Goal: Task Accomplishment & Management: Complete application form

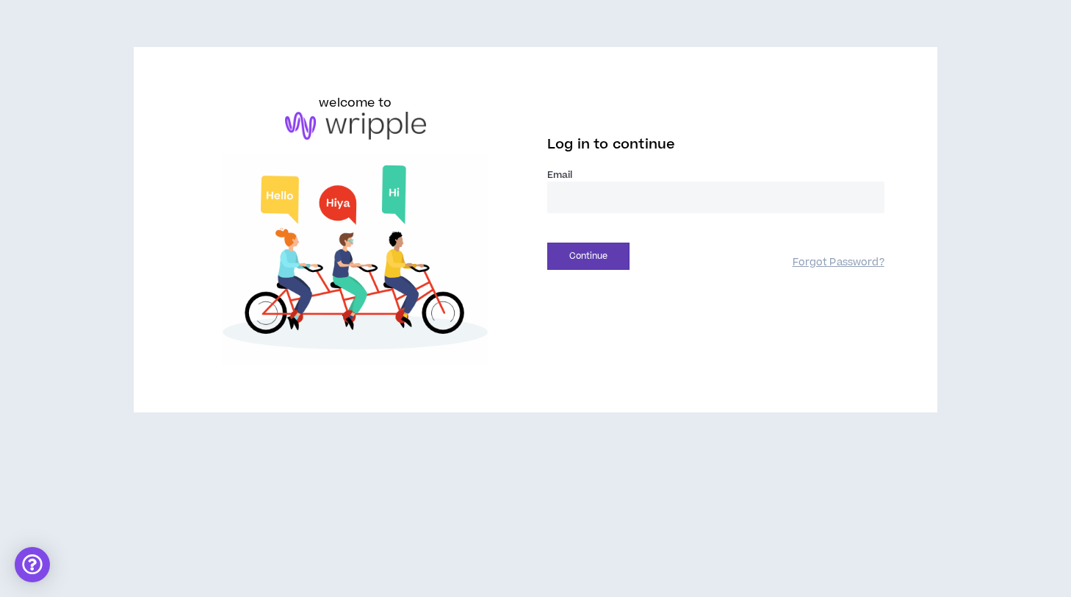
click at [580, 200] on input "email" at bounding box center [715, 197] width 337 height 32
type input "**********"
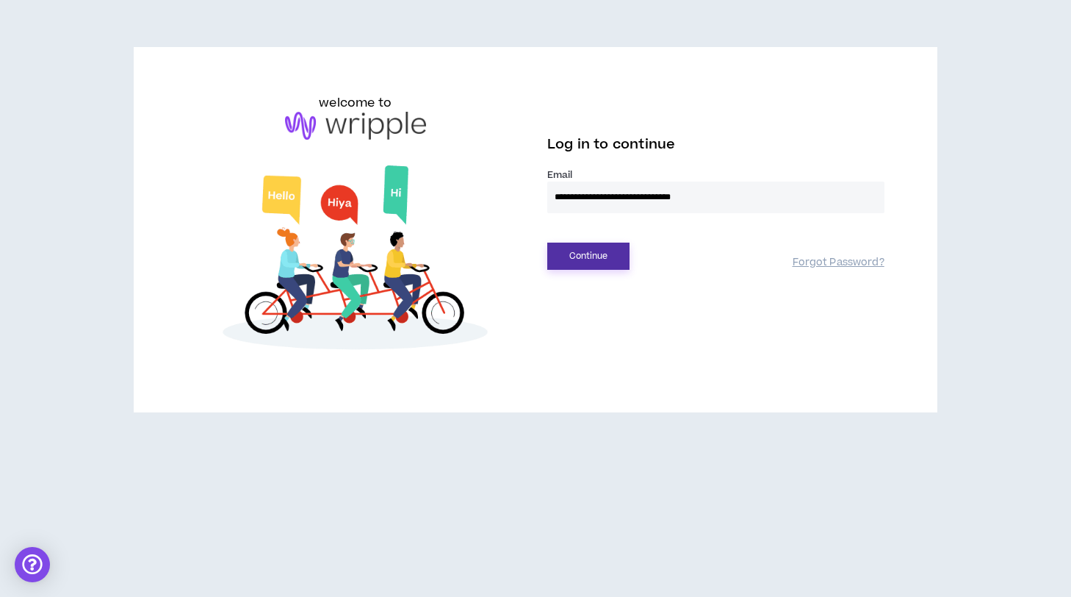
click at [589, 266] on button "Continue" at bounding box center [588, 255] width 82 height 27
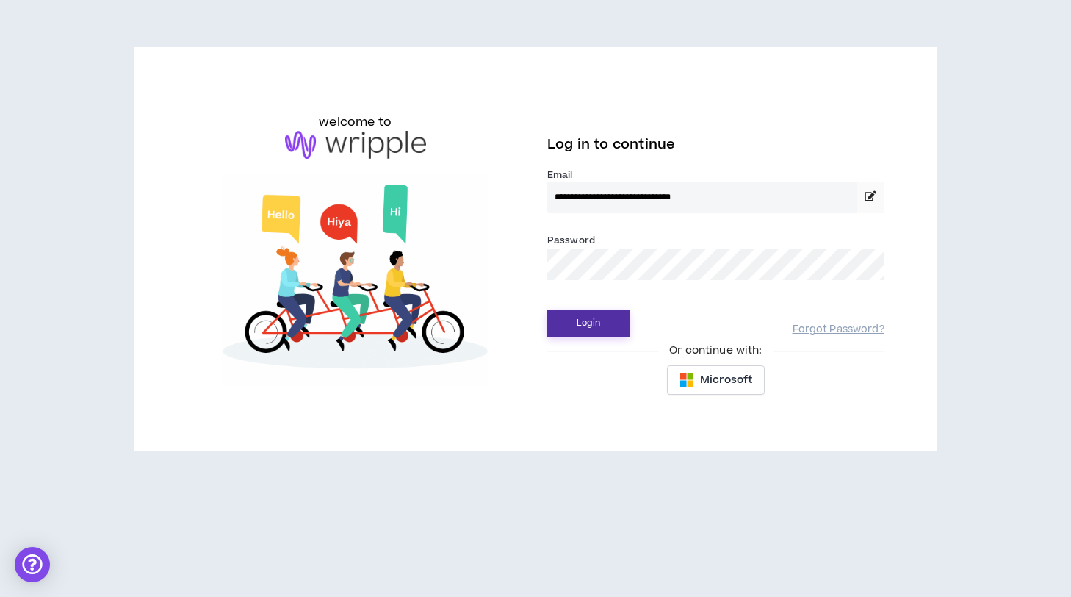
click at [591, 321] on button "Login" at bounding box center [588, 322] width 82 height 27
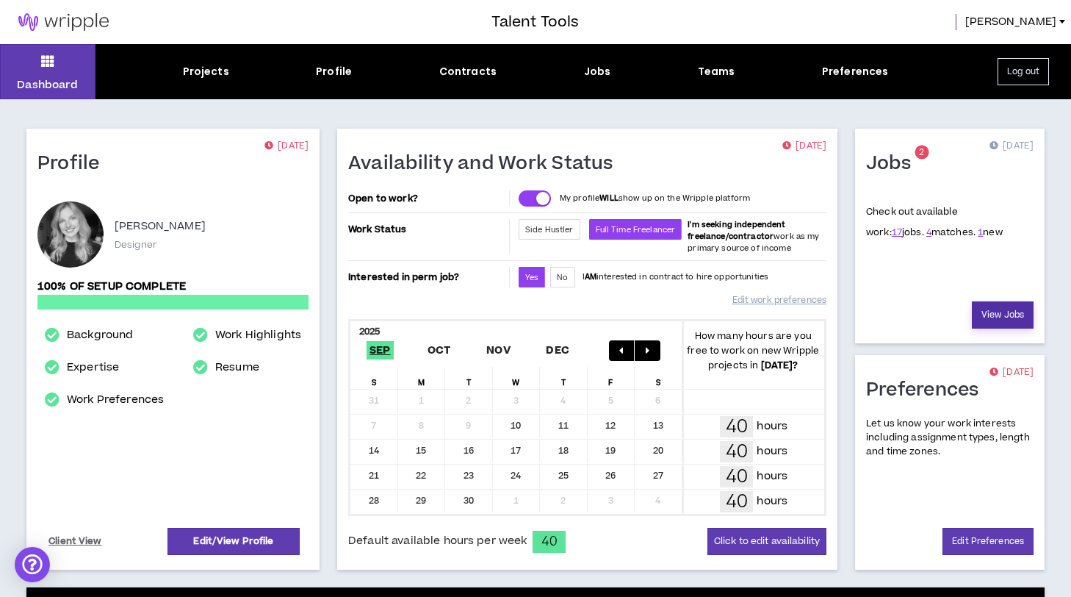
click at [1006, 312] on link "View Jobs" at bounding box center [1003, 314] width 62 height 27
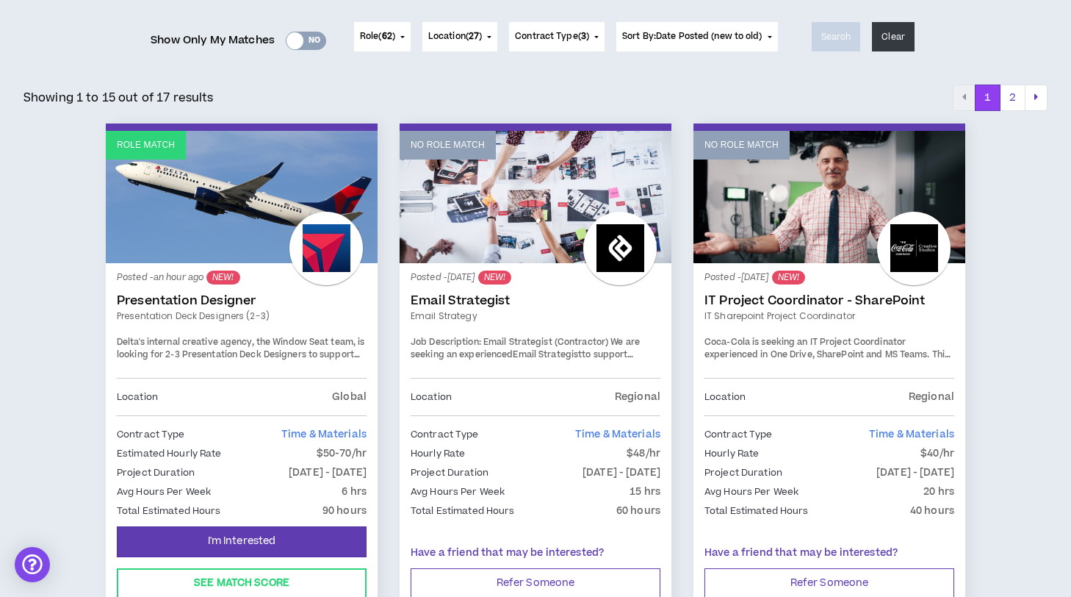
scroll to position [198, 0]
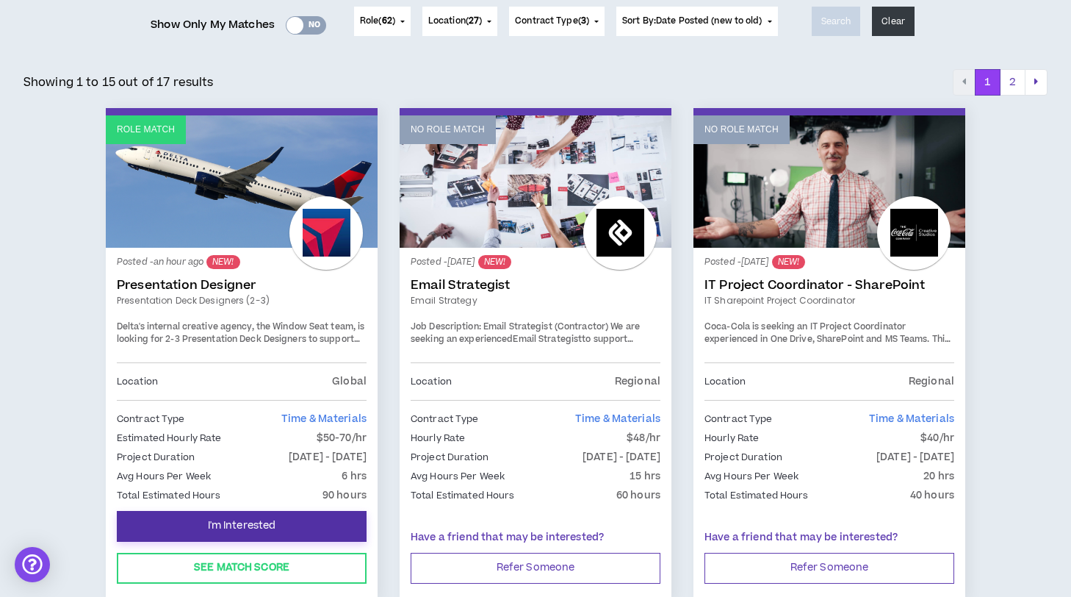
click at [237, 520] on span "I'm Interested" at bounding box center [242, 526] width 68 height 14
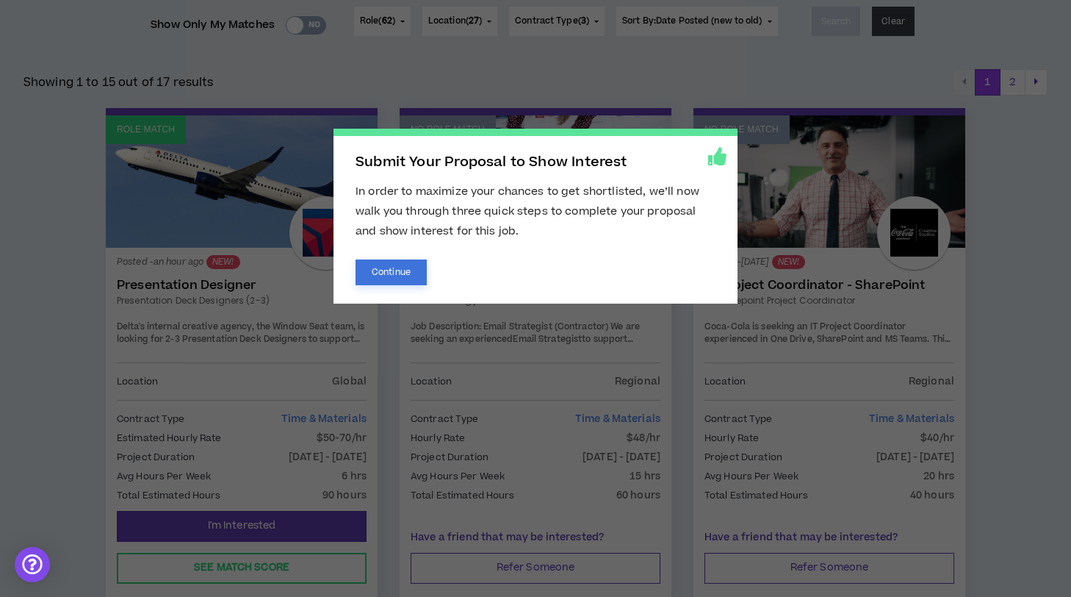
click at [417, 267] on button "Continue" at bounding box center [391, 272] width 71 height 26
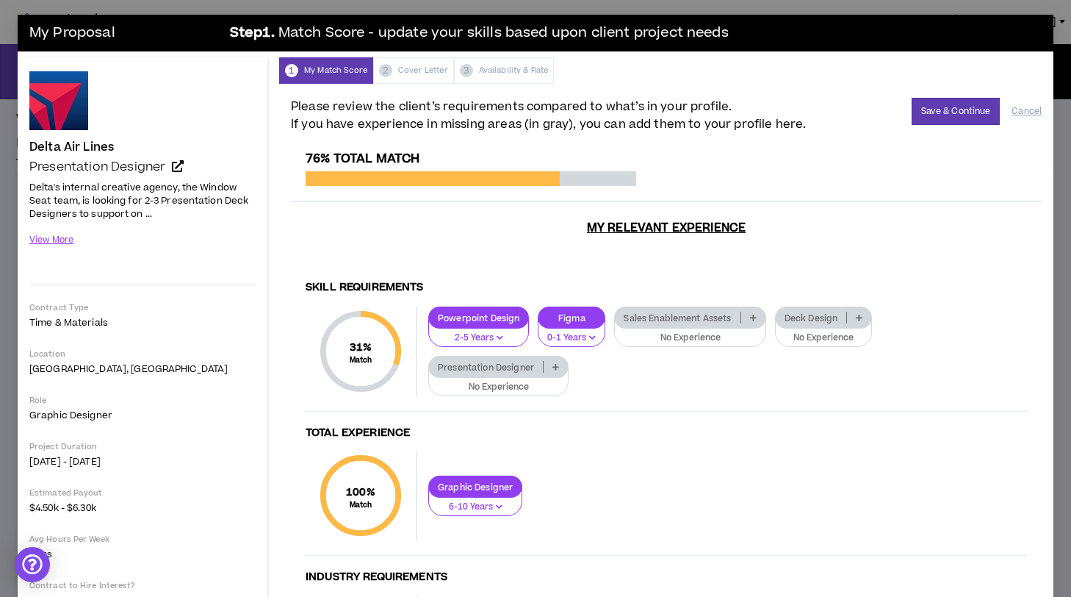
click at [508, 386] on p "No Experience" at bounding box center [498, 387] width 121 height 13
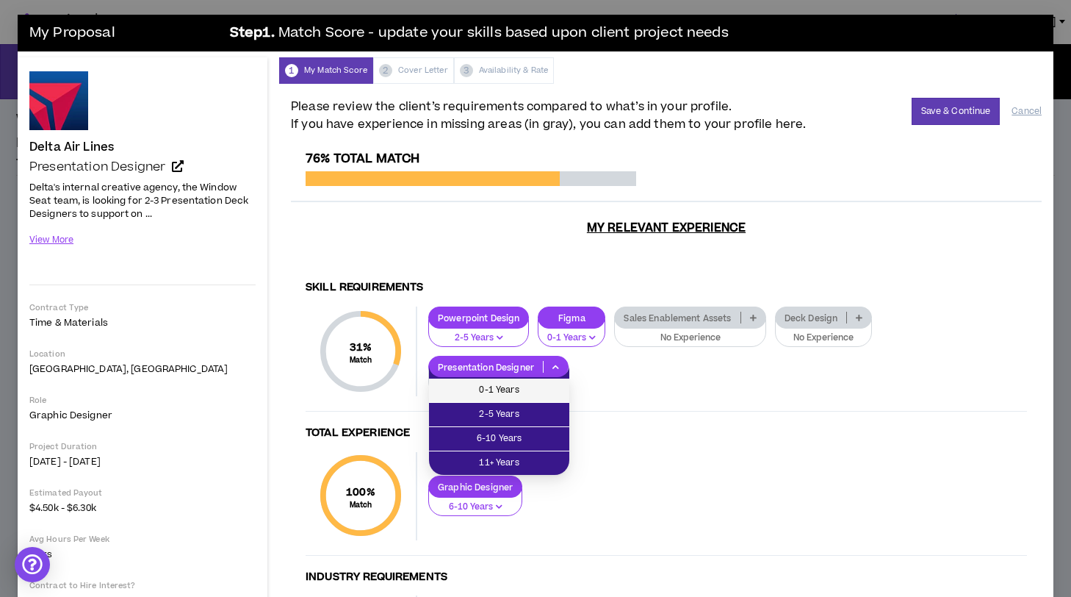
click at [508, 389] on span "0-1 Years" at bounding box center [499, 390] width 123 height 16
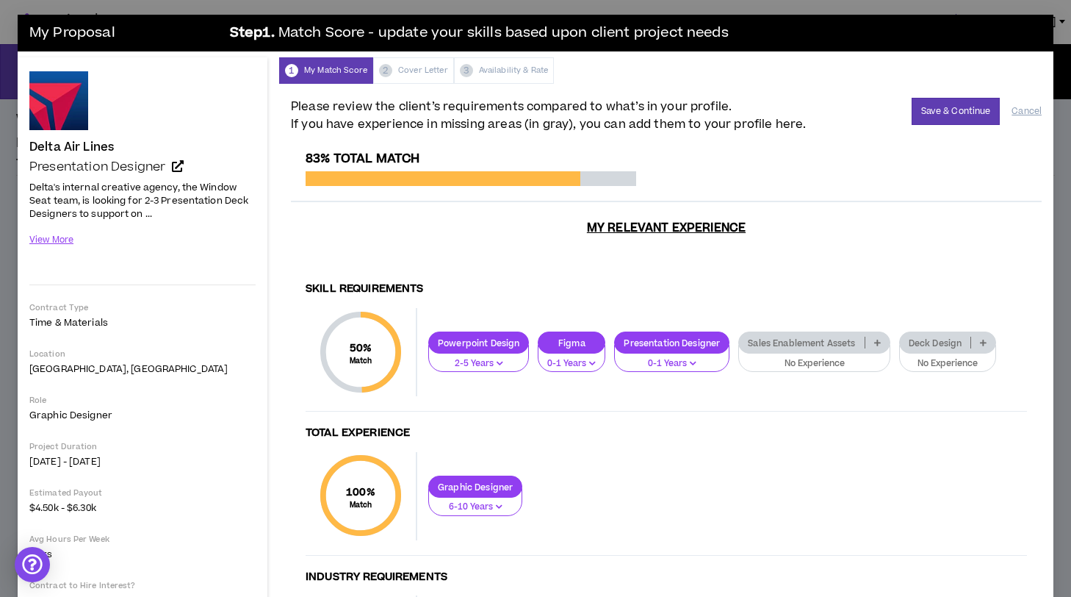
click at [984, 342] on icon at bounding box center [983, 342] width 7 height 7
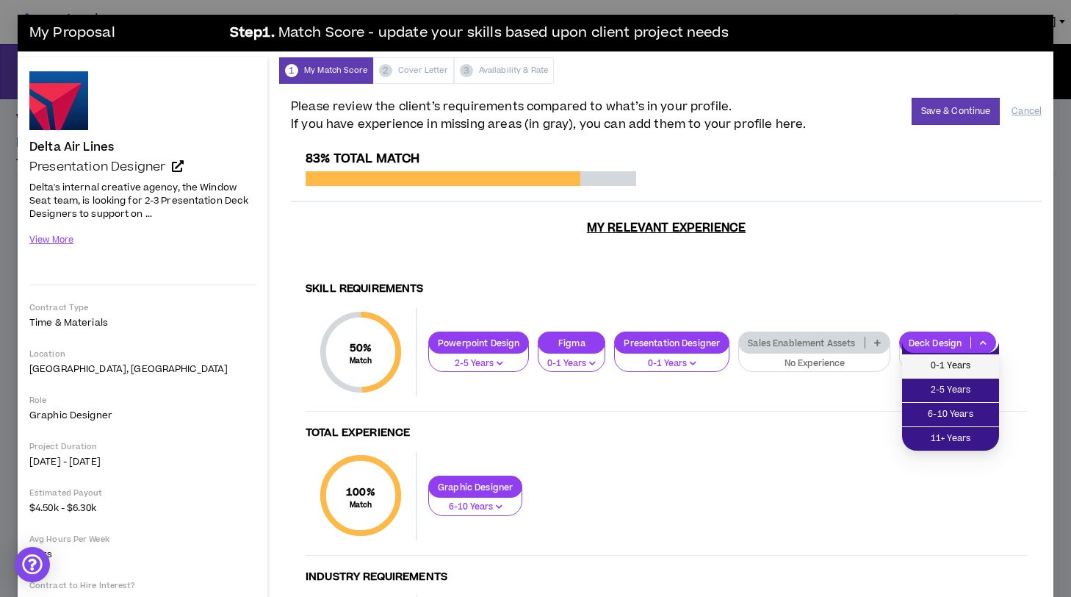
click at [965, 364] on span "0-1 Years" at bounding box center [950, 366] width 79 height 16
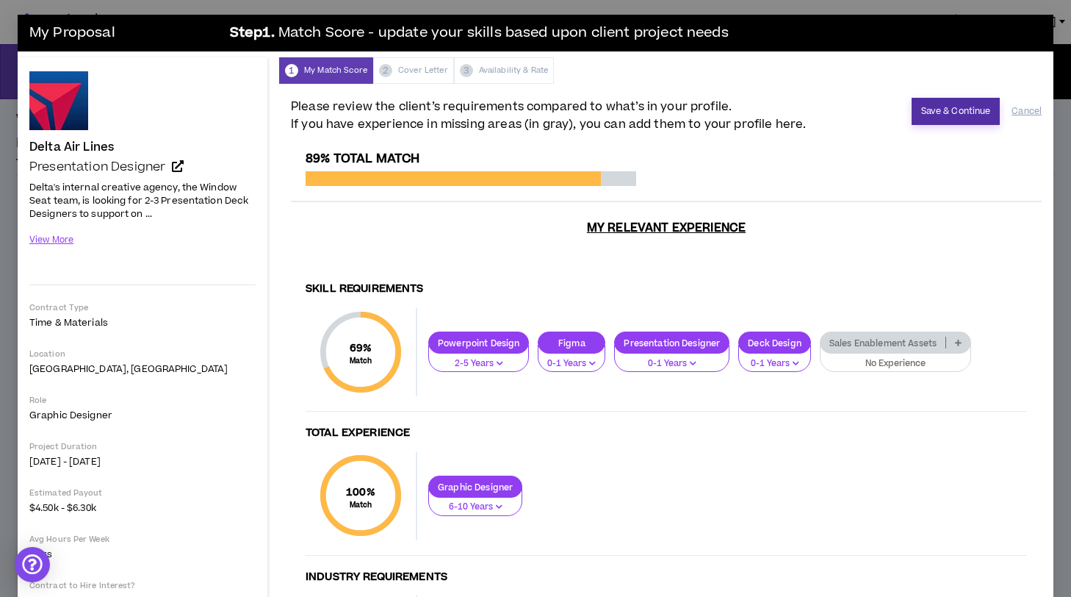
click at [972, 110] on button "Save & Continue" at bounding box center [956, 111] width 89 height 27
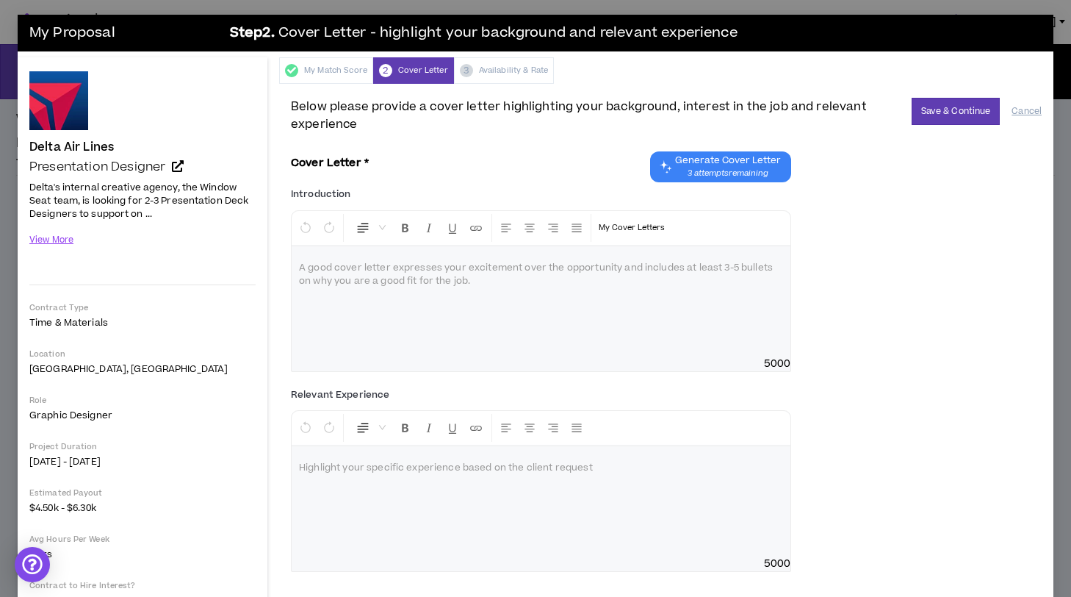
click at [666, 282] on div at bounding box center [541, 301] width 499 height 110
click at [552, 310] on div at bounding box center [541, 301] width 499 height 110
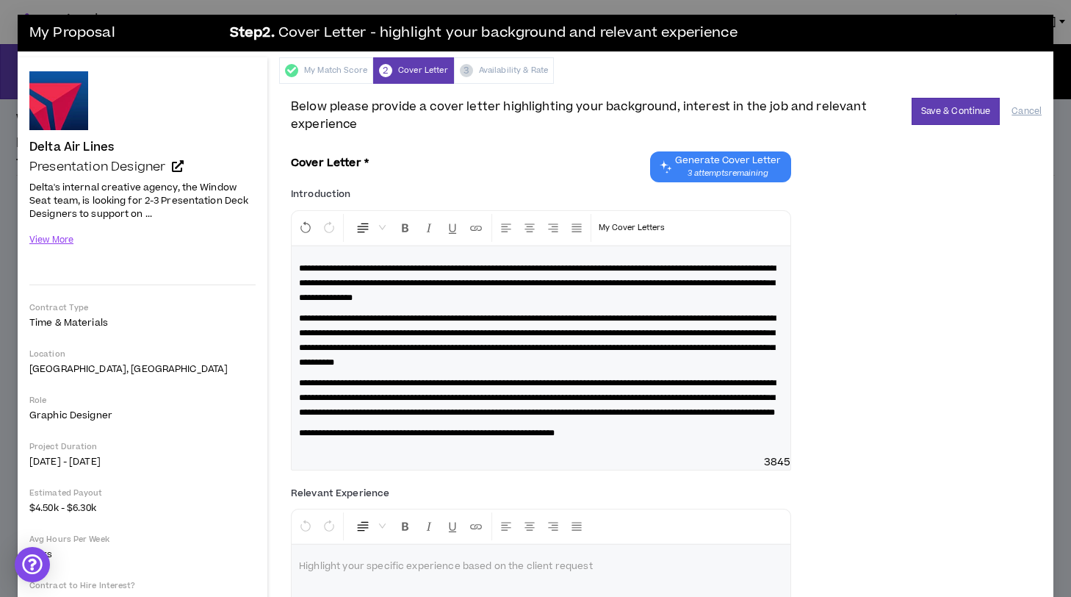
click at [450, 264] on span "**********" at bounding box center [537, 283] width 477 height 38
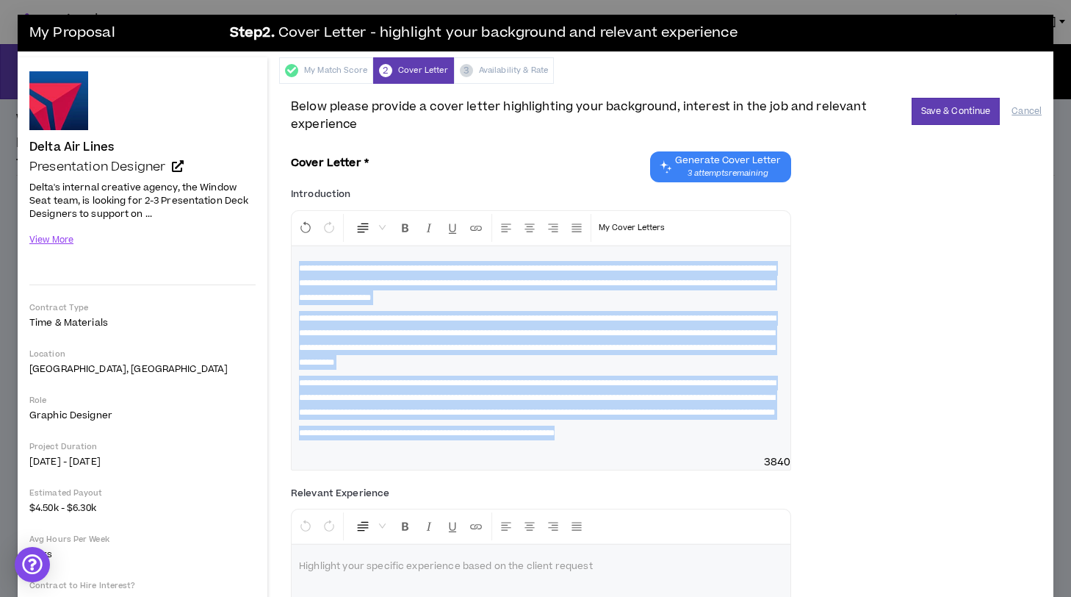
drag, startPoint x: 663, startPoint y: 458, endPoint x: 260, endPoint y: 270, distance: 444.0
click at [261, 271] on div "Delta Air Lines Presentation Designer Hide Details Delta's internal creative ag…" at bounding box center [536, 392] width 1036 height 670
copy div "**********"
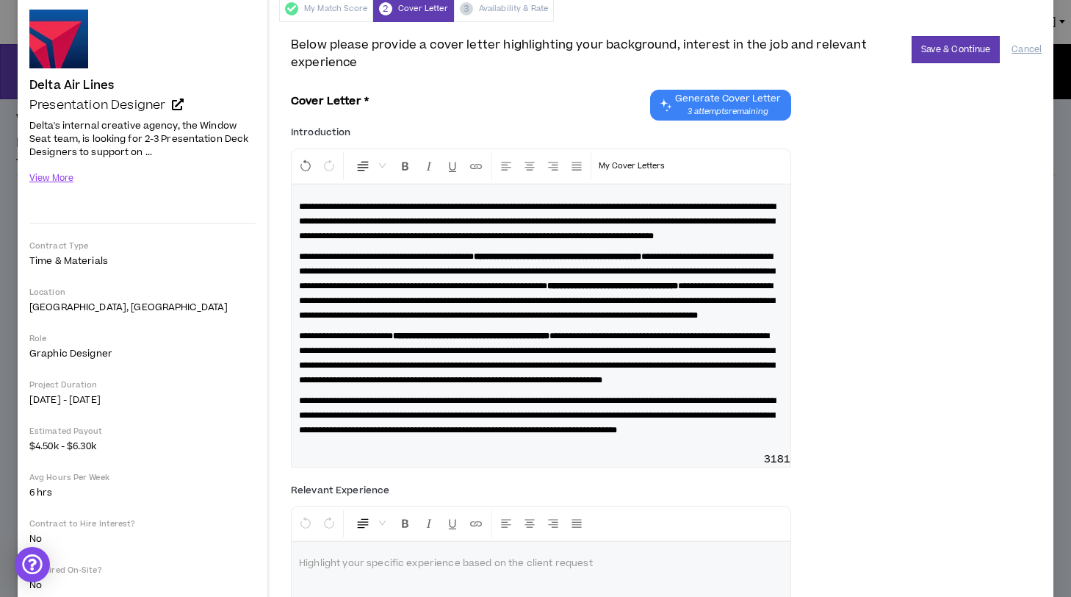
scroll to position [70, 0]
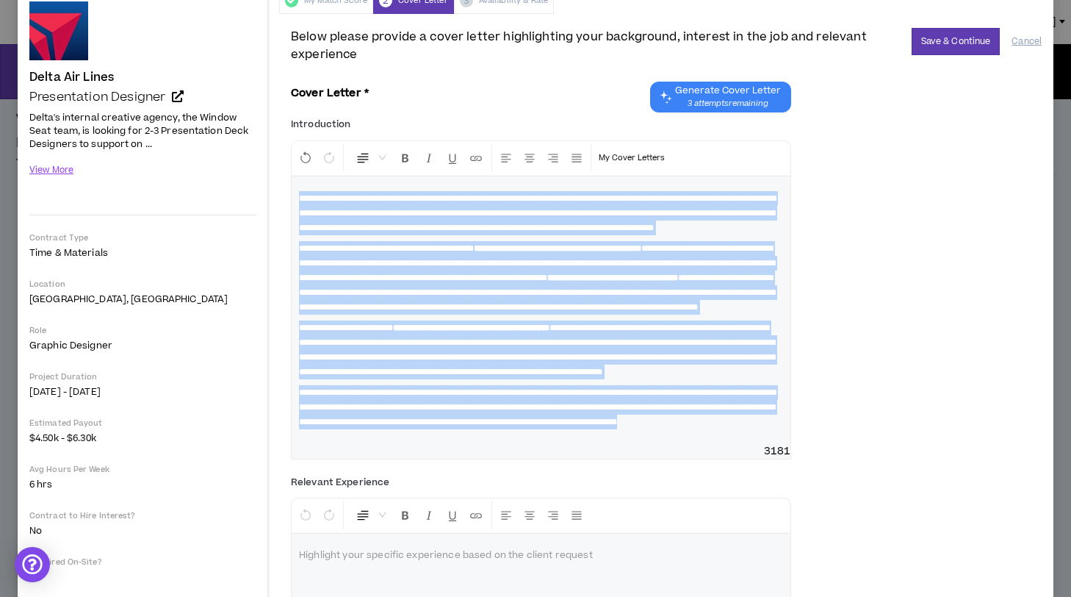
drag, startPoint x: 545, startPoint y: 501, endPoint x: 237, endPoint y: 192, distance: 436.3
click at [237, 195] on div "Delta Air Lines Presentation Designer Hide Details Delta's internal creative ag…" at bounding box center [536, 336] width 1036 height 696
click at [405, 161] on icon "Format Bold" at bounding box center [405, 157] width 13 height 13
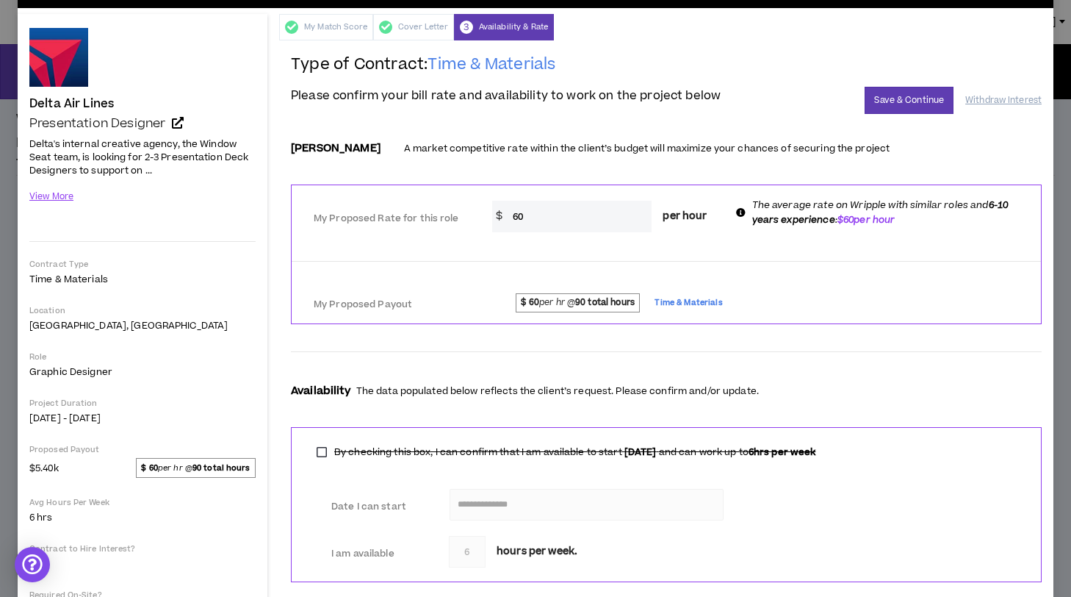
scroll to position [0, 0]
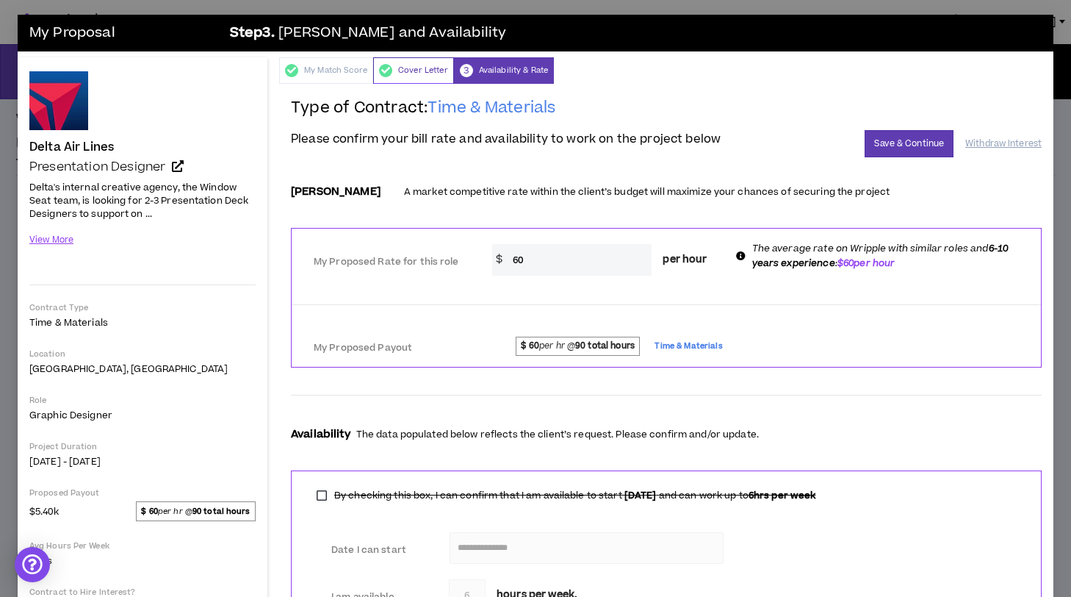
click at [408, 64] on div "Cover Letter" at bounding box center [413, 70] width 81 height 26
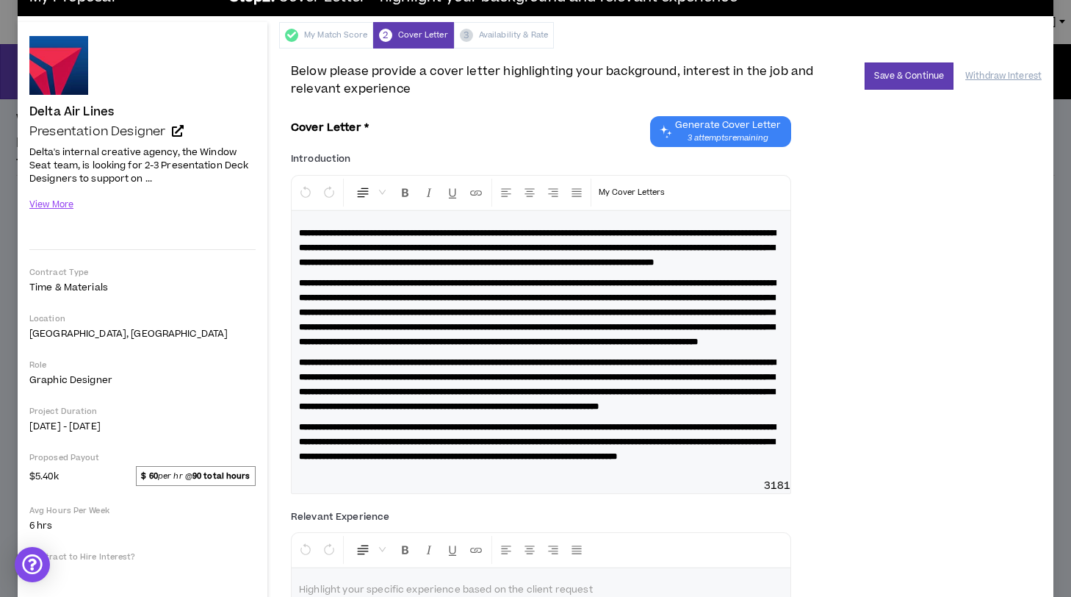
scroll to position [81, 0]
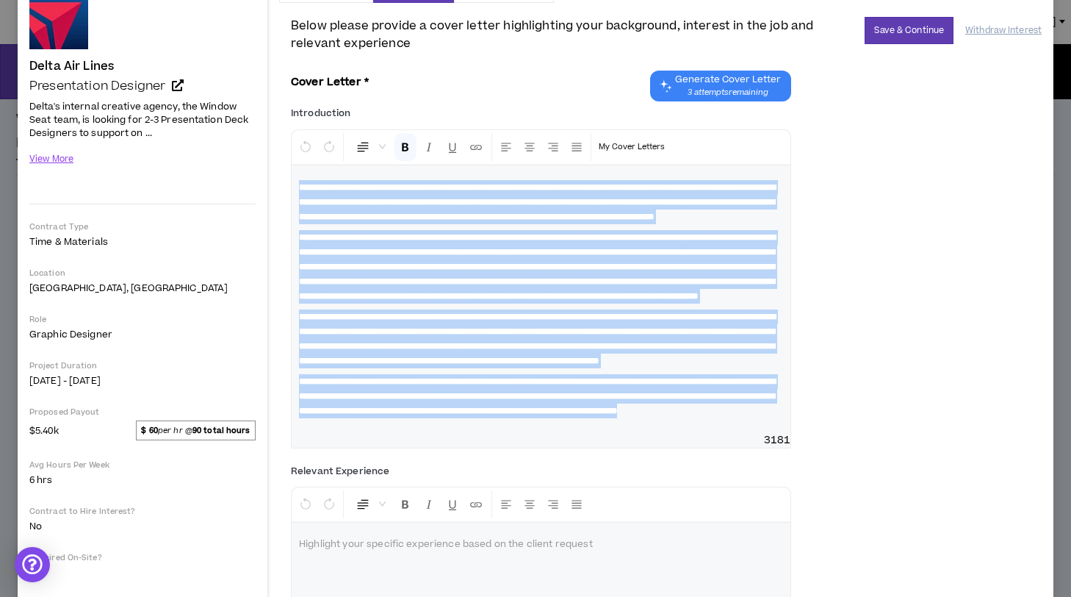
drag, startPoint x: 522, startPoint y: 488, endPoint x: 259, endPoint y: 173, distance: 410.4
click at [259, 173] on div "Delta Air Lines Presentation Designer Hide Details Delta's internal creative ag…" at bounding box center [536, 337] width 1036 height 722
click at [407, 144] on icon "Format Bold" at bounding box center [405, 146] width 13 height 13
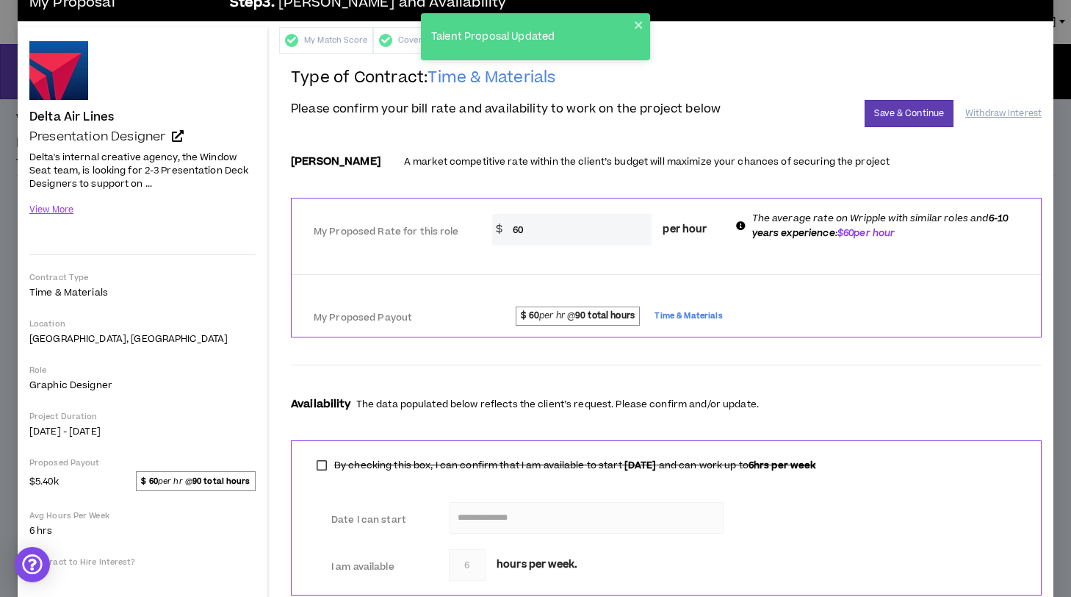
scroll to position [0, 0]
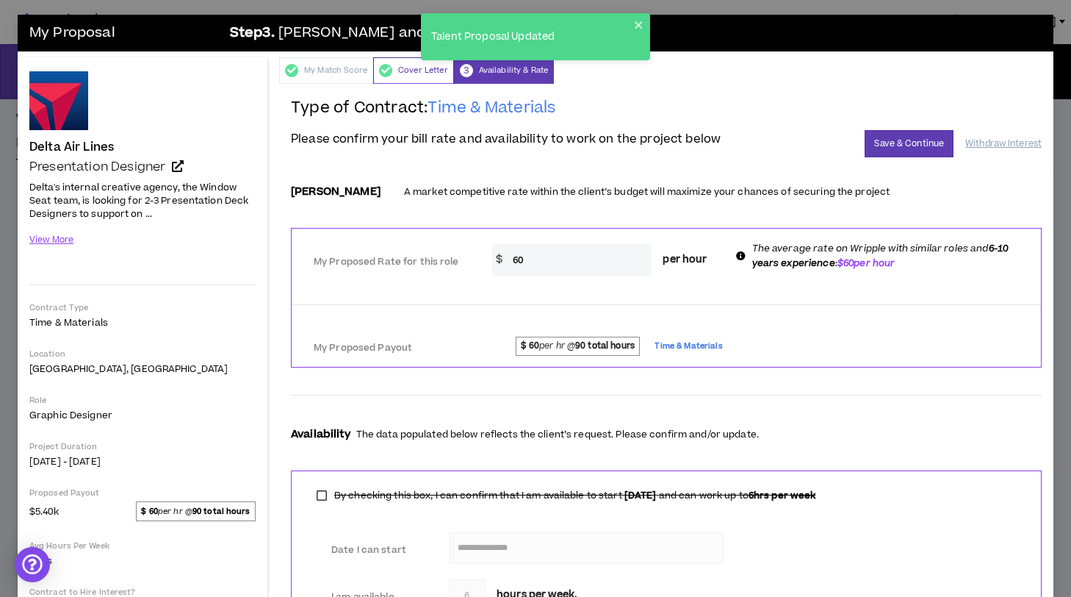
click at [411, 66] on div "Cover Letter" at bounding box center [413, 70] width 81 height 26
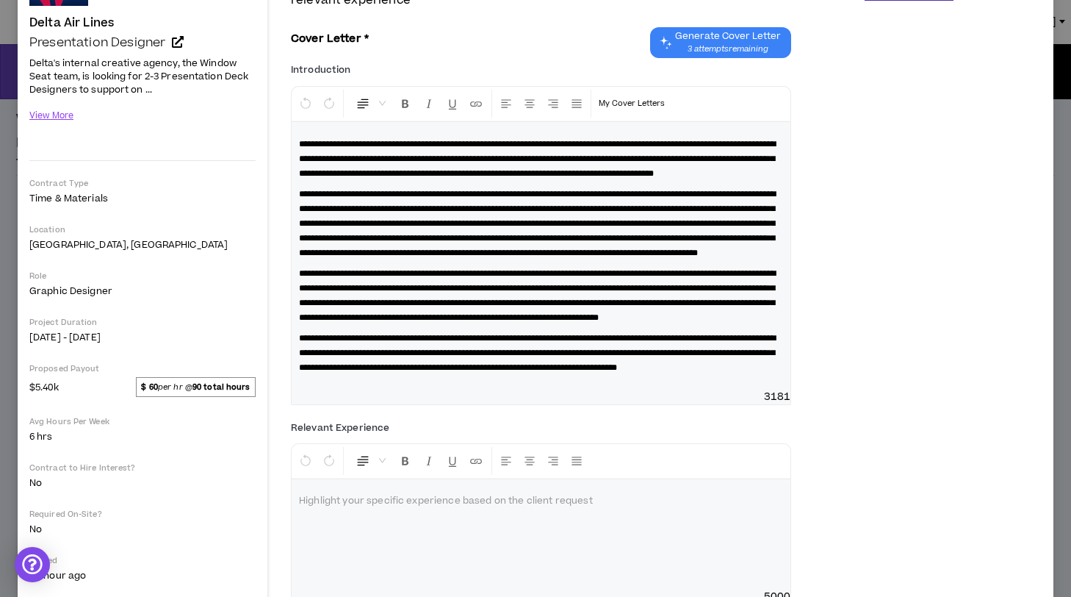
scroll to position [125, 0]
drag, startPoint x: 449, startPoint y: 207, endPoint x: 397, endPoint y: 206, distance: 52.2
click at [397, 206] on span "**********" at bounding box center [537, 223] width 477 height 68
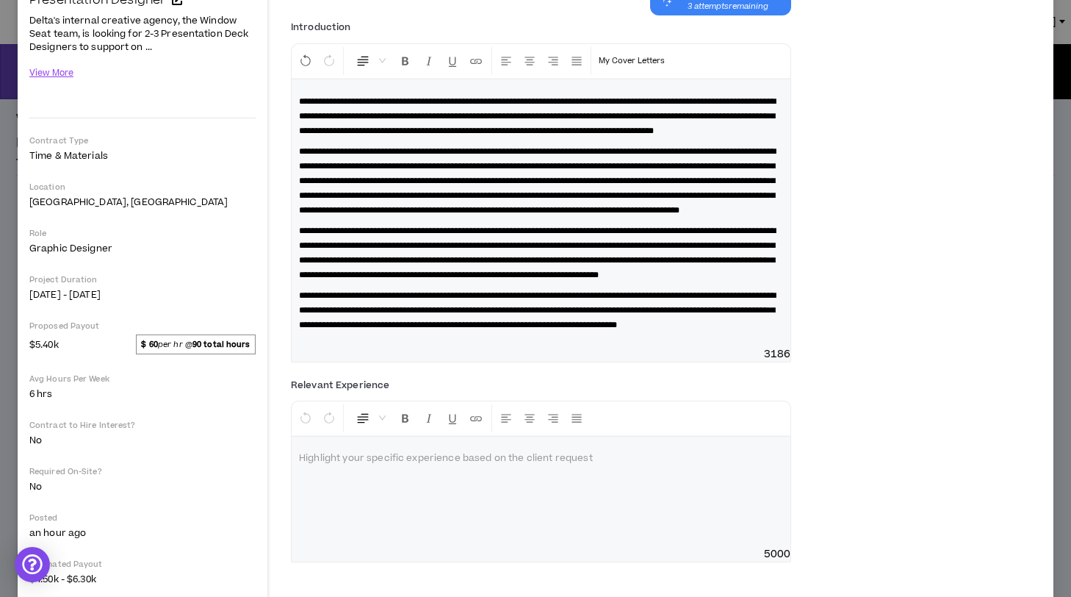
scroll to position [177, 0]
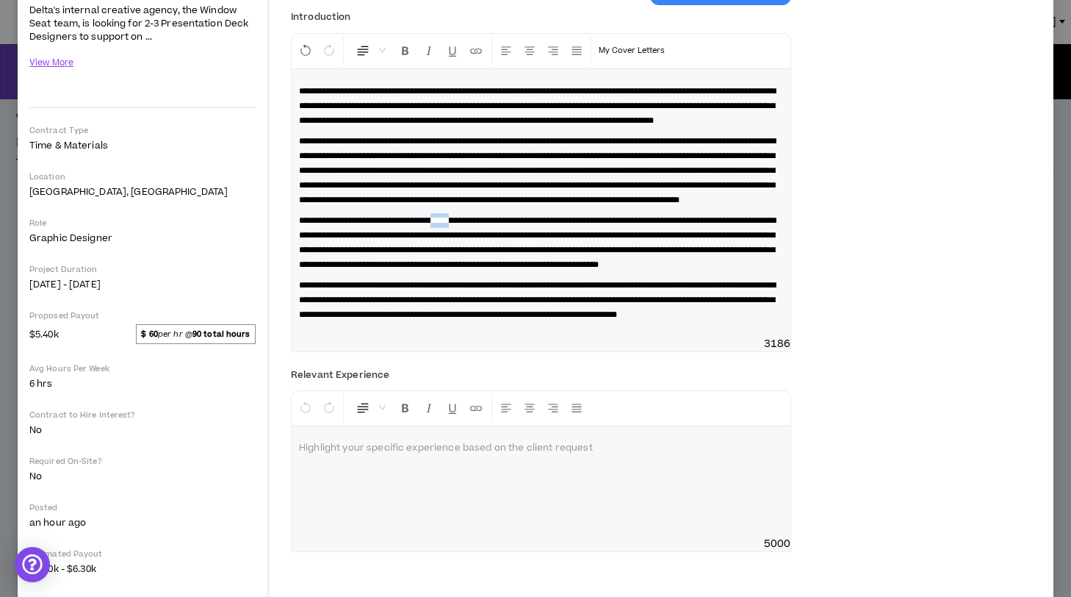
drag, startPoint x: 492, startPoint y: 262, endPoint x: 465, endPoint y: 262, distance: 27.2
click at [465, 262] on span "**********" at bounding box center [537, 242] width 477 height 53
click at [349, 269] on span "**********" at bounding box center [537, 242] width 477 height 53
click at [395, 269] on span "**********" at bounding box center [537, 242] width 477 height 53
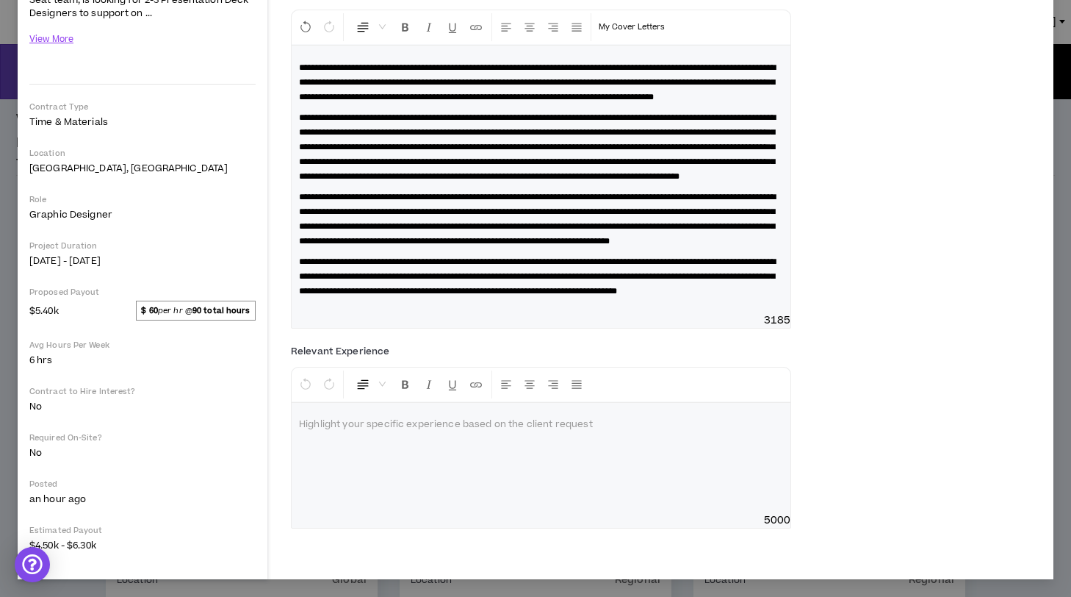
scroll to position [228, 0]
click at [486, 295] on span "**********" at bounding box center [537, 276] width 477 height 38
click at [741, 295] on span "**********" at bounding box center [537, 276] width 477 height 38
click at [739, 295] on span "**********" at bounding box center [537, 276] width 477 height 38
drag, startPoint x: 488, startPoint y: 319, endPoint x: 726, endPoint y: 303, distance: 238.5
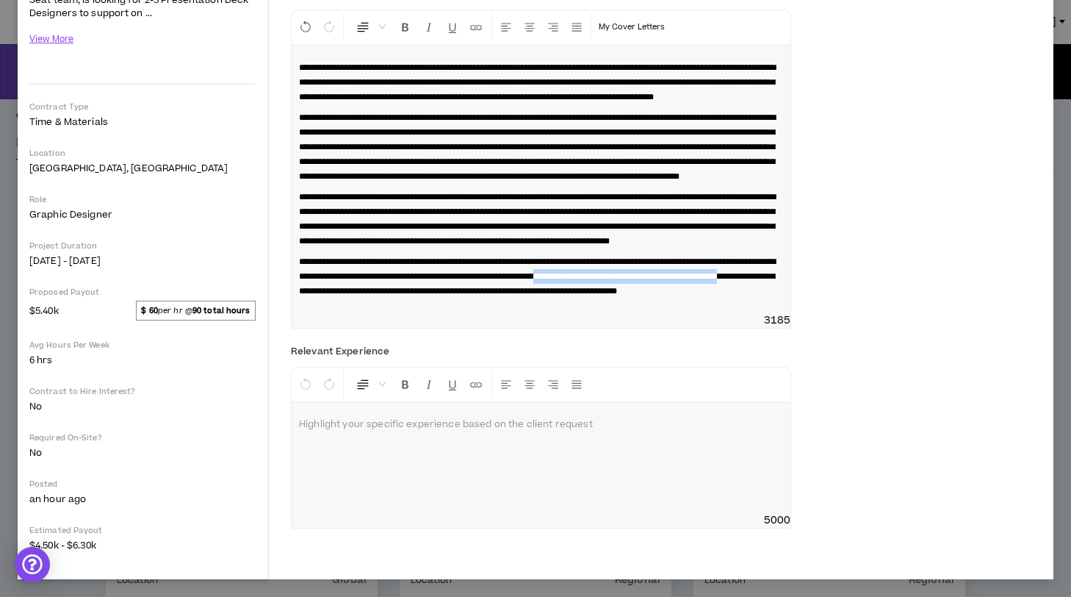
click at [726, 295] on span "**********" at bounding box center [537, 276] width 477 height 38
click at [763, 298] on p "**********" at bounding box center [541, 276] width 484 height 44
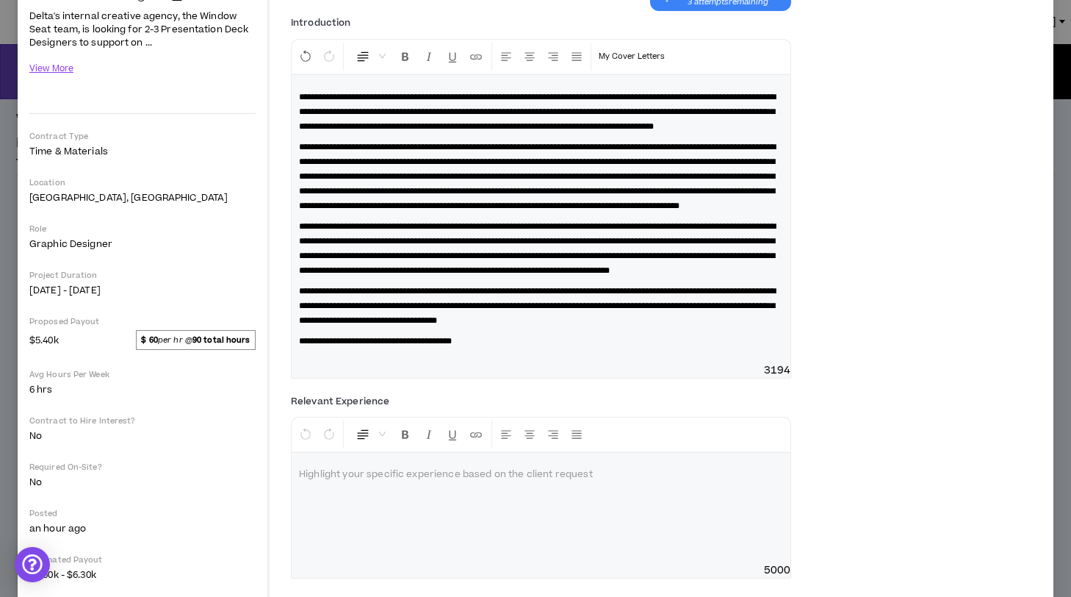
scroll to position [174, 0]
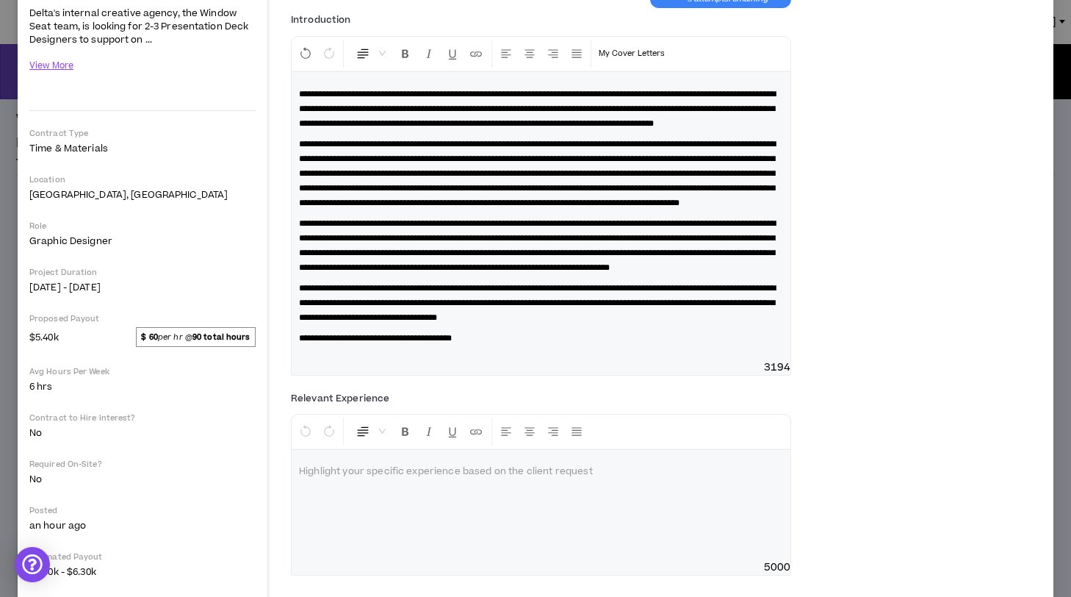
click at [392, 479] on p at bounding box center [541, 471] width 484 height 15
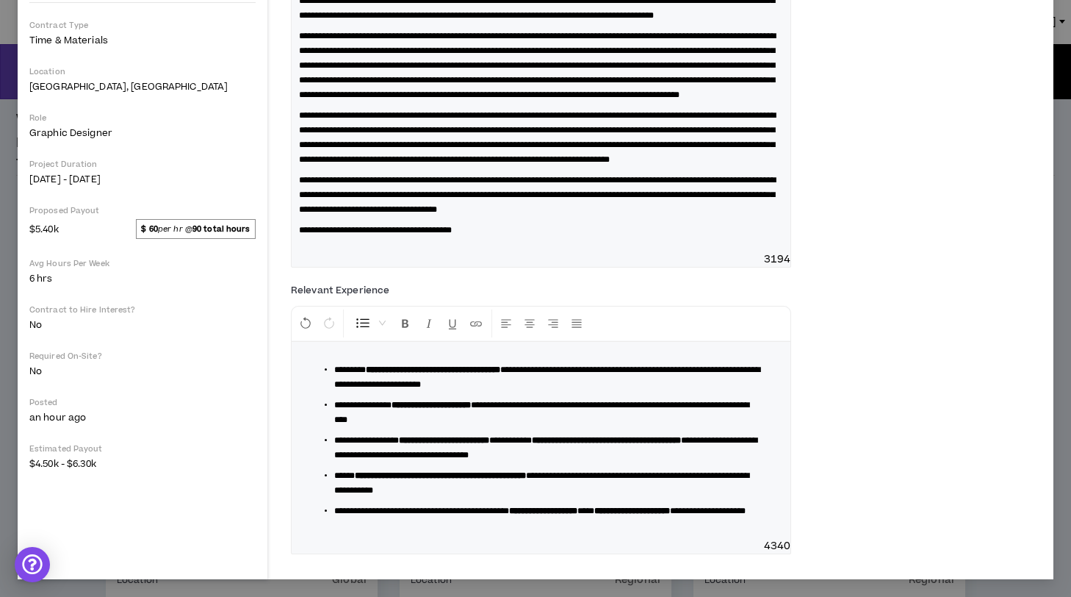
scroll to position [356, 0]
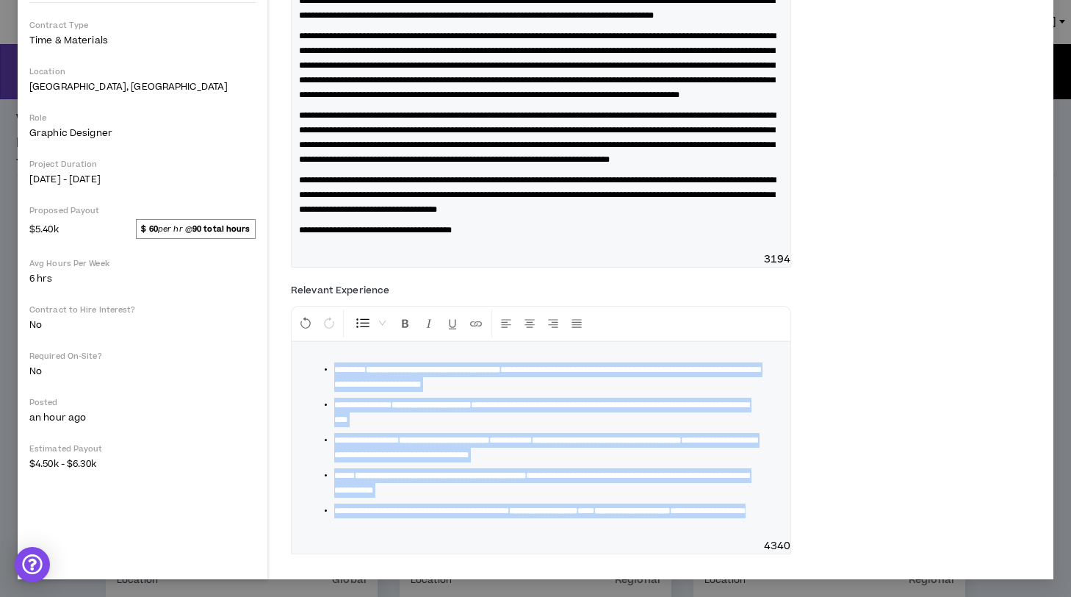
drag, startPoint x: 505, startPoint y: 514, endPoint x: 277, endPoint y: 335, distance: 290.4
click at [277, 335] on div "Delta Air Lines Presentation Designer Hide Details Delta's internal creative ag…" at bounding box center [536, 177] width 1036 height 804
click at [408, 317] on icon "Format Bold" at bounding box center [405, 323] width 13 height 13
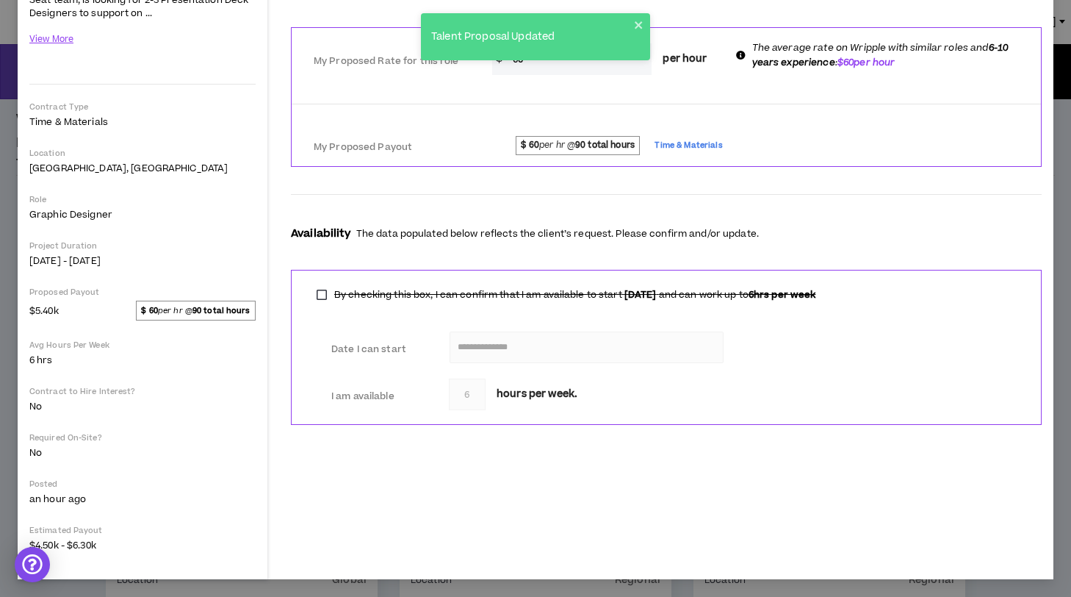
scroll to position [0, 0]
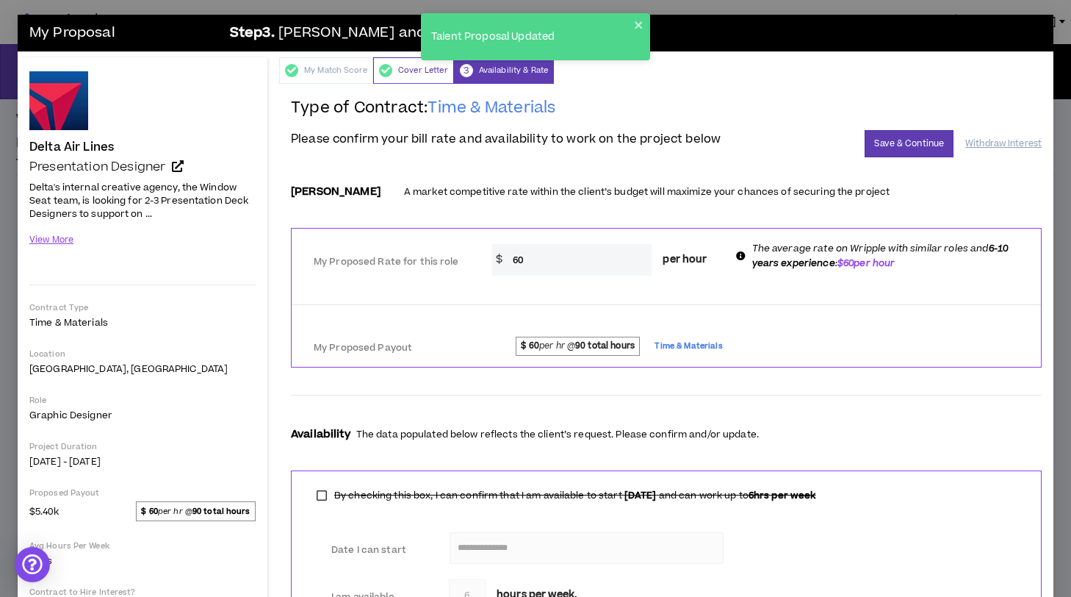
click at [416, 77] on div "Cover Letter" at bounding box center [413, 70] width 81 height 26
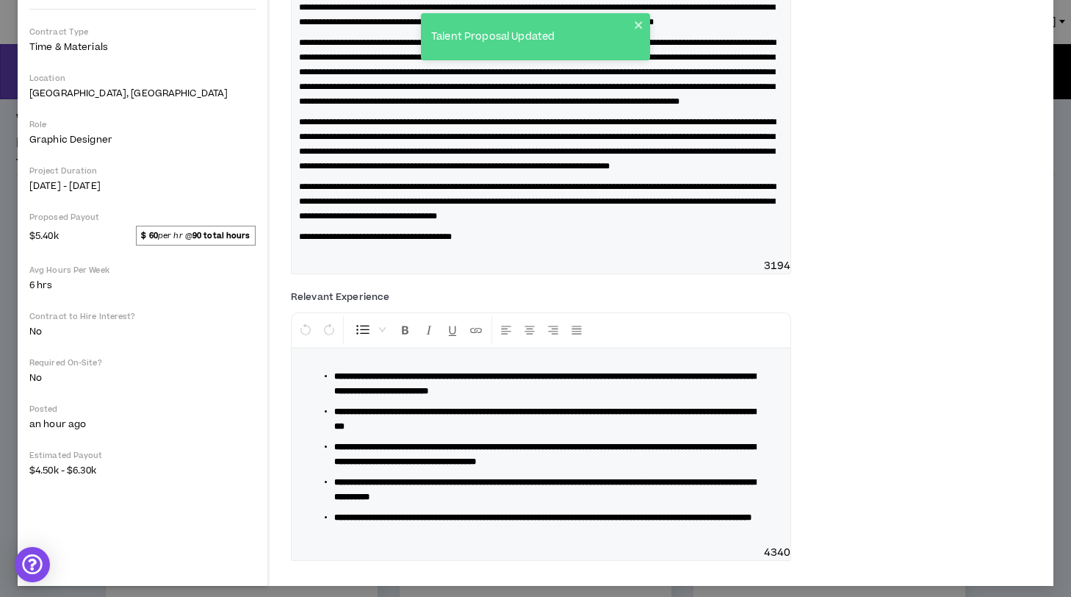
scroll to position [356, 0]
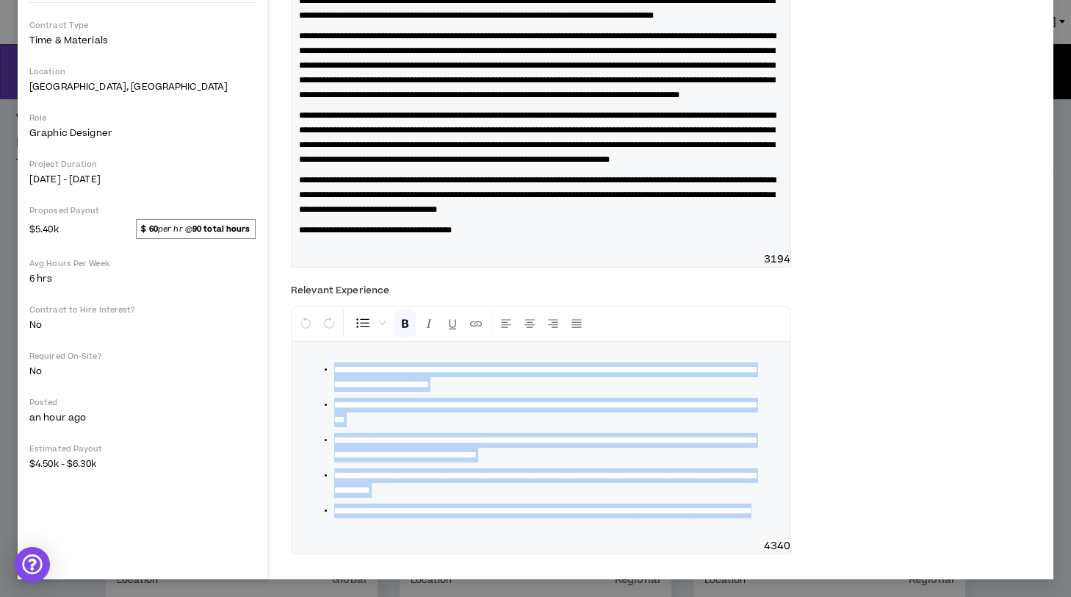
drag, startPoint x: 498, startPoint y: 514, endPoint x: 284, endPoint y: 339, distance: 277.2
click at [284, 339] on div "**********" at bounding box center [666, 190] width 774 height 777
click at [400, 317] on icon "Format Bold" at bounding box center [405, 323] width 13 height 13
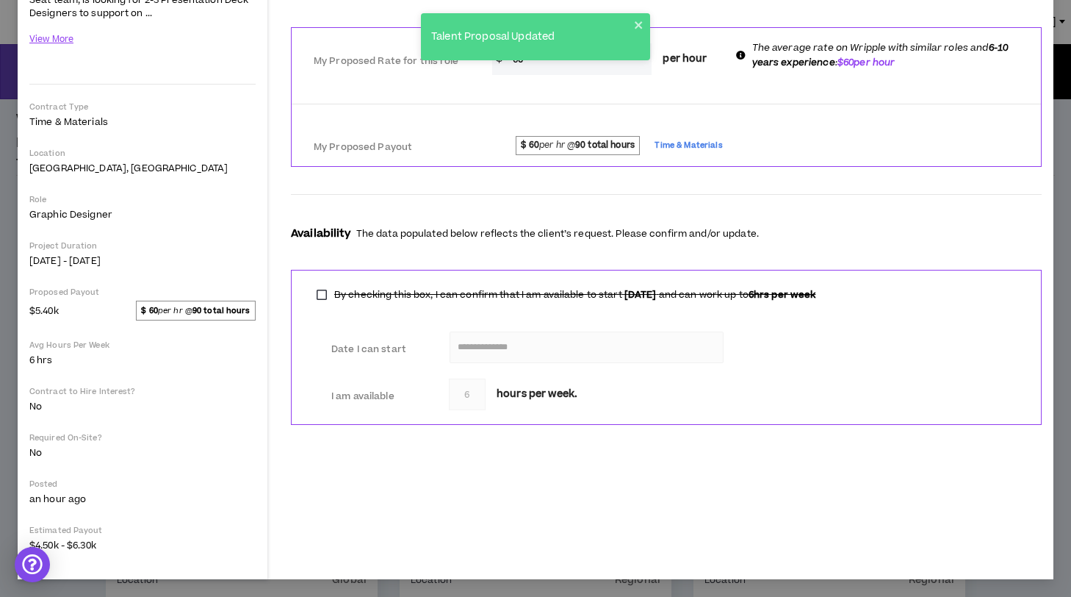
scroll to position [0, 0]
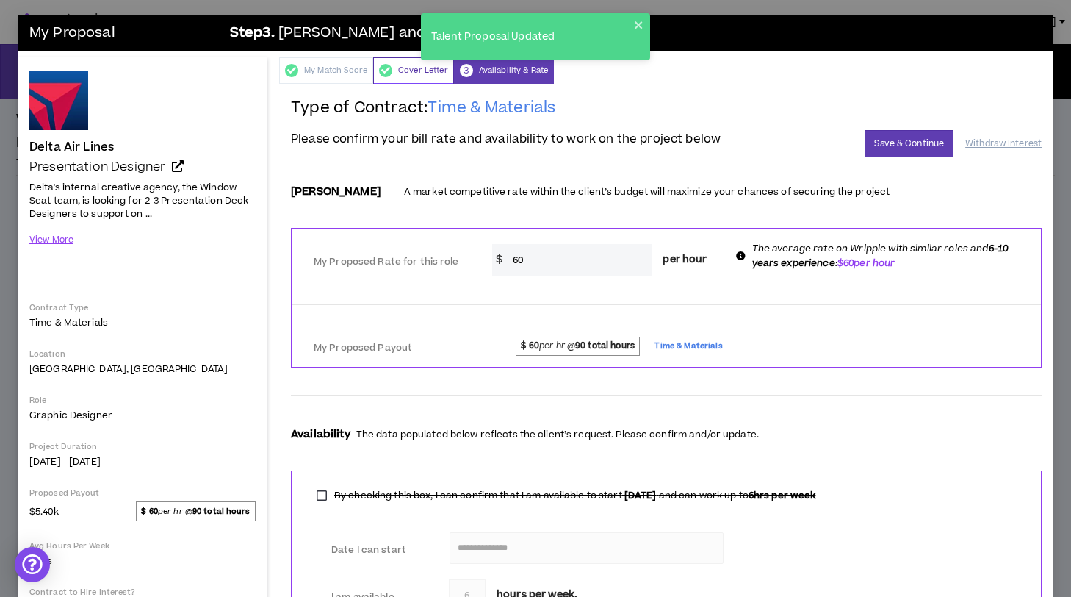
click at [429, 76] on div "Cover Letter" at bounding box center [413, 70] width 81 height 26
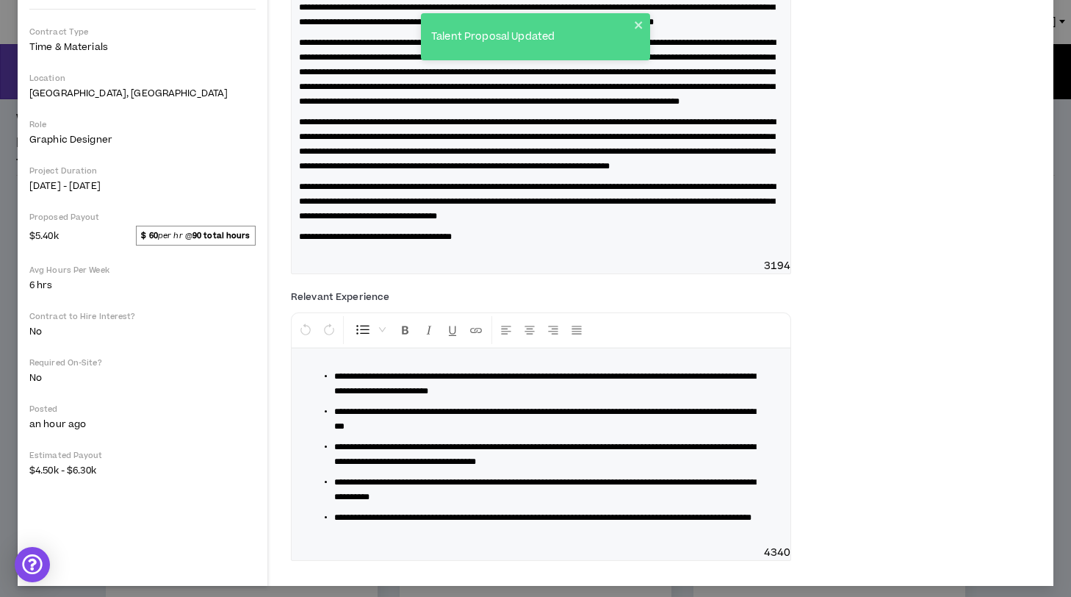
scroll to position [356, 0]
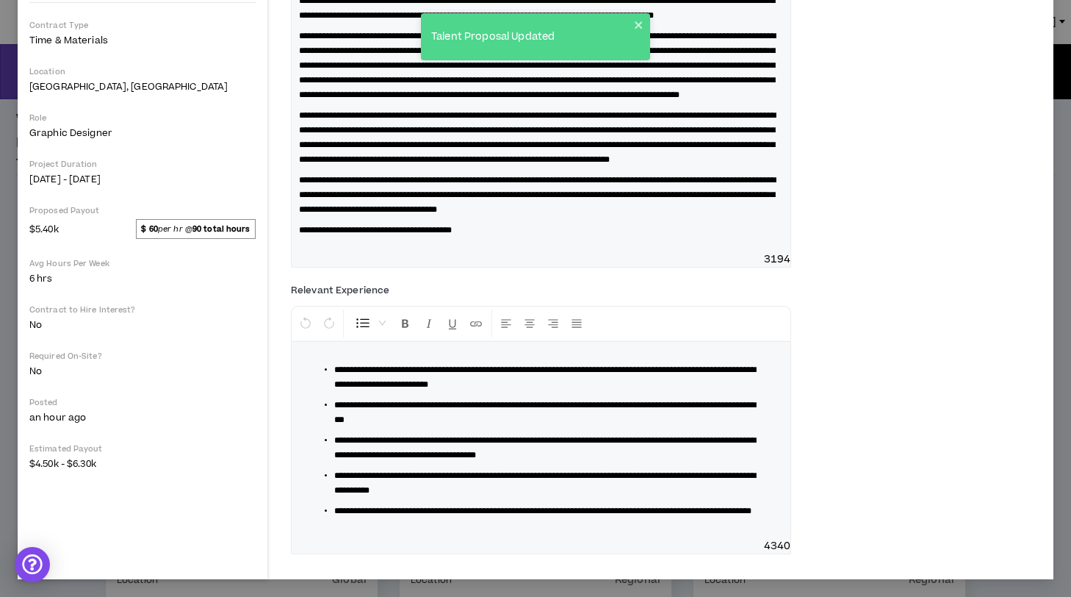
click at [424, 471] on span "**********" at bounding box center [545, 483] width 422 height 24
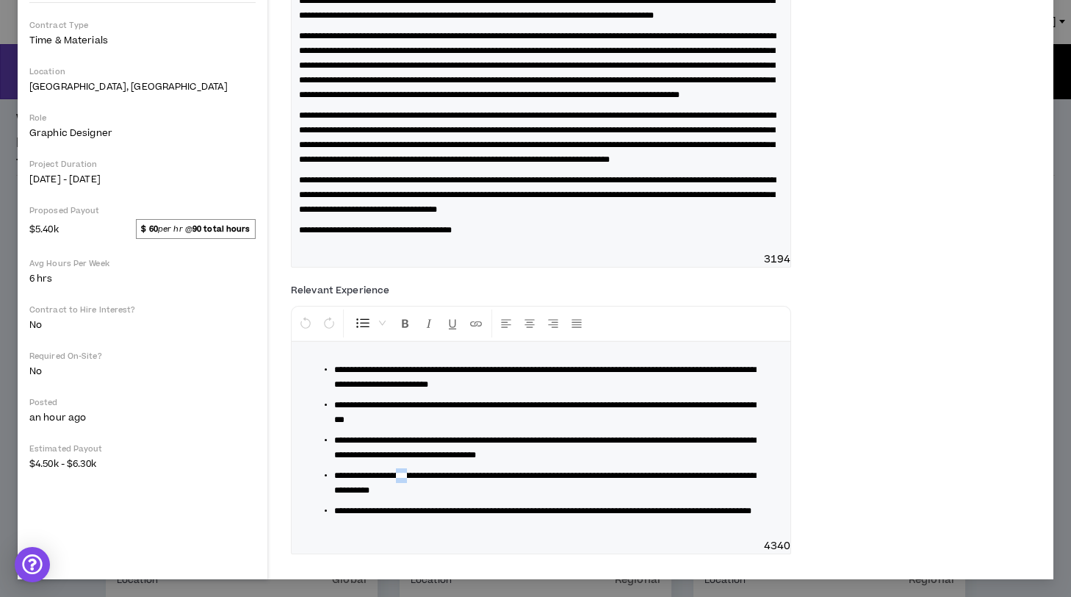
click at [424, 471] on span "**********" at bounding box center [545, 483] width 422 height 24
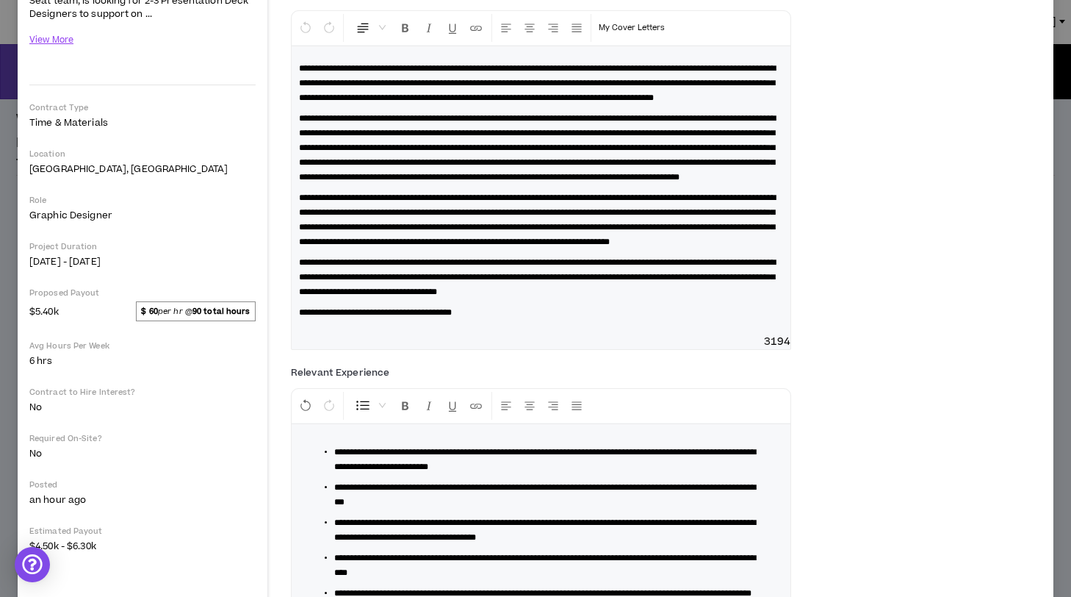
scroll to position [0, 0]
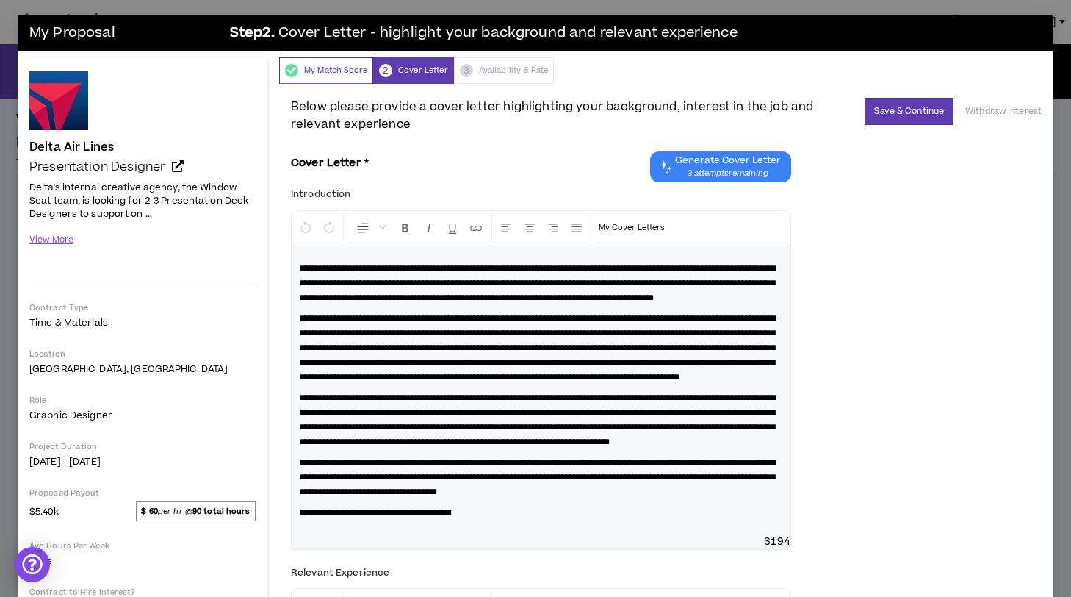
click at [354, 75] on div "My Match Score" at bounding box center [326, 70] width 94 height 26
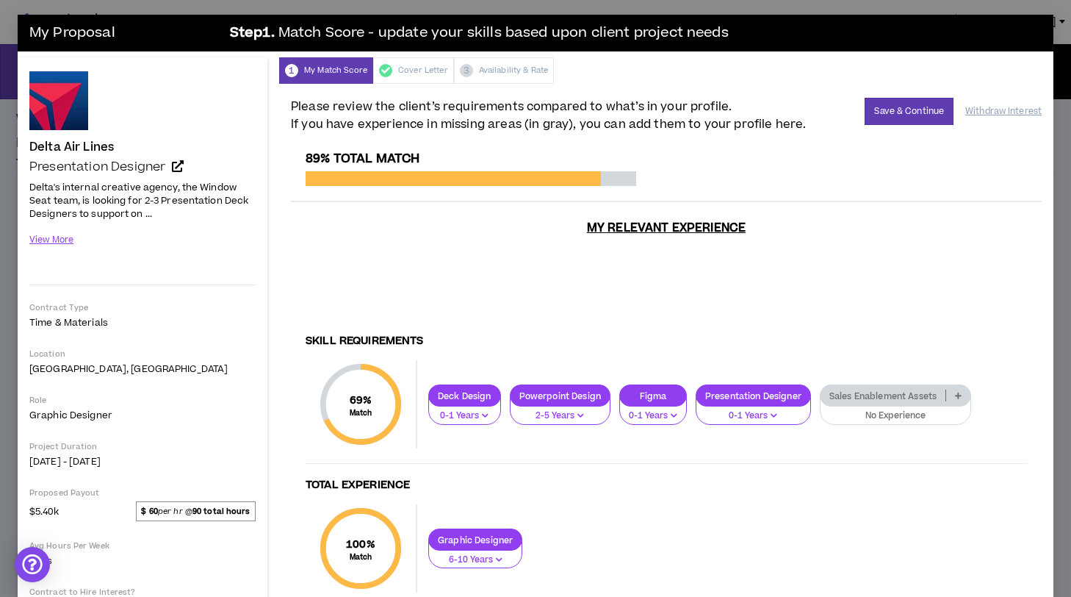
click at [777, 417] on icon "button" at bounding box center [774, 414] width 7 height 7
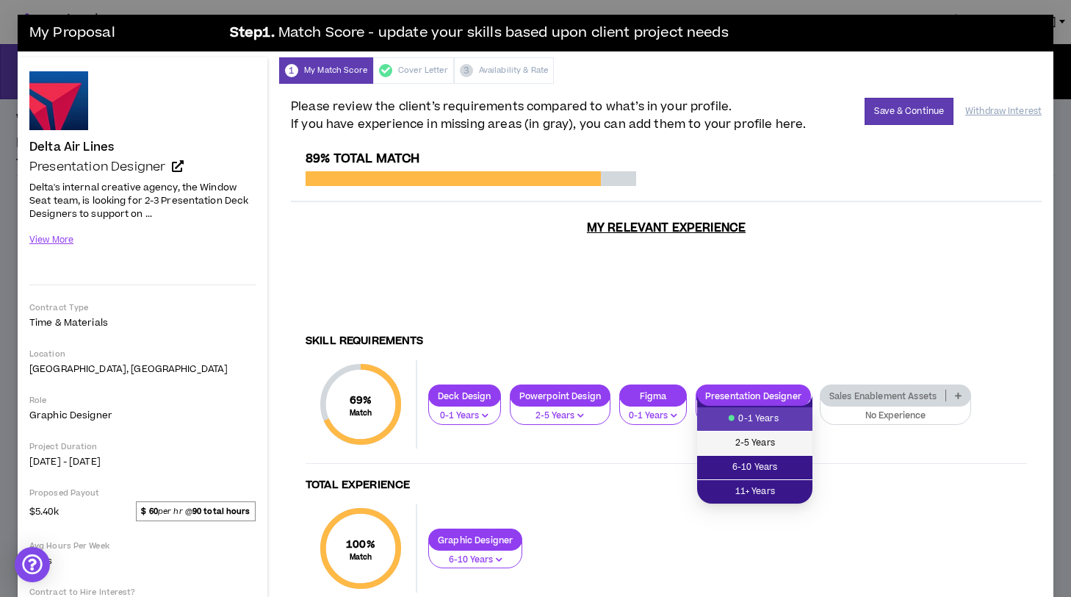
click at [769, 439] on span "2-5 Years" at bounding box center [755, 443] width 98 height 16
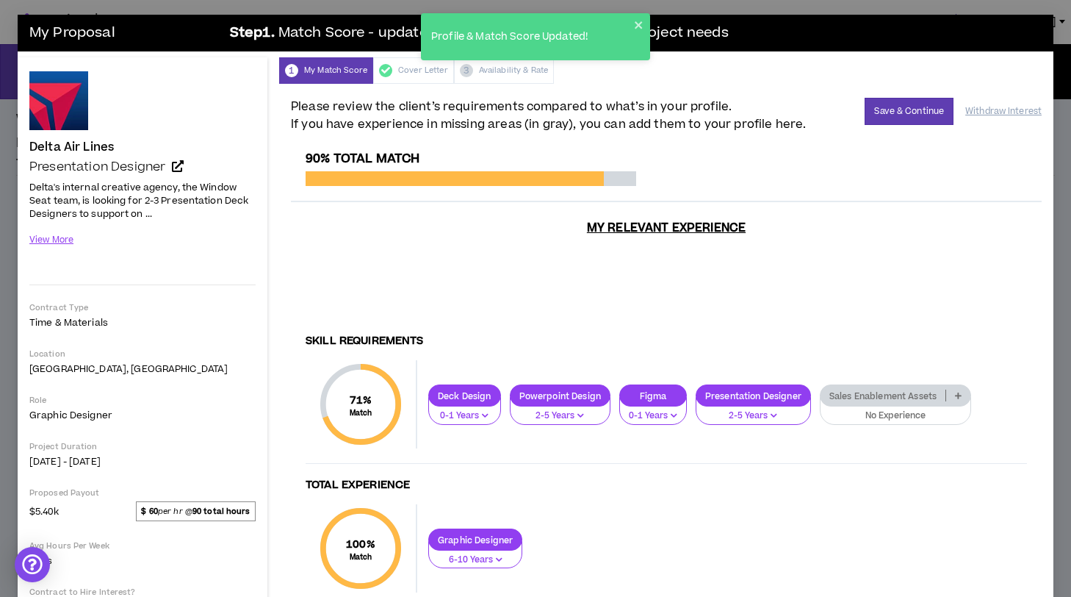
click at [480, 415] on p "0-1 Years" at bounding box center [465, 415] width 54 height 13
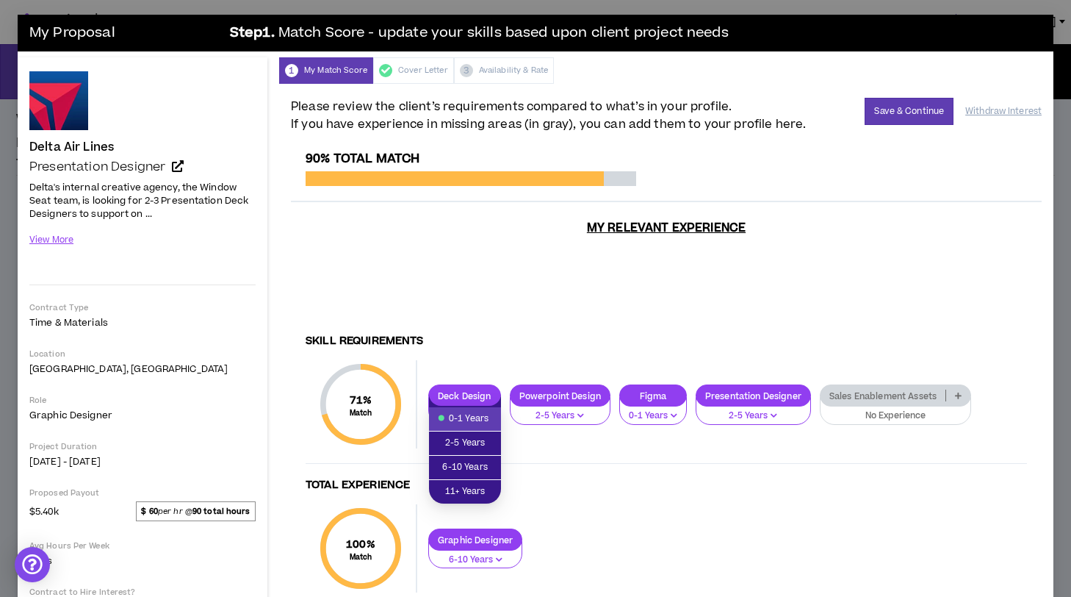
click at [510, 349] on div "Skill Requirements 71 % Match Skill Requirements Deck Design 0-1 Years Powerpoi…" at bounding box center [666, 544] width 751 height 442
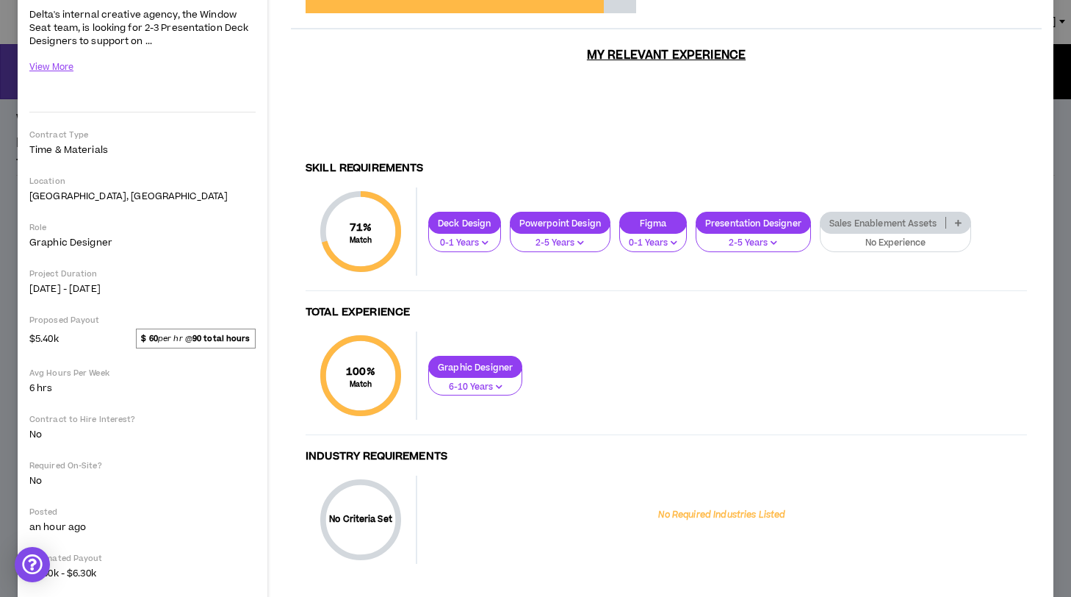
scroll to position [201, 0]
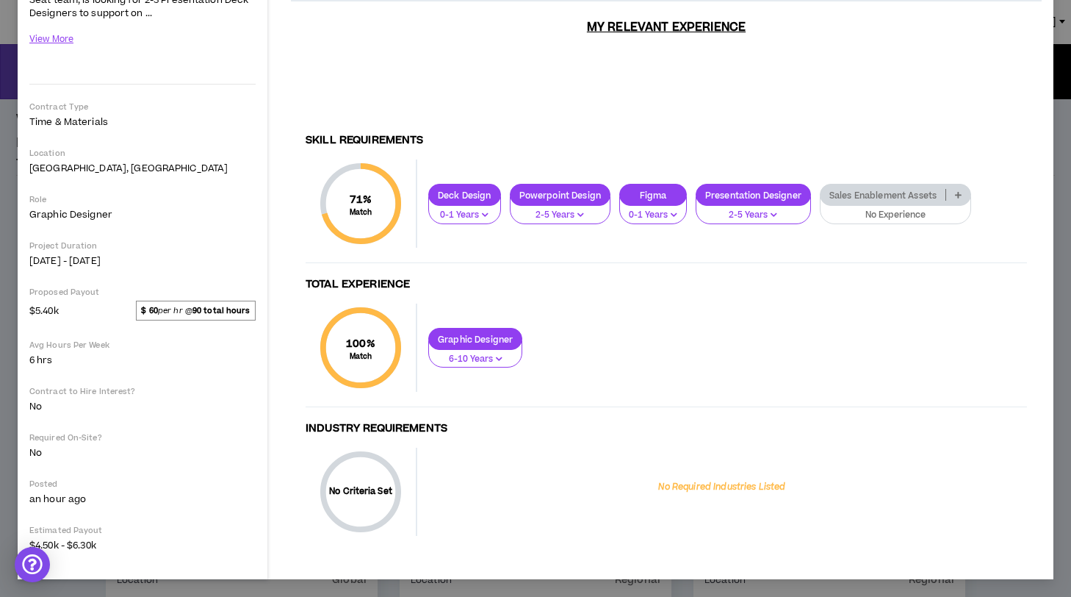
click at [483, 211] on icon "button" at bounding box center [485, 214] width 7 height 7
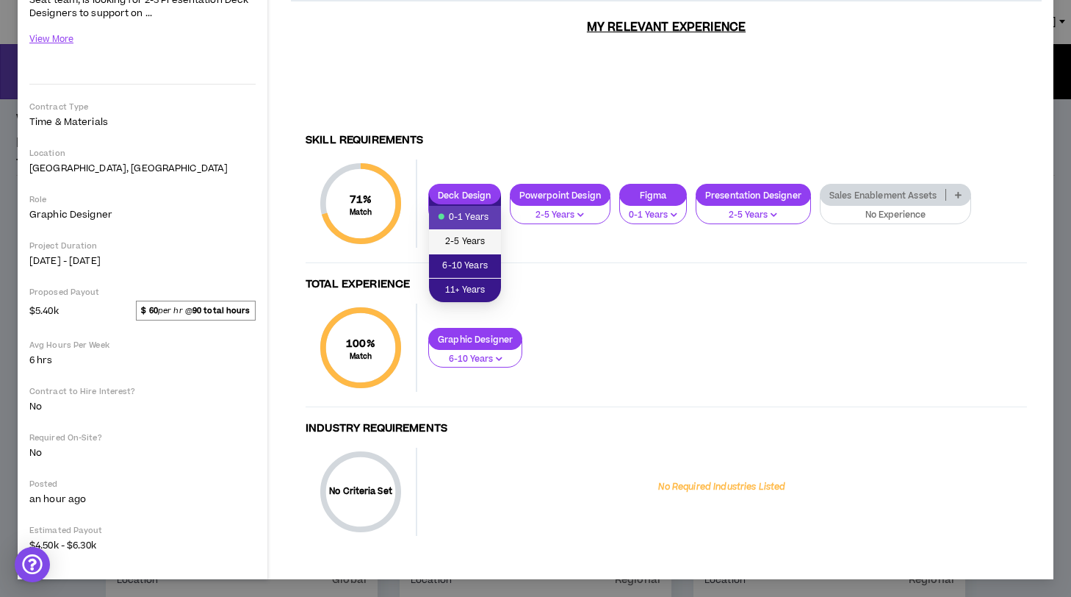
click at [475, 245] on span "2-5 Years" at bounding box center [465, 242] width 54 height 16
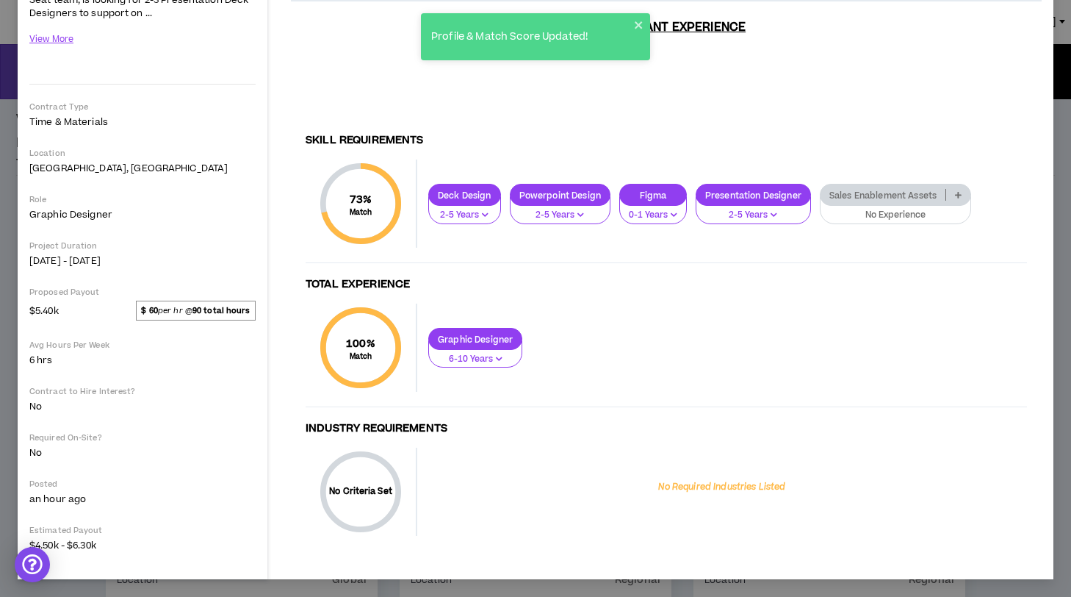
scroll to position [0, 0]
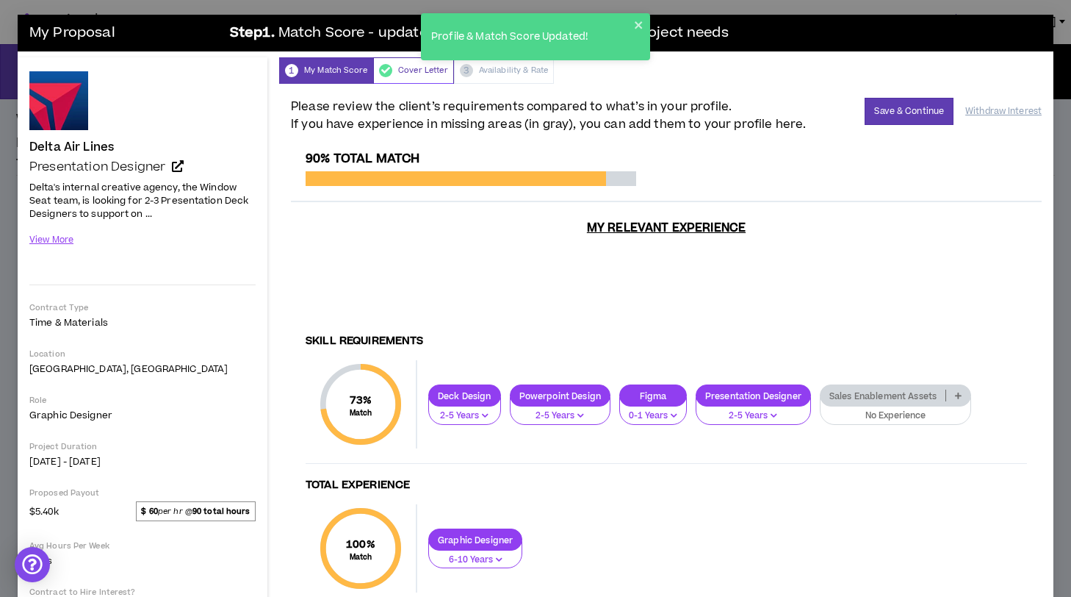
click at [418, 77] on div "Cover Letter" at bounding box center [413, 70] width 81 height 26
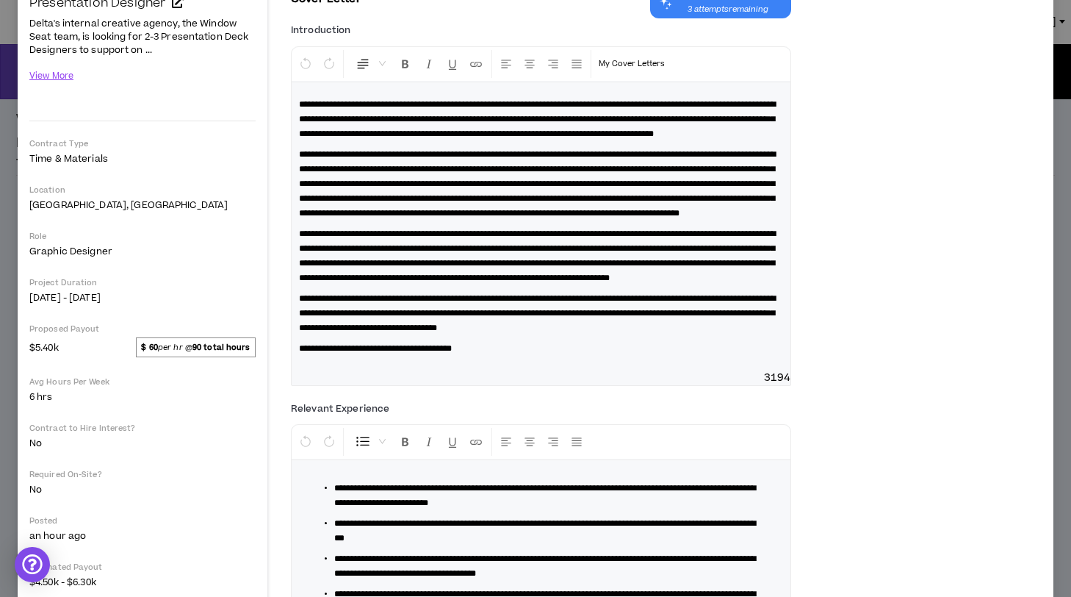
scroll to position [6, 0]
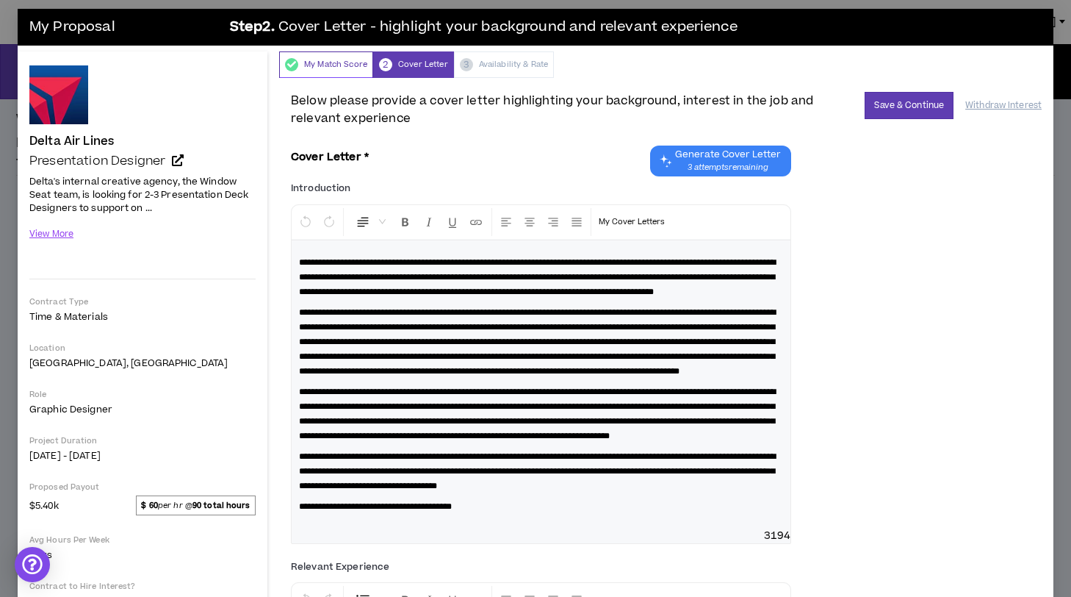
click at [347, 71] on div "My Match Score" at bounding box center [326, 64] width 94 height 26
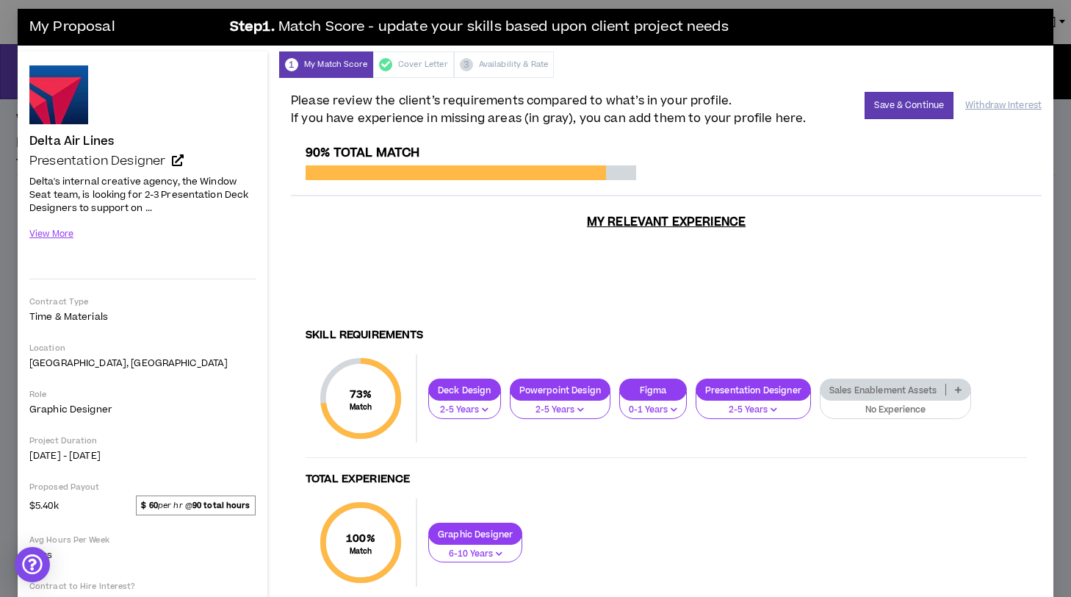
click at [749, 414] on p "2-5 Years" at bounding box center [753, 409] width 96 height 13
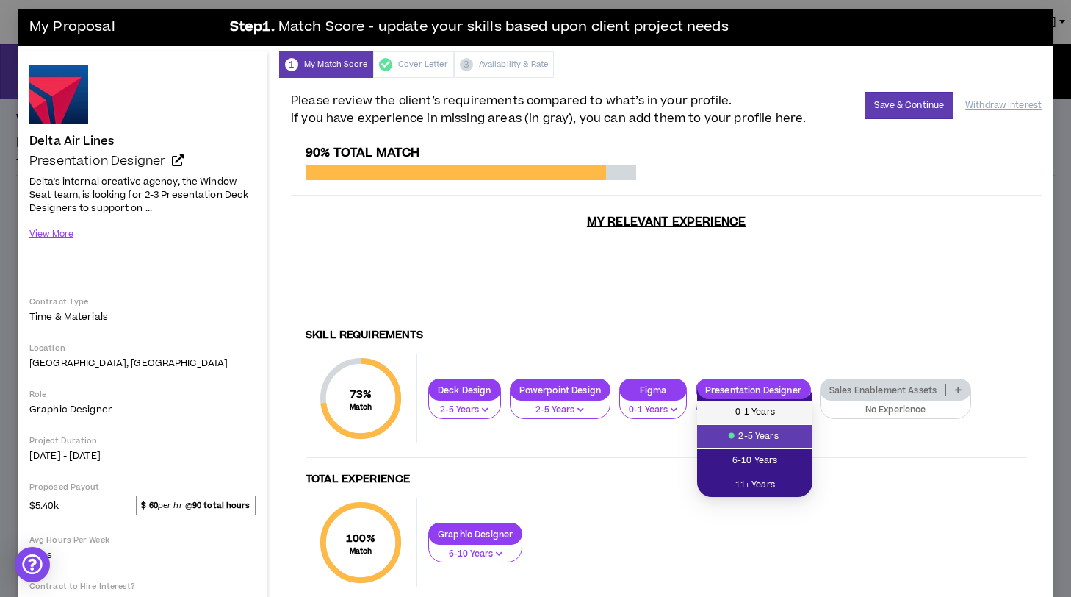
click at [749, 419] on span "0-1 Years" at bounding box center [755, 412] width 98 height 16
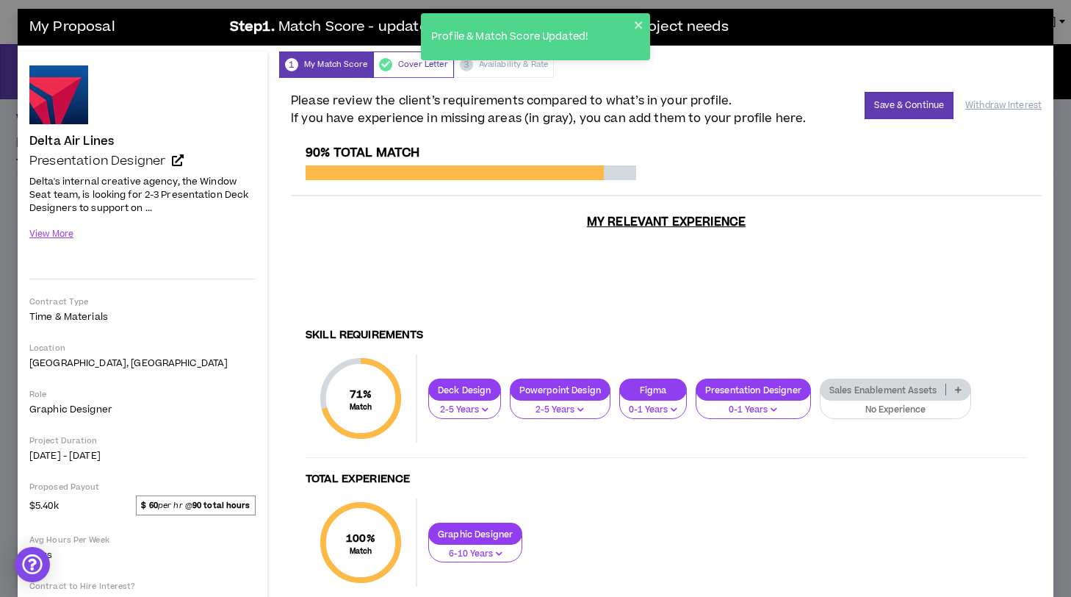
click at [411, 63] on div "Cover Letter" at bounding box center [413, 64] width 81 height 26
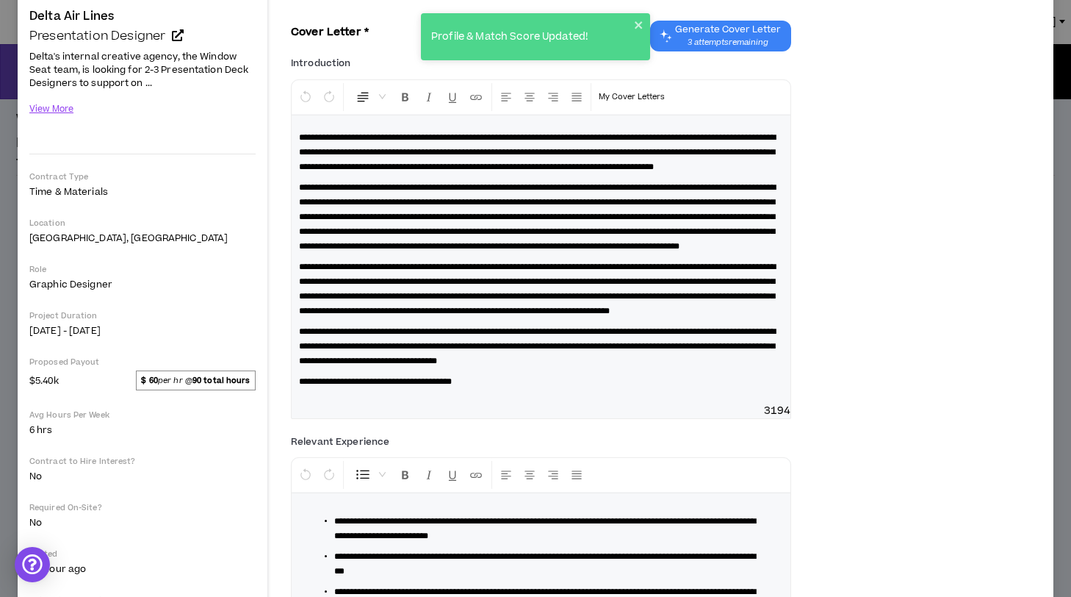
scroll to position [0, 0]
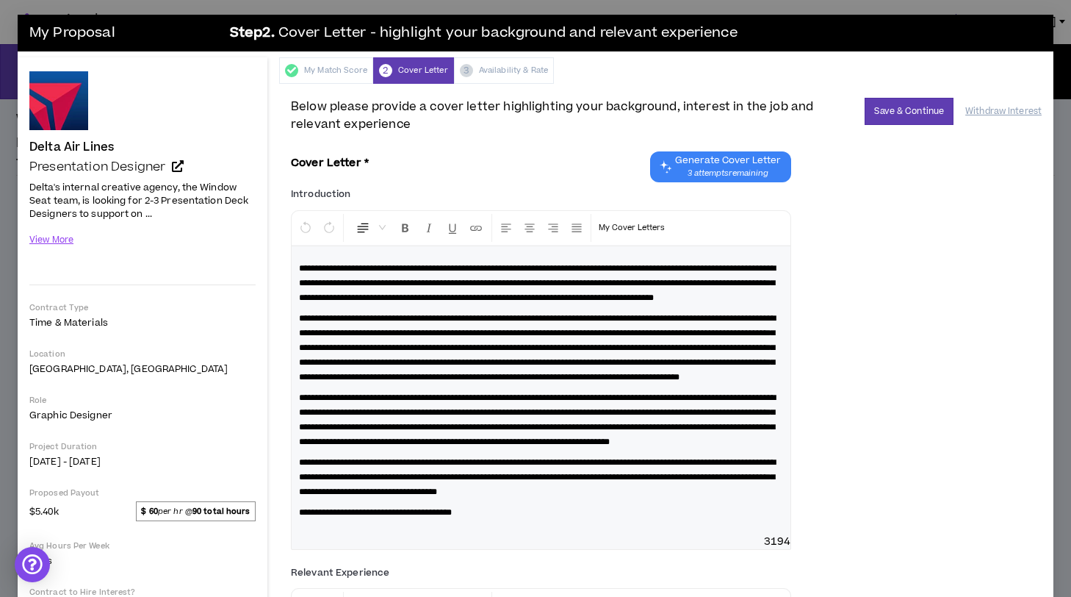
click at [506, 81] on div "My Match Score 2 Cover Letter 3 Availability & Rate" at bounding box center [666, 70] width 774 height 26
click at [505, 74] on body "Talent Tools [PERSON_NAME] Projects Profile Contracts Jobs Teams Preferences Lo…" at bounding box center [535, 298] width 1071 height 597
click at [913, 117] on button "Save & Continue" at bounding box center [909, 111] width 89 height 27
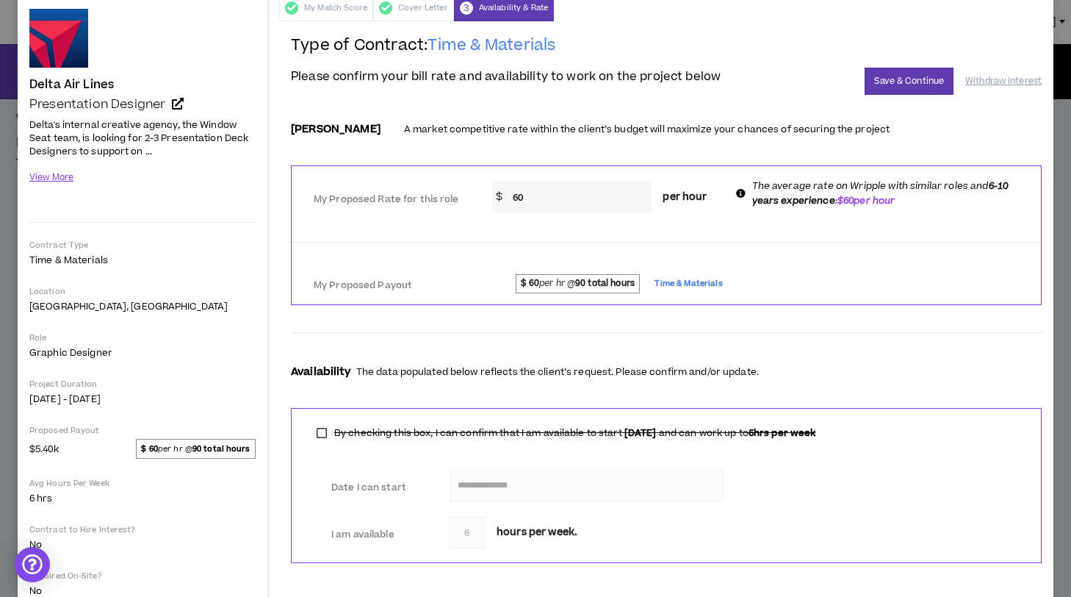
scroll to position [62, 0]
click at [909, 84] on button "Save & Continue" at bounding box center [909, 81] width 89 height 27
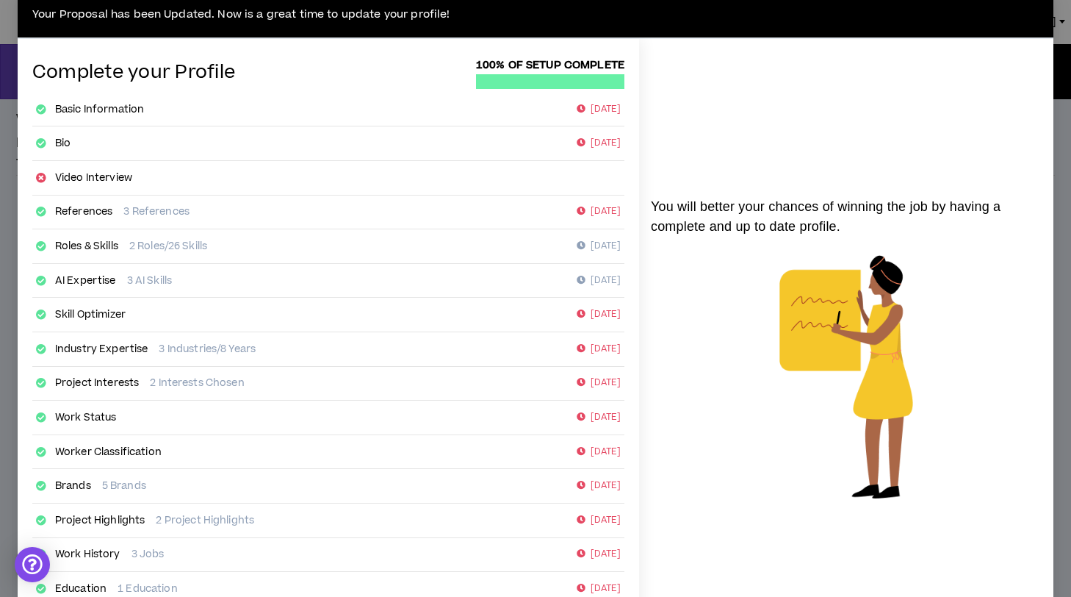
scroll to position [176, 0]
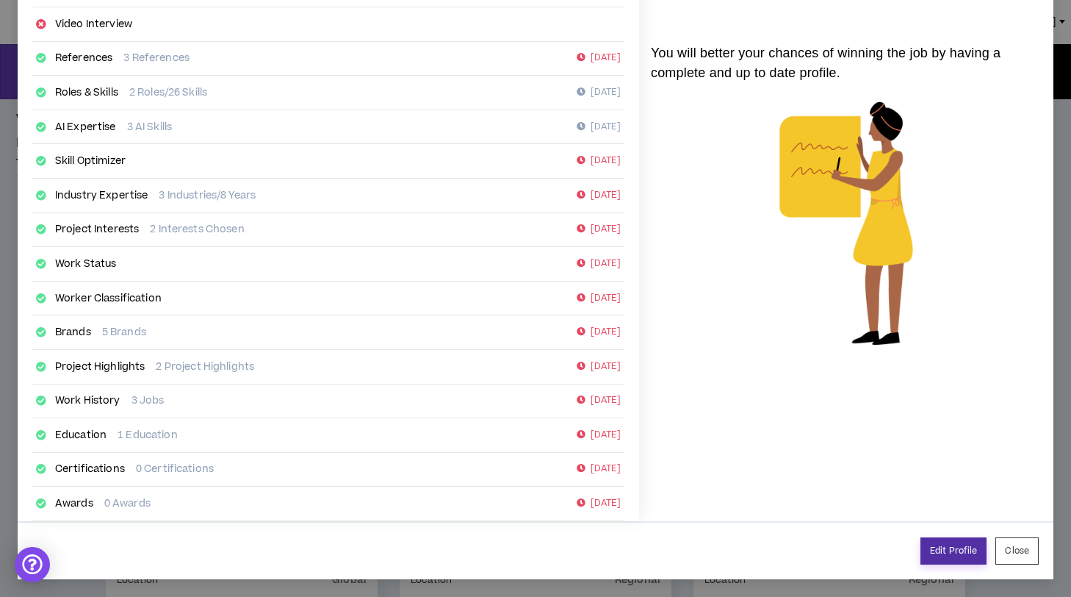
click at [960, 552] on link "Edit Profile" at bounding box center [953, 550] width 66 height 27
select select "*"
select select "US"
select select "*******"
select select "*"
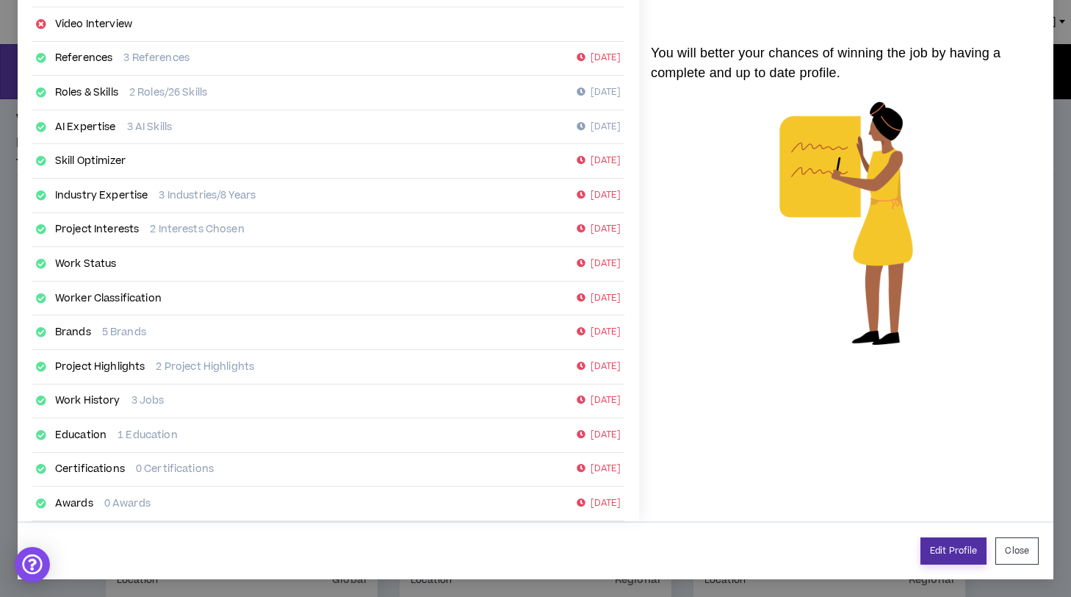
select select "**********"
select select "*****"
select select "**********"
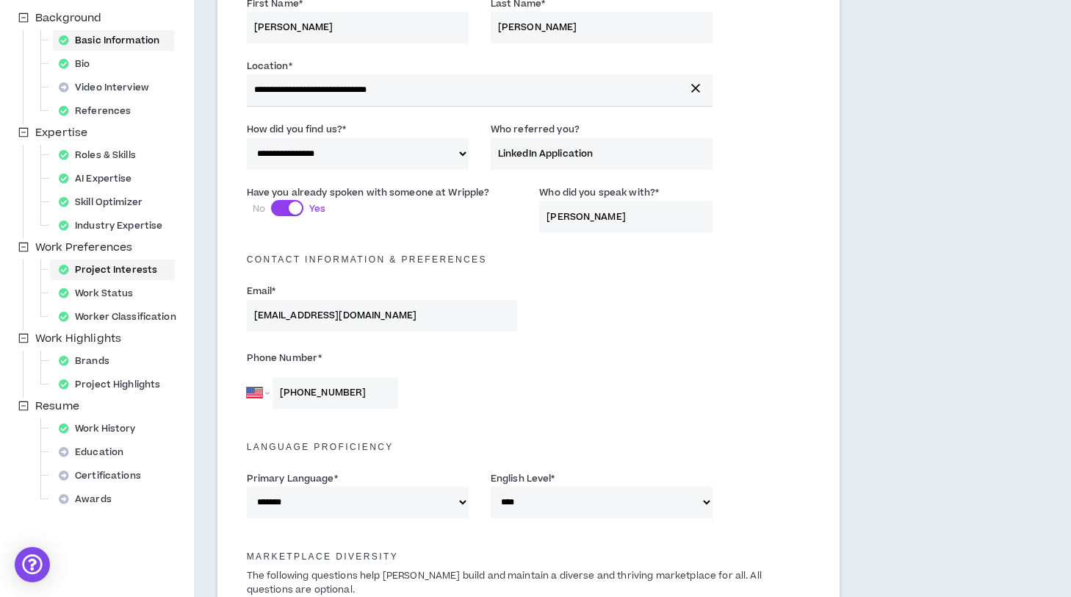
scroll to position [156, 0]
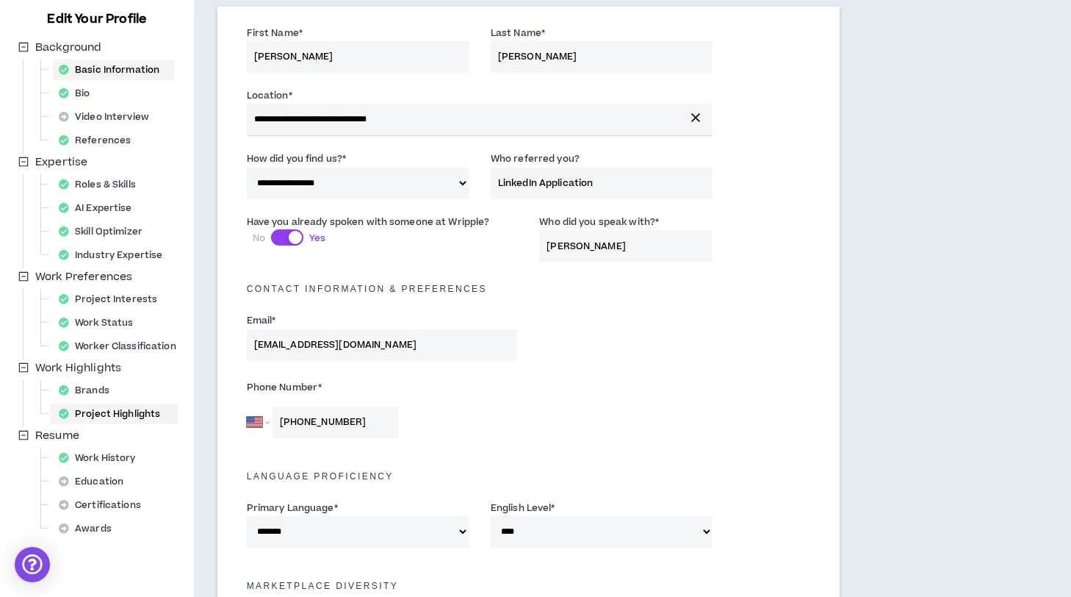
click at [112, 412] on div "Project Highlights" at bounding box center [114, 413] width 122 height 21
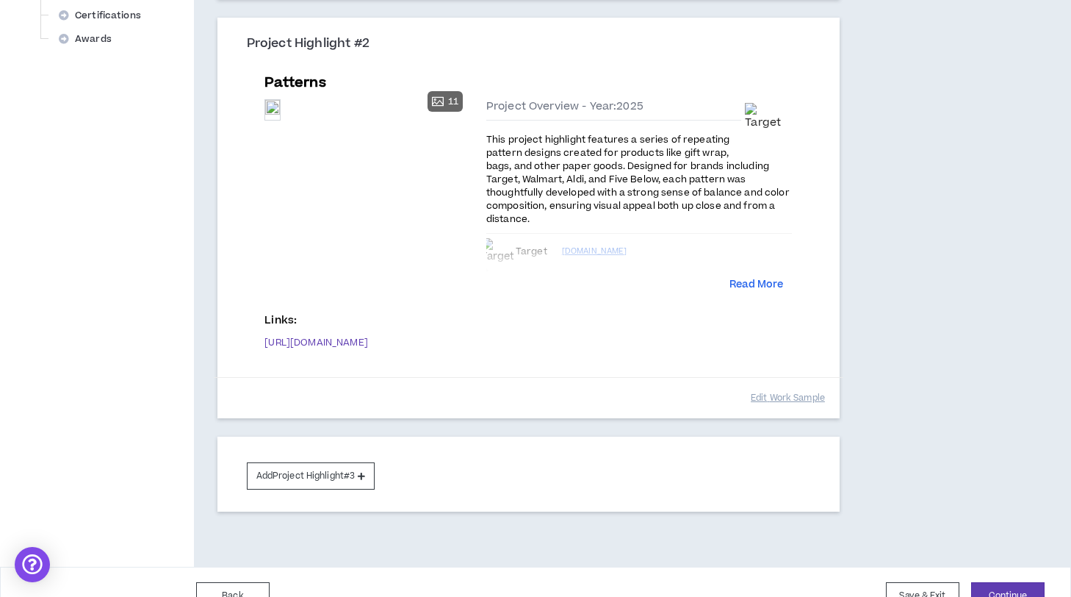
scroll to position [657, 0]
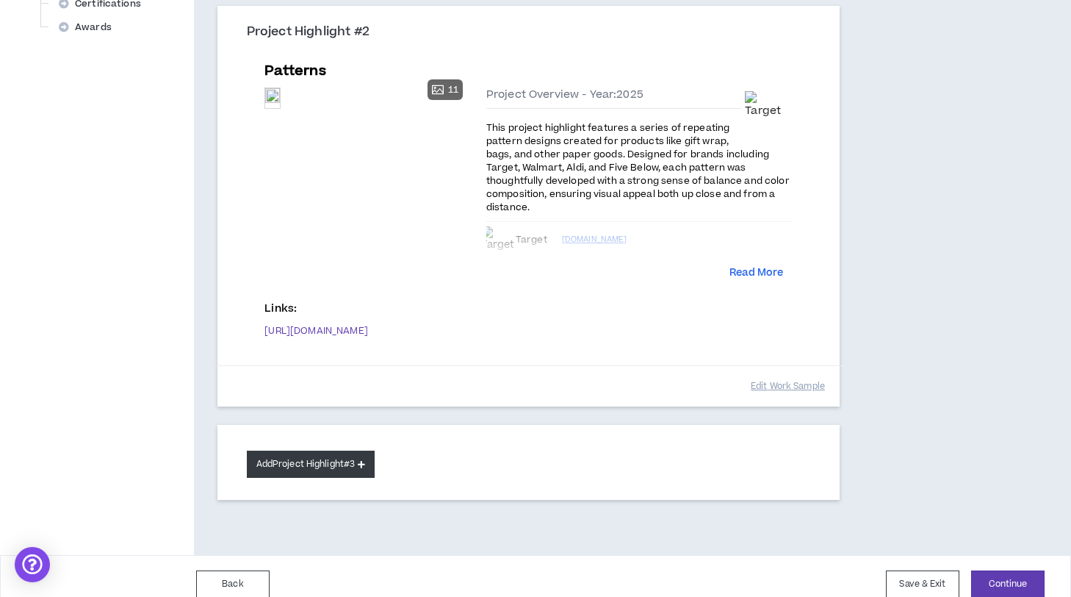
click at [347, 463] on button "Add Project Highlight #3" at bounding box center [311, 463] width 129 height 27
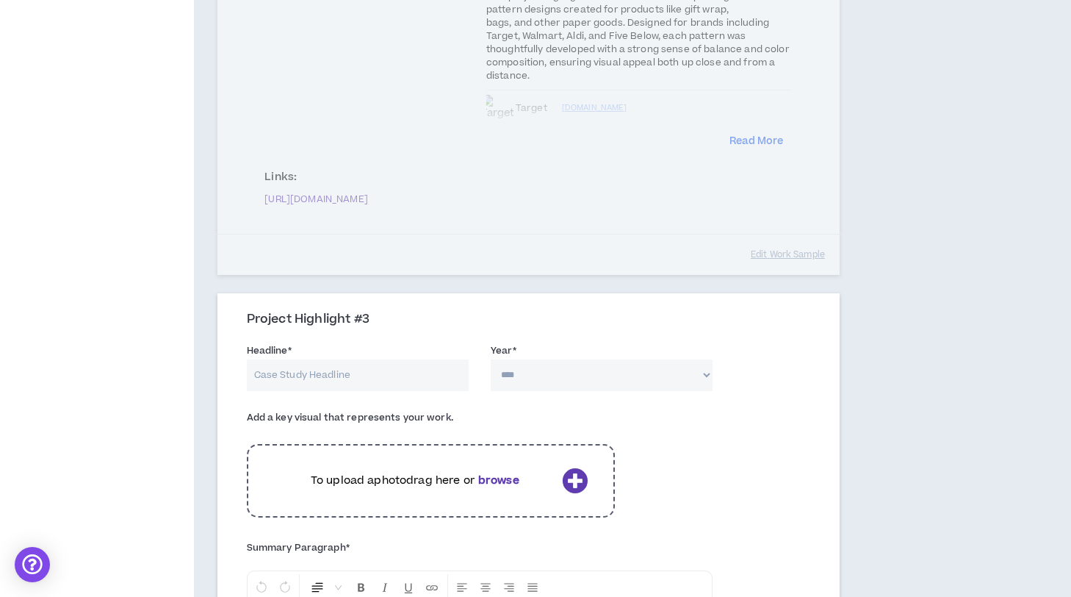
scroll to position [808, 0]
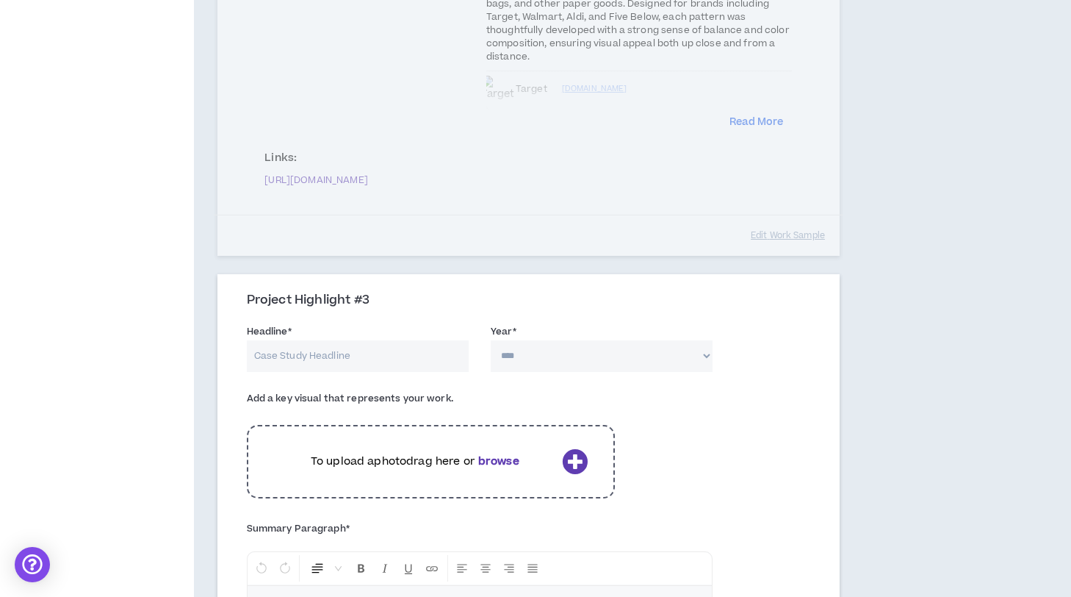
click at [345, 347] on input "Headline *" at bounding box center [358, 356] width 222 height 32
type input "Presentation Design"
click at [552, 350] on select "**** **** **** **** **** **** **** **** **** **** **** **** **** **** **** ****…" at bounding box center [602, 356] width 222 height 32
select select "****"
click at [491, 340] on select "**** **** **** **** **** **** **** **** **** **** **** **** **** **** **** ****…" at bounding box center [602, 356] width 222 height 32
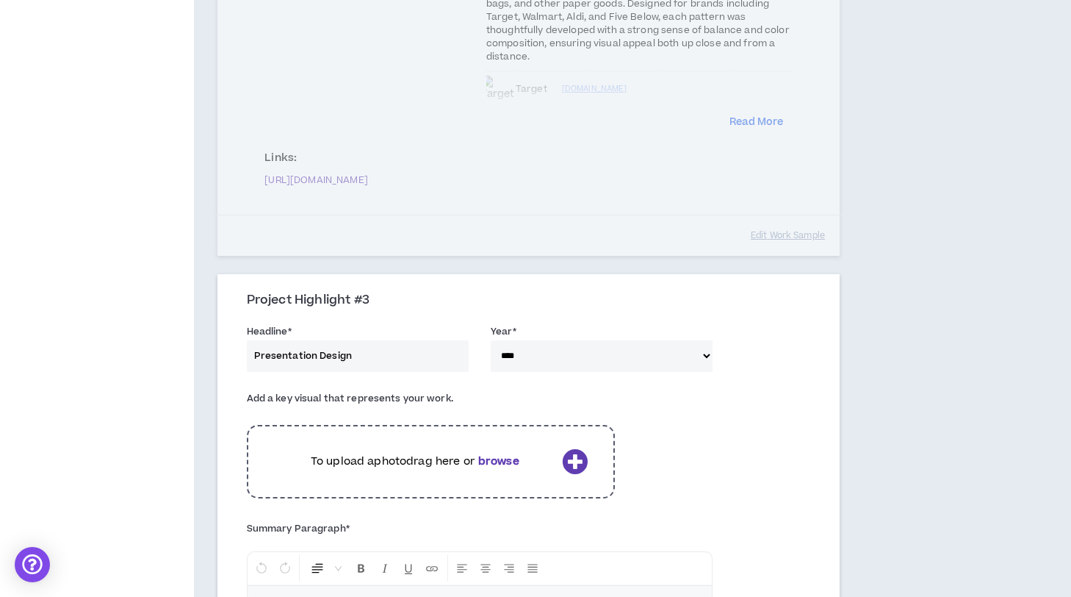
click at [574, 464] on icon at bounding box center [575, 461] width 26 height 26
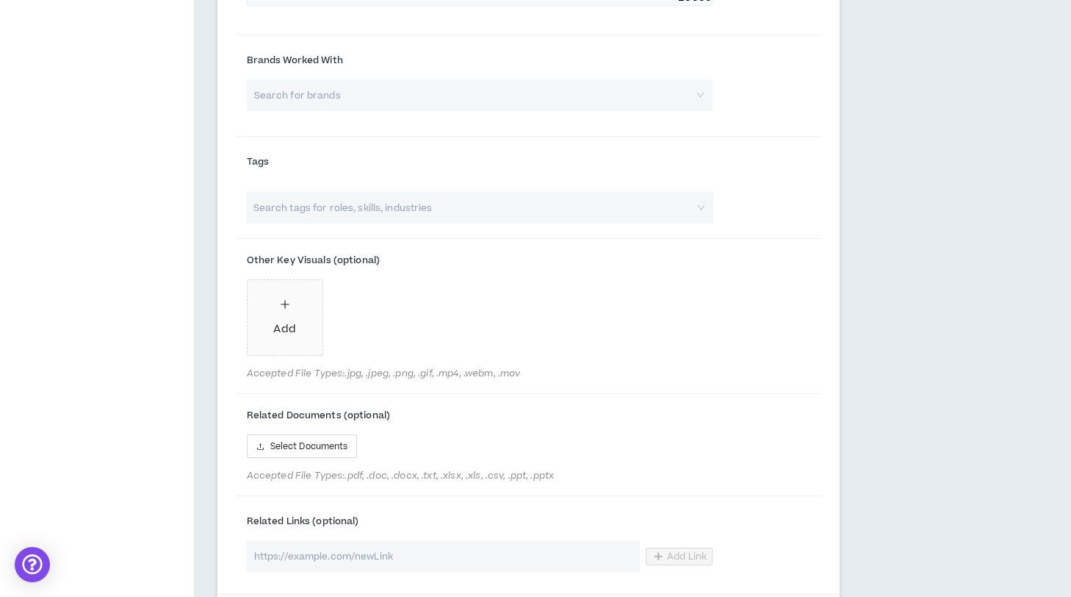
scroll to position [1530, 0]
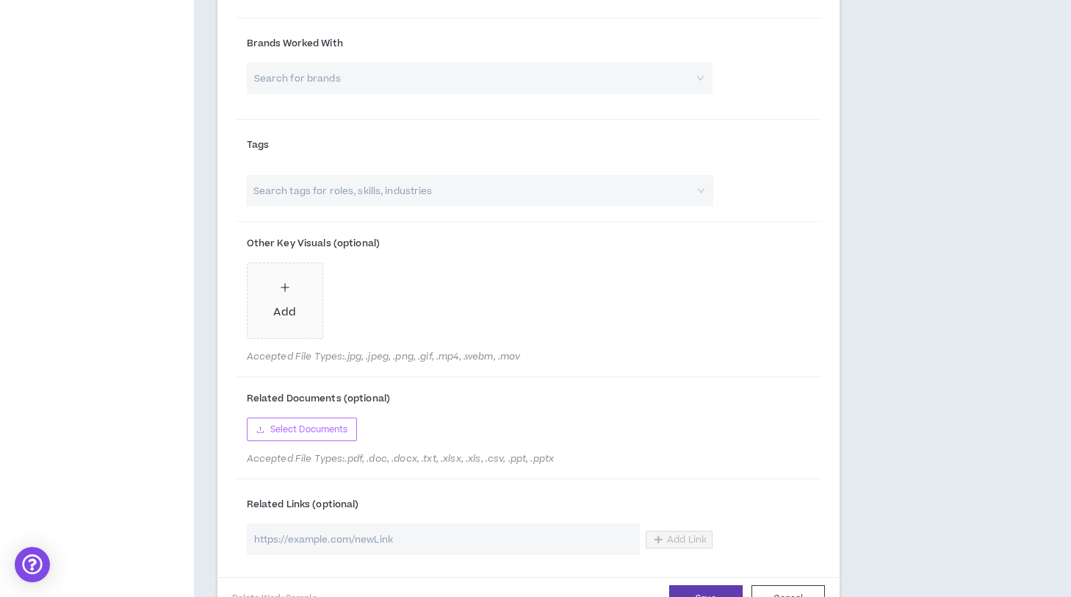
click at [308, 428] on span "Select Documents" at bounding box center [309, 429] width 78 height 14
click at [320, 435] on span "Select Documents" at bounding box center [309, 429] width 78 height 14
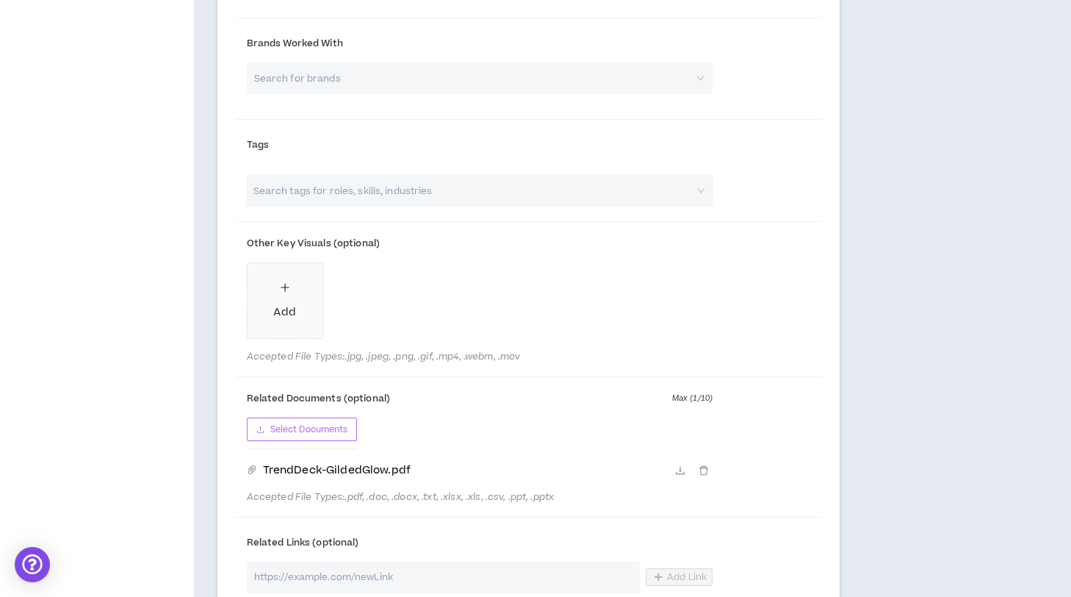
click at [331, 425] on span "Select Documents" at bounding box center [309, 429] width 78 height 14
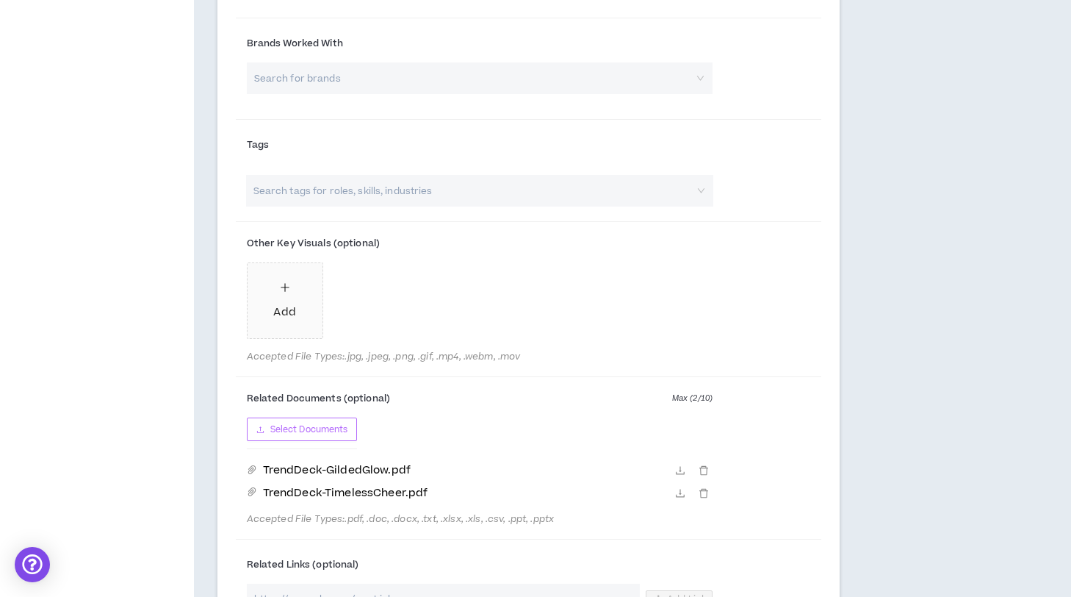
click at [350, 433] on button "Select Documents" at bounding box center [302, 429] width 111 height 24
click at [316, 428] on span "Select Documents" at bounding box center [309, 429] width 78 height 14
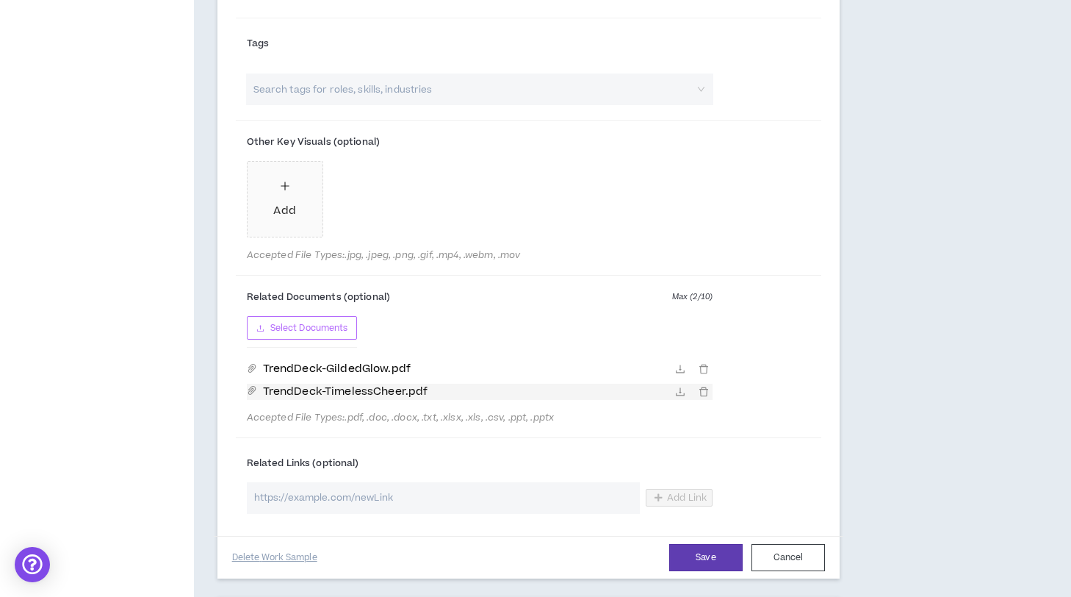
scroll to position [1632, 0]
click at [488, 503] on input "url" at bounding box center [443, 497] width 393 height 32
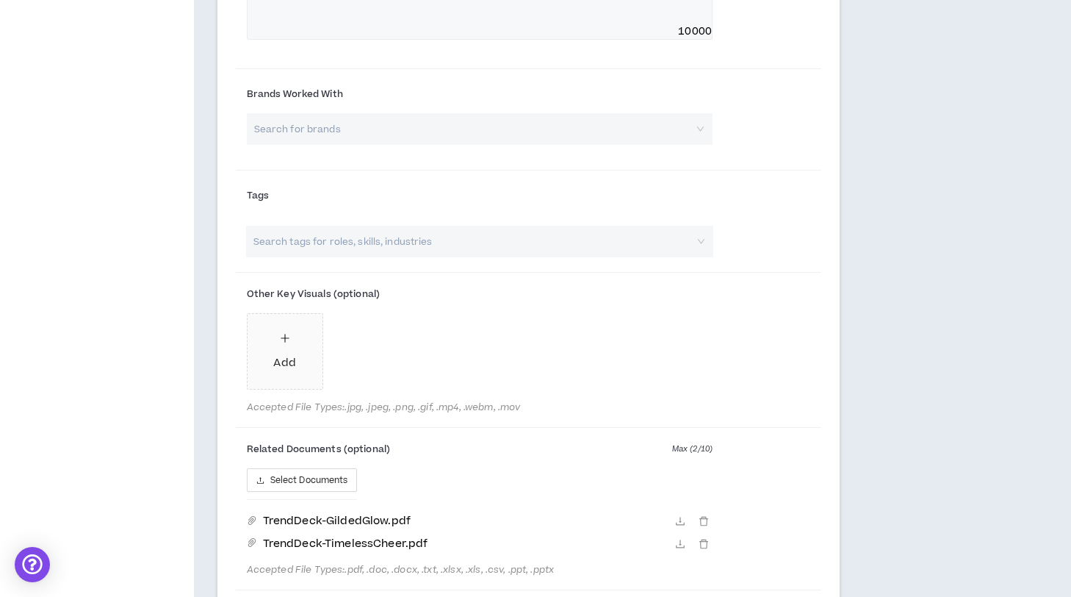
scroll to position [1477, 0]
click at [286, 348] on div "Add" at bounding box center [284, 354] width 22 height 40
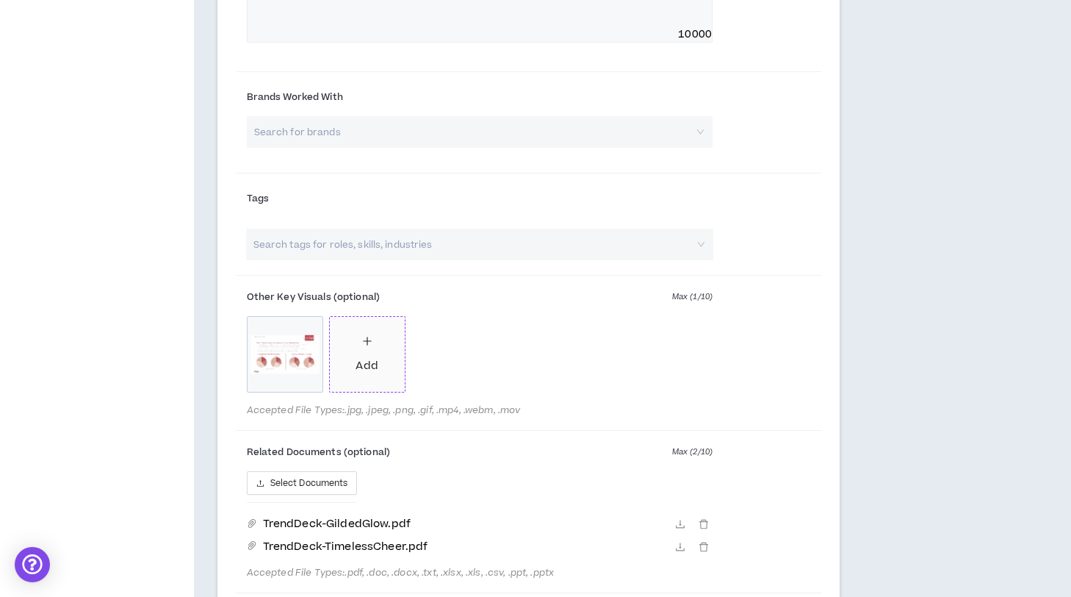
click at [371, 350] on div "Add" at bounding box center [367, 354] width 22 height 40
click at [447, 348] on div "Add" at bounding box center [449, 354] width 22 height 40
click at [527, 352] on div "Add" at bounding box center [531, 354] width 22 height 40
click at [433, 245] on input "search" at bounding box center [472, 244] width 442 height 32
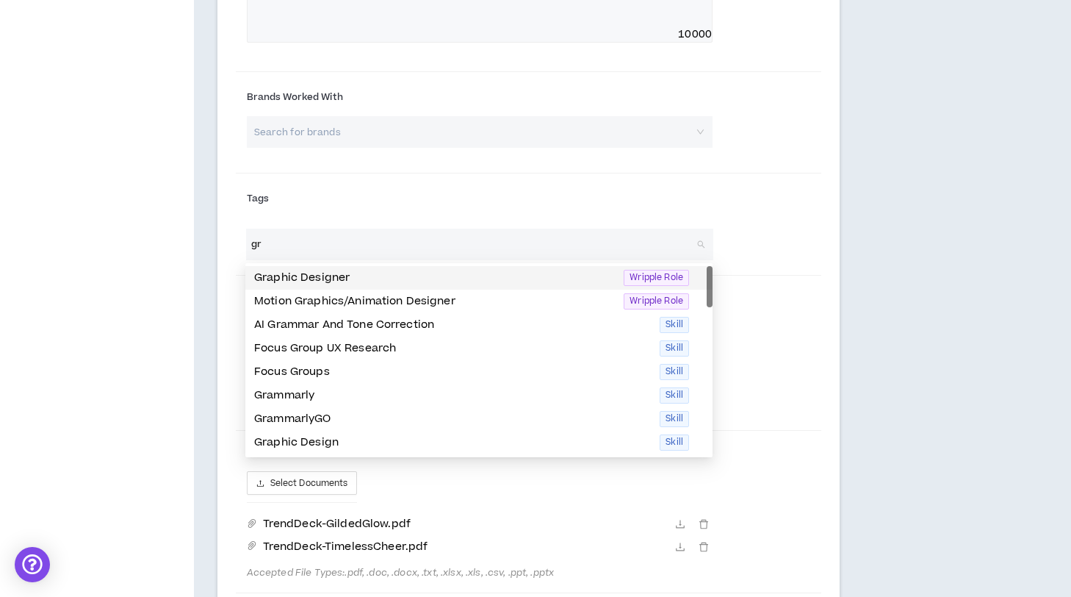
click at [406, 275] on p "Graphic Designer" at bounding box center [434, 278] width 361 height 16
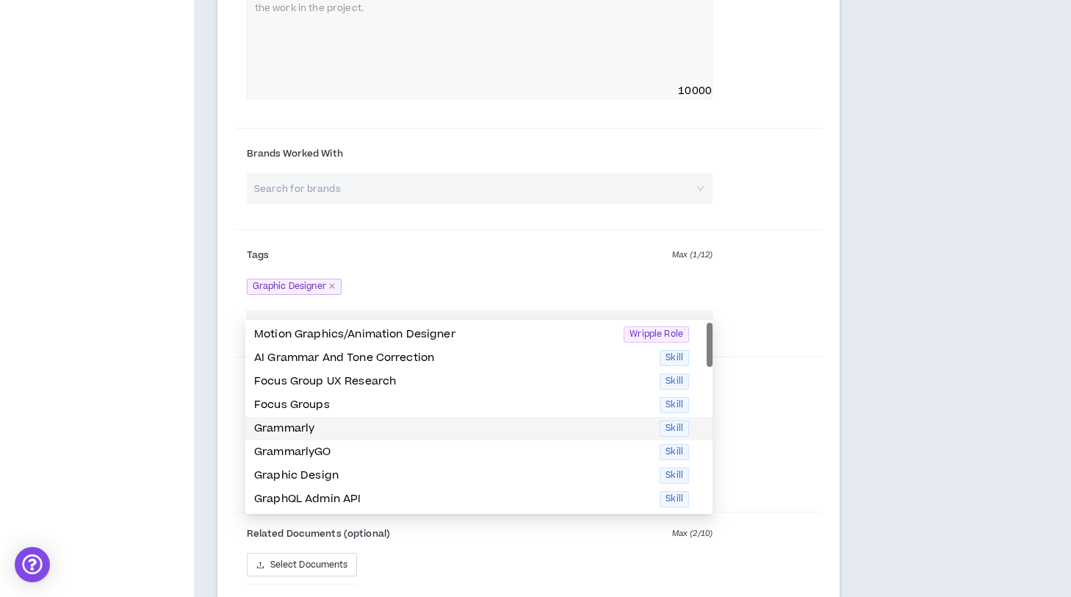
scroll to position [1416, 0]
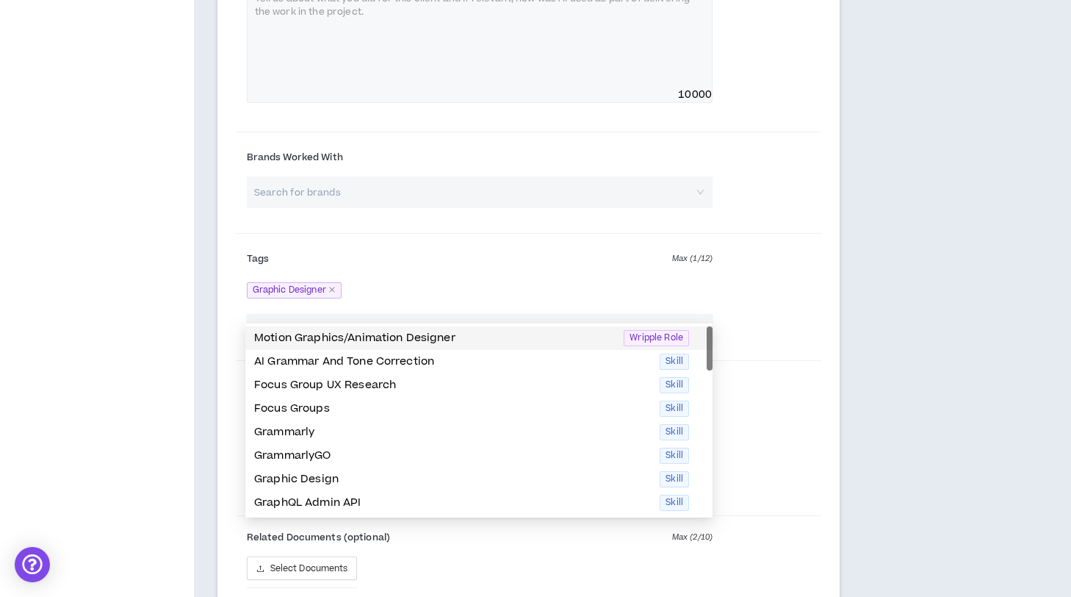
type input "gr"
click at [464, 245] on div "Tags Max ( 1 / 12 ) Graphic Designer" at bounding box center [480, 273] width 488 height 60
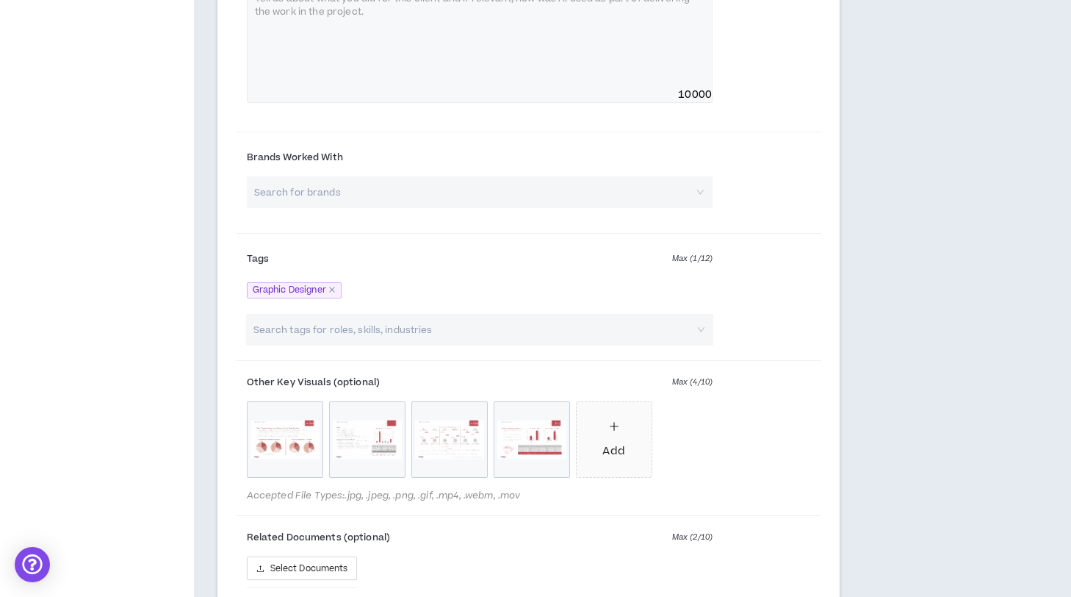
click at [415, 323] on input "search" at bounding box center [472, 330] width 442 height 32
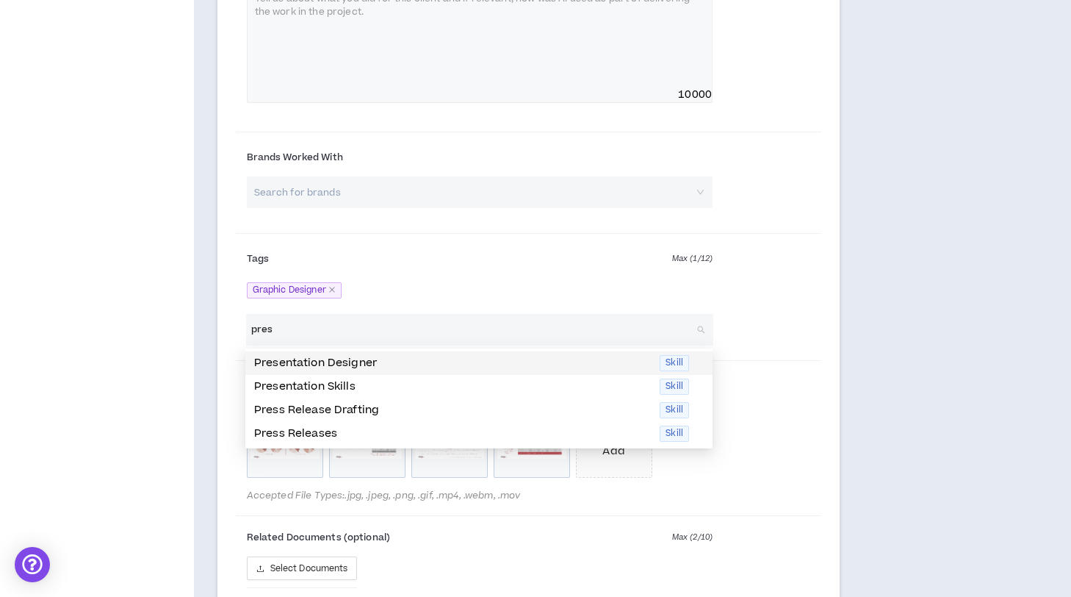
click at [353, 364] on p "Presentation Designer" at bounding box center [452, 363] width 397 height 16
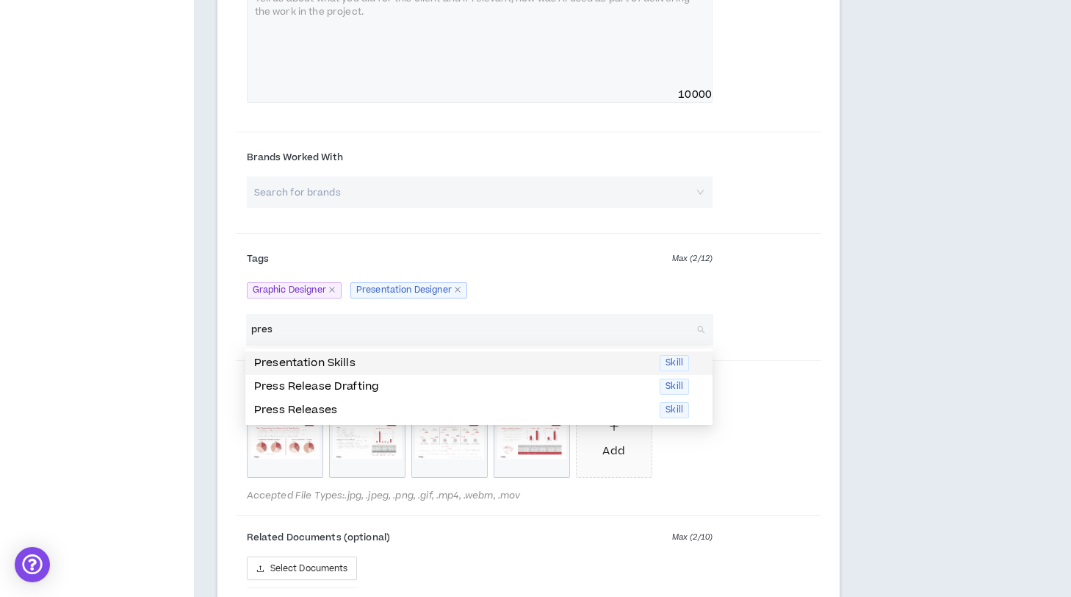
click at [347, 358] on p "Presentation Skills" at bounding box center [452, 363] width 397 height 16
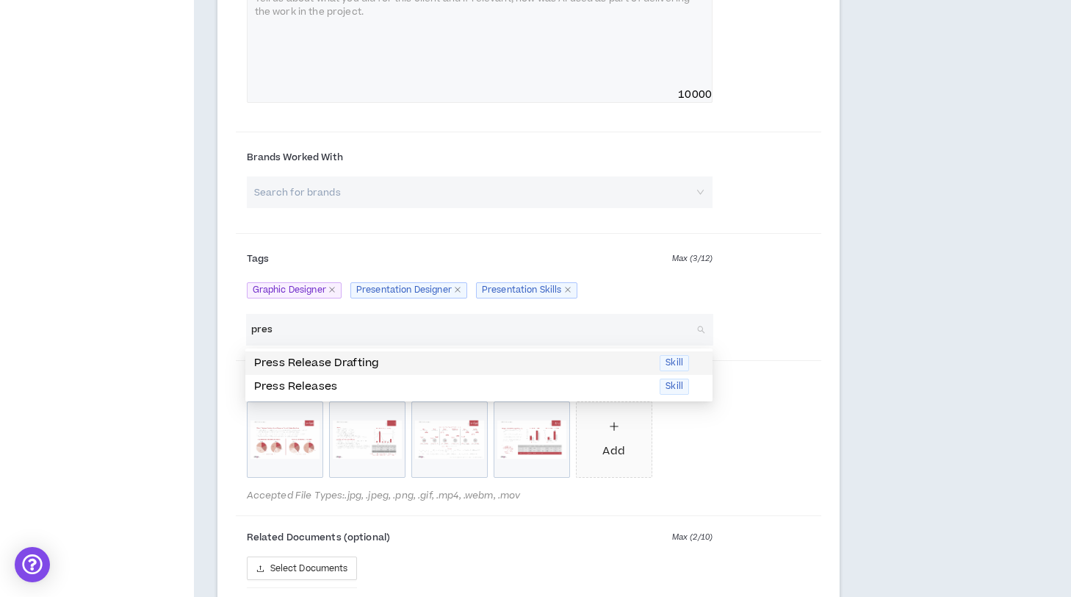
click at [345, 334] on input "pres" at bounding box center [472, 330] width 442 height 32
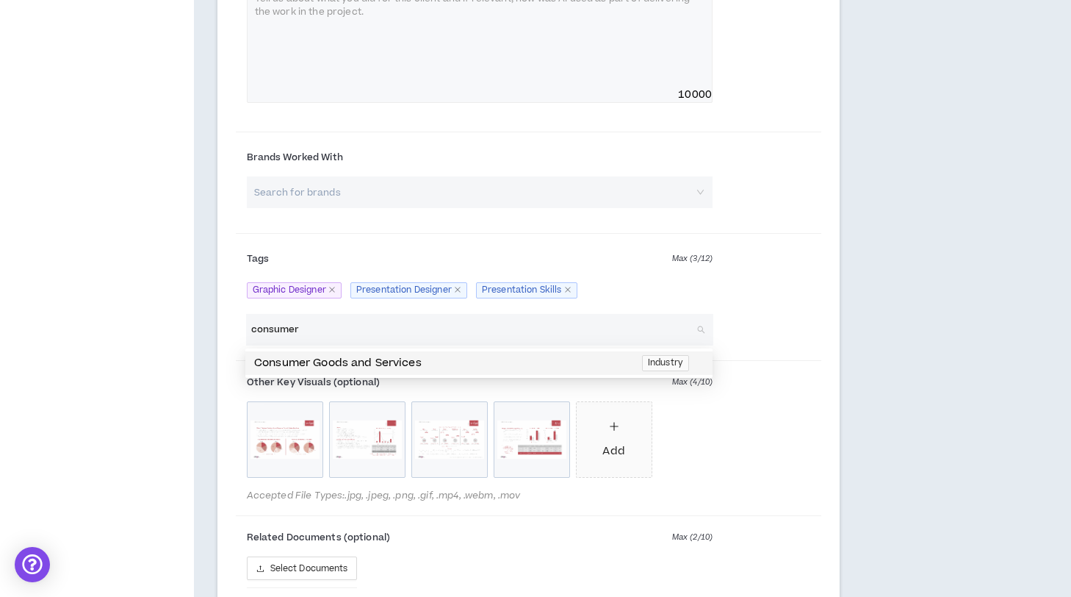
click at [318, 334] on input "consumer" at bounding box center [472, 330] width 442 height 32
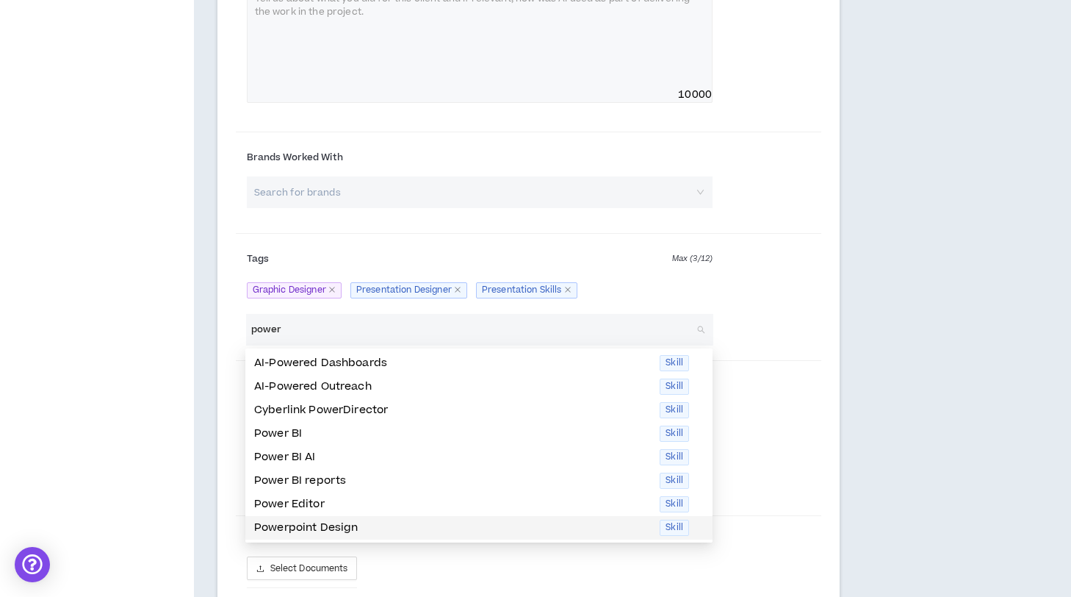
click at [303, 527] on p "Powerpoint Design" at bounding box center [452, 527] width 397 height 16
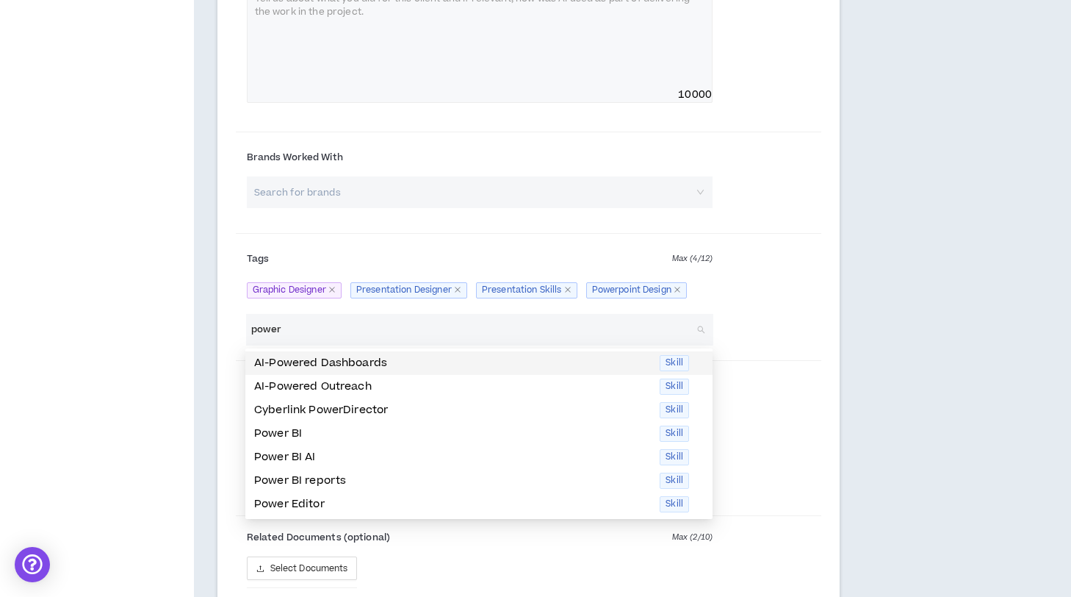
click at [358, 323] on input "power" at bounding box center [472, 330] width 442 height 32
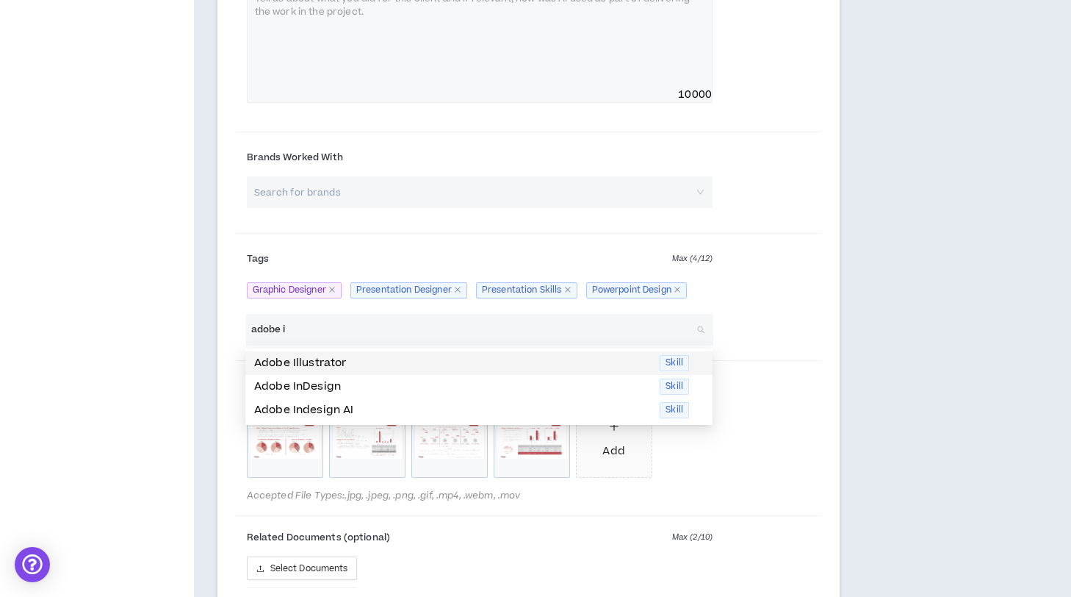
click at [321, 367] on p "Adobe Illustrator" at bounding box center [452, 363] width 397 height 16
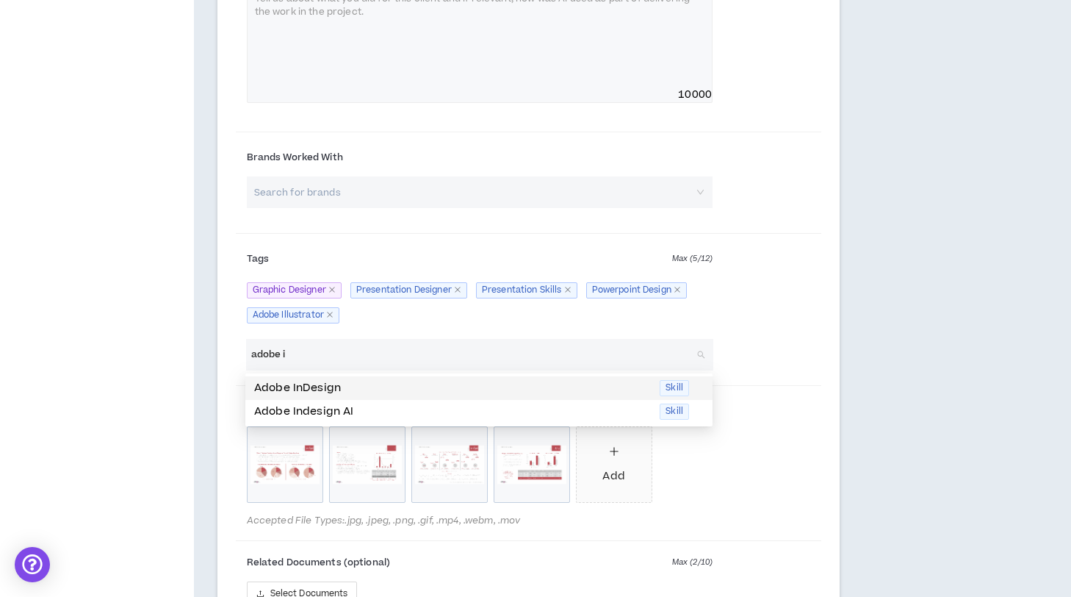
click at [315, 356] on input "adobe i" at bounding box center [472, 355] width 442 height 32
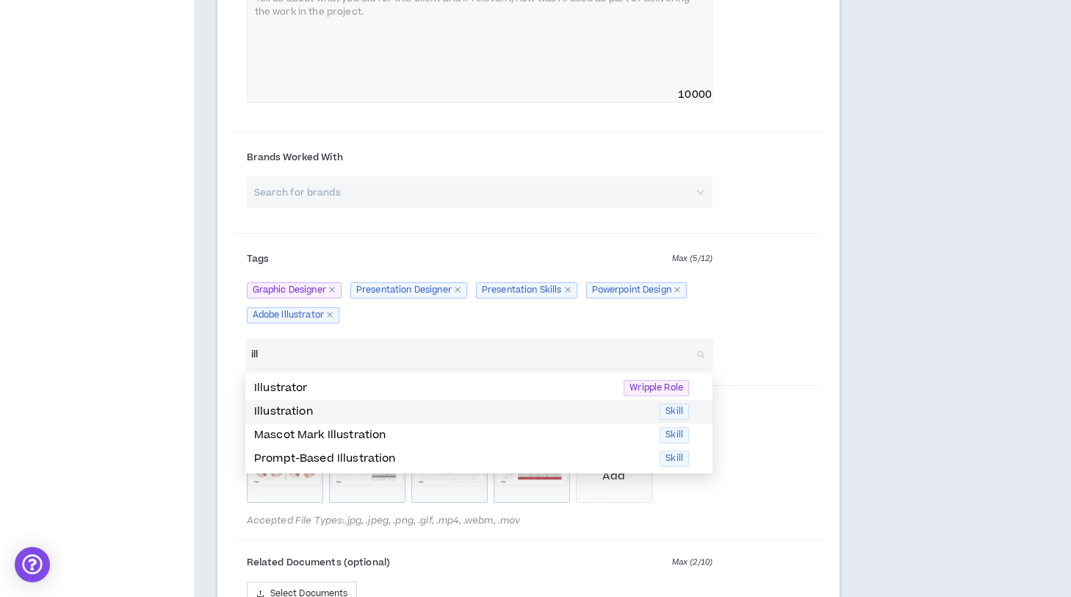
click at [279, 416] on p "Illustration" at bounding box center [452, 411] width 397 height 16
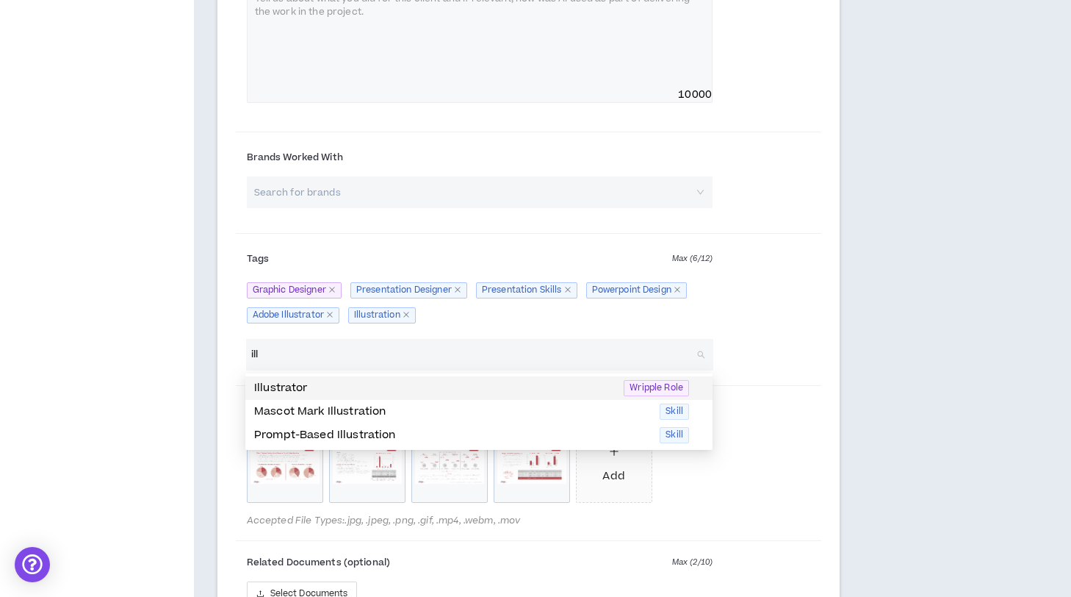
click at [300, 356] on input "ill" at bounding box center [472, 355] width 442 height 32
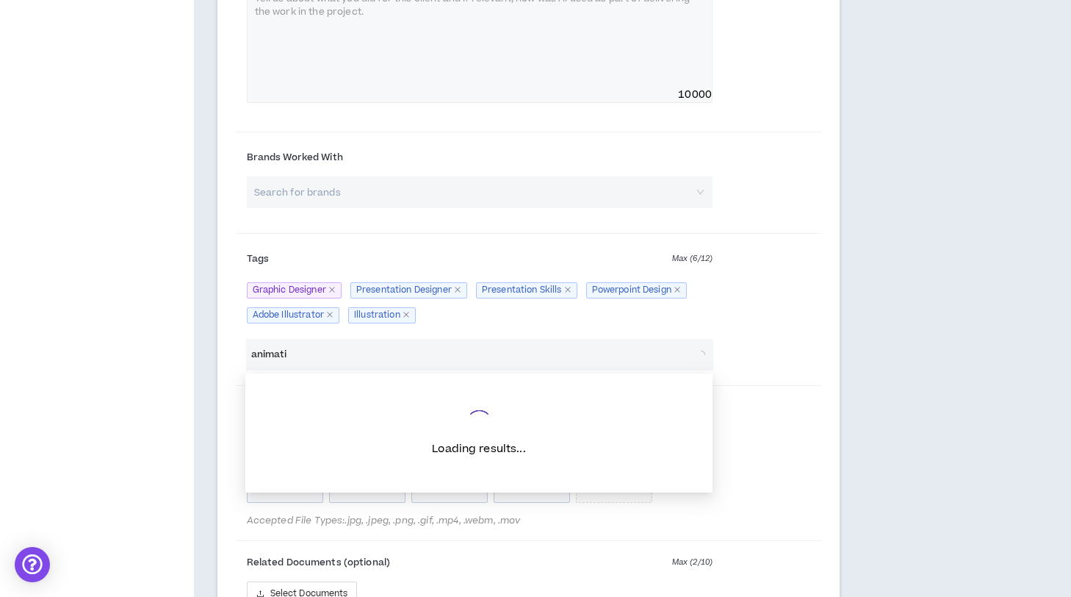
type input "animatio"
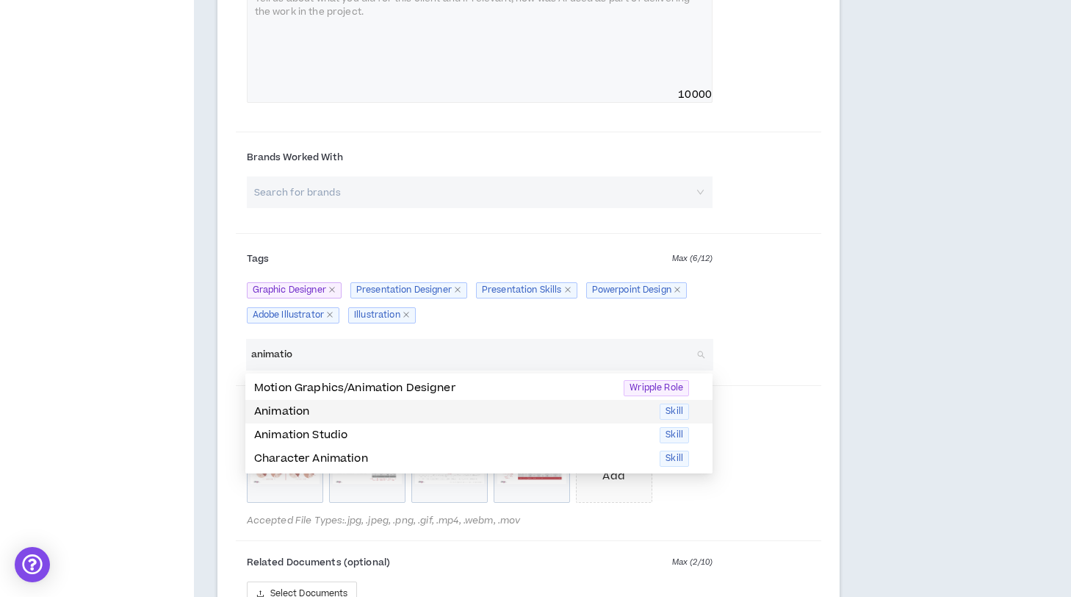
click at [295, 409] on p "Animation" at bounding box center [452, 411] width 397 height 16
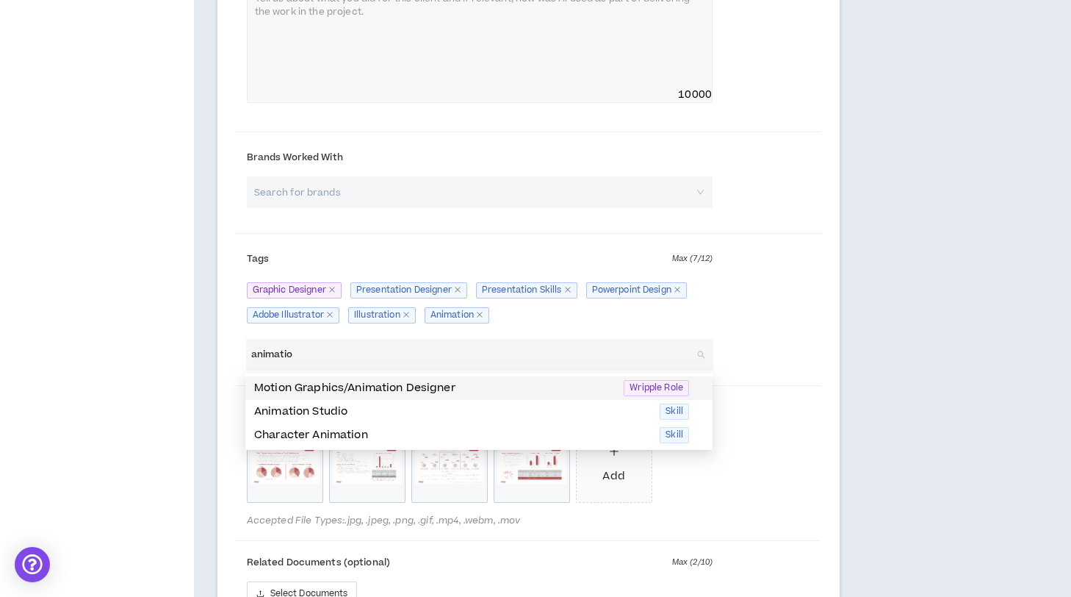
click at [356, 355] on input "animatio" at bounding box center [472, 355] width 442 height 32
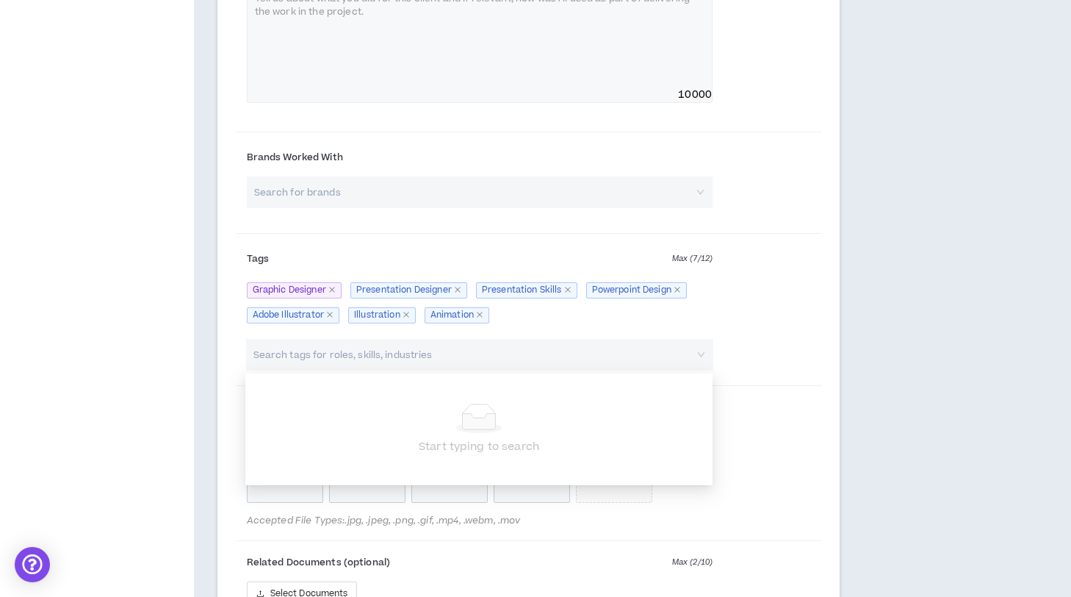
click at [721, 361] on div "Search tags for roles, skills, industries" at bounding box center [480, 355] width 488 height 32
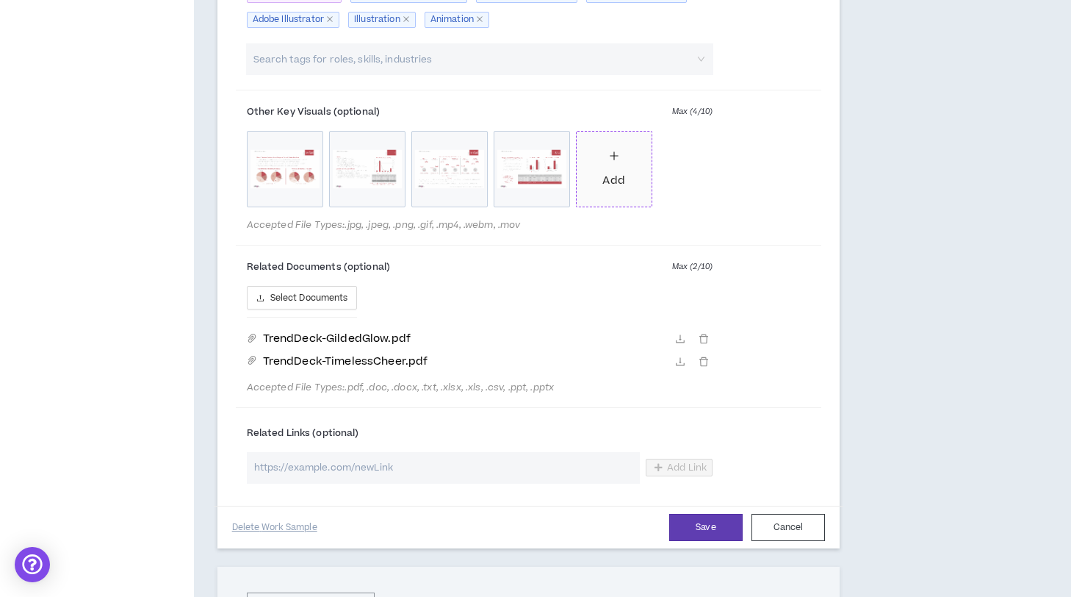
scroll to position [1713, 0]
click at [533, 461] on input "url" at bounding box center [443, 466] width 393 height 32
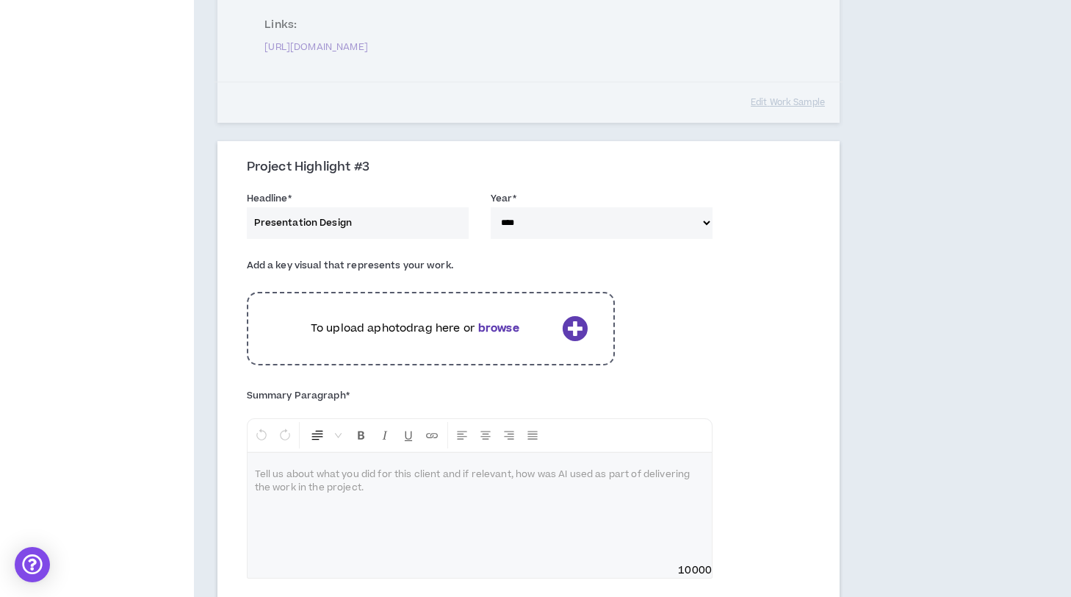
scroll to position [940, 0]
click at [577, 328] on icon at bounding box center [575, 329] width 26 height 26
click at [572, 335] on icon at bounding box center [575, 329] width 26 height 26
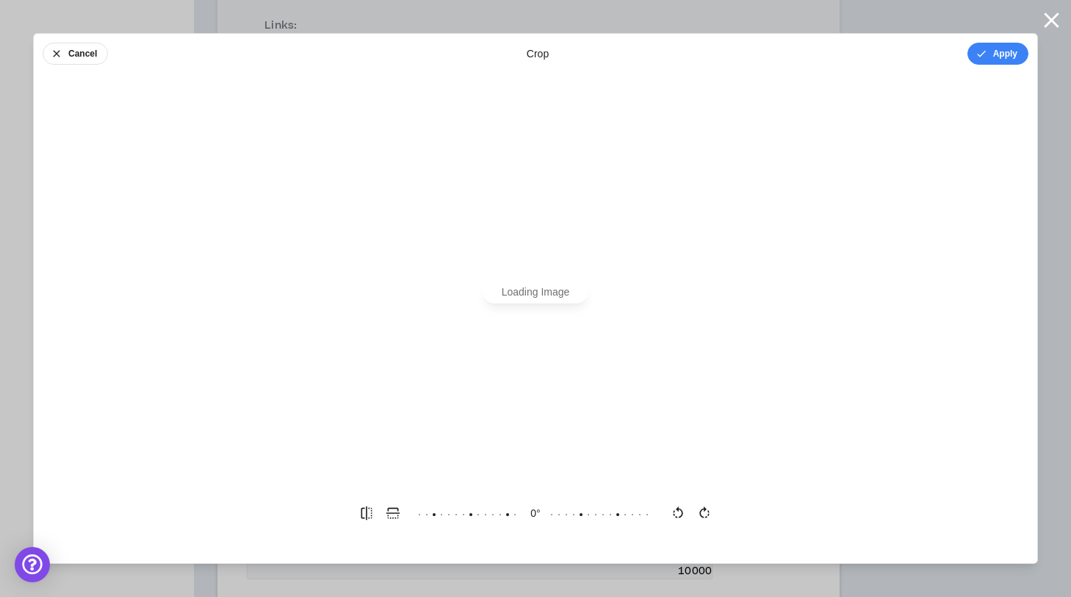
scroll to position [0, 0]
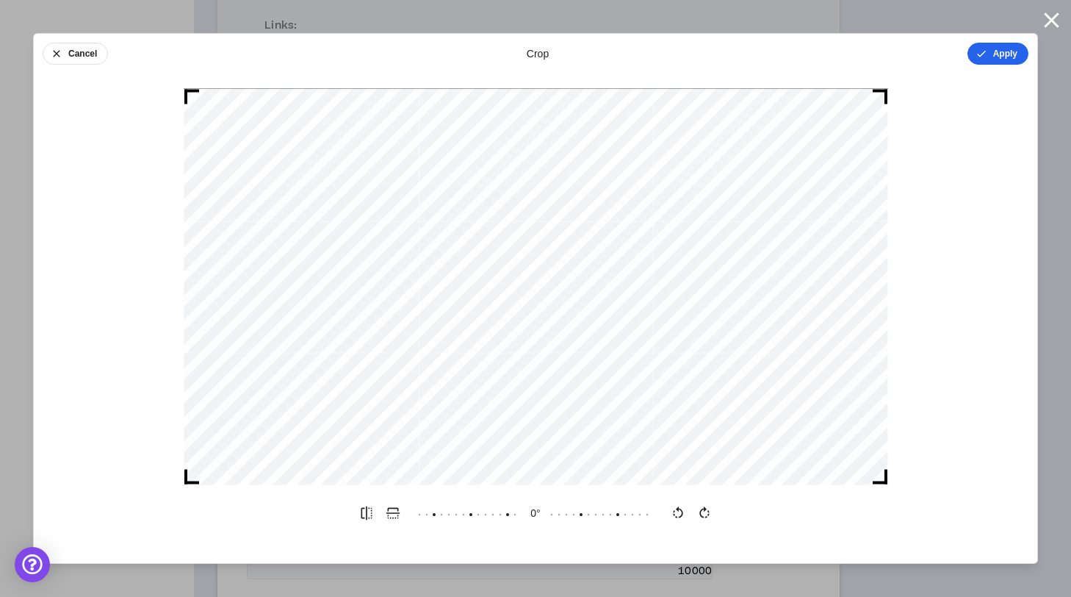
click at [986, 50] on icon "button" at bounding box center [982, 54] width 12 height 12
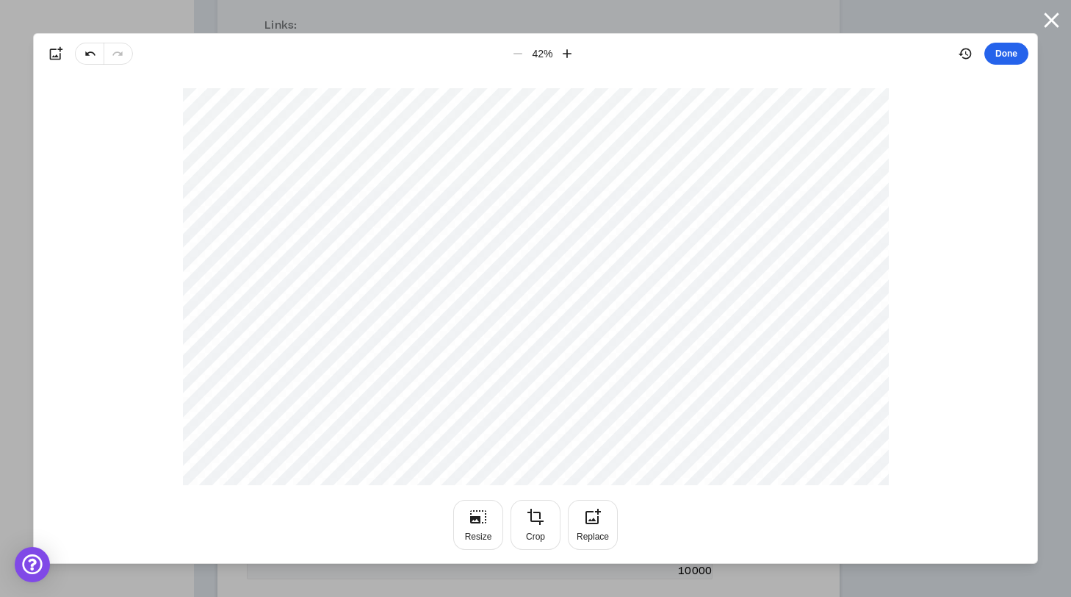
click at [995, 58] on button "Done" at bounding box center [1006, 54] width 44 height 22
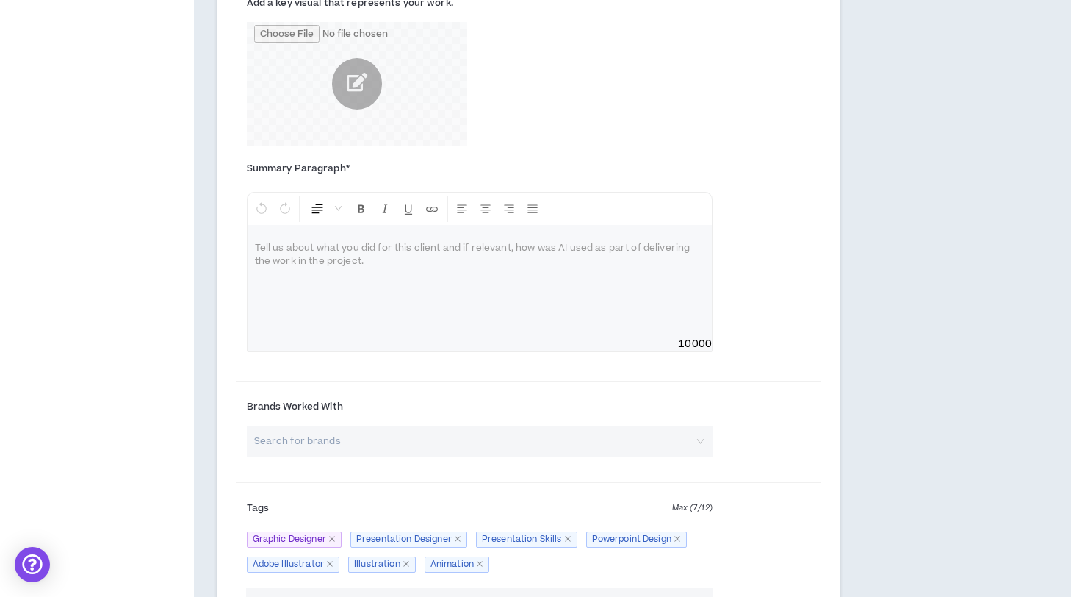
scroll to position [1191, 0]
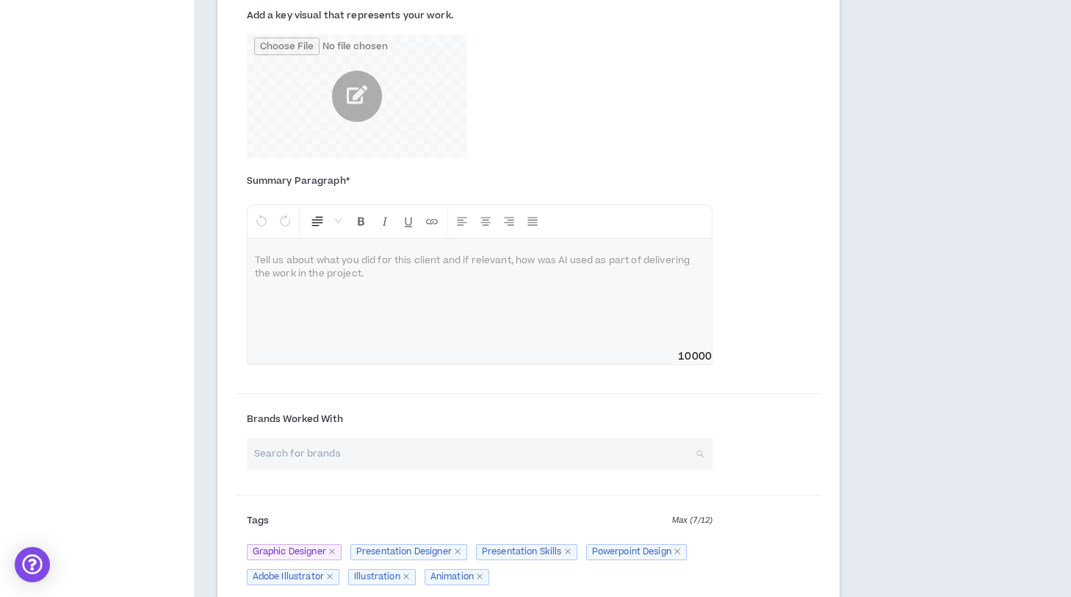
click at [478, 455] on input "search" at bounding box center [474, 454] width 439 height 32
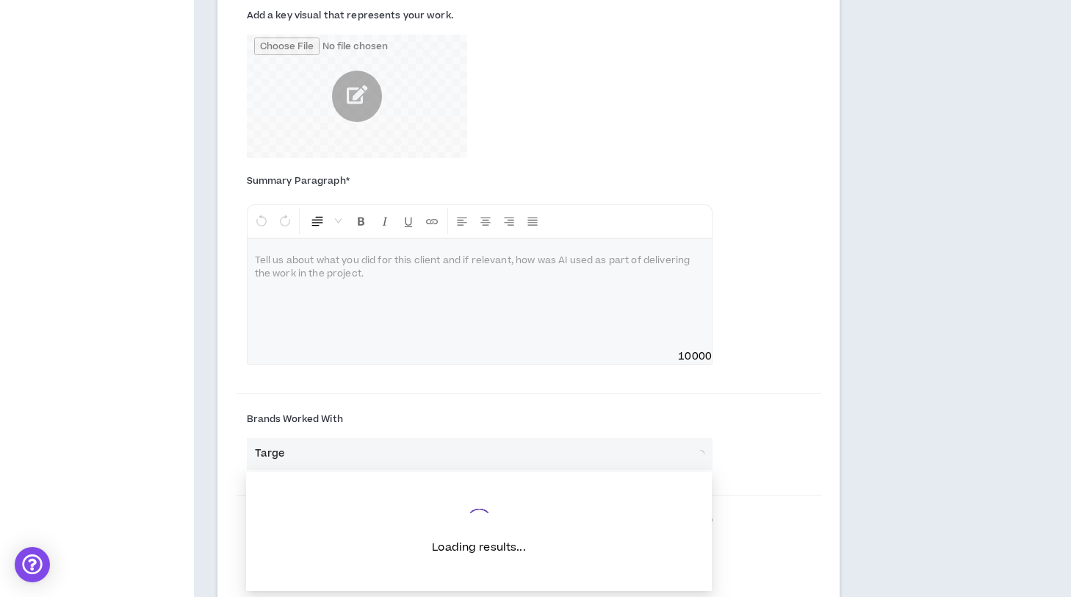
type input "Target"
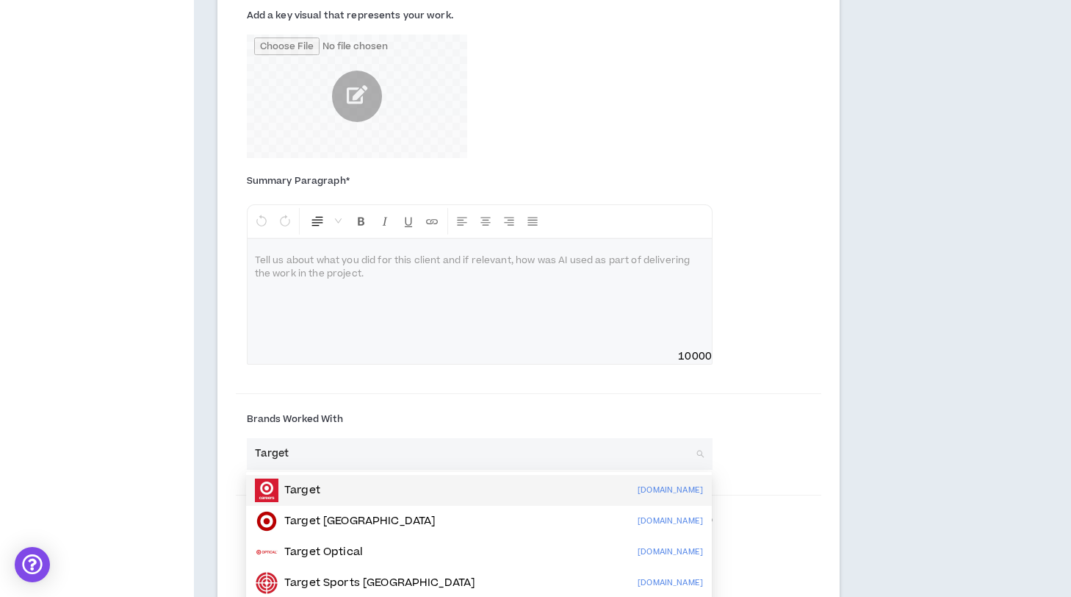
click at [378, 495] on div "Target [DOMAIN_NAME]" at bounding box center [479, 490] width 448 height 24
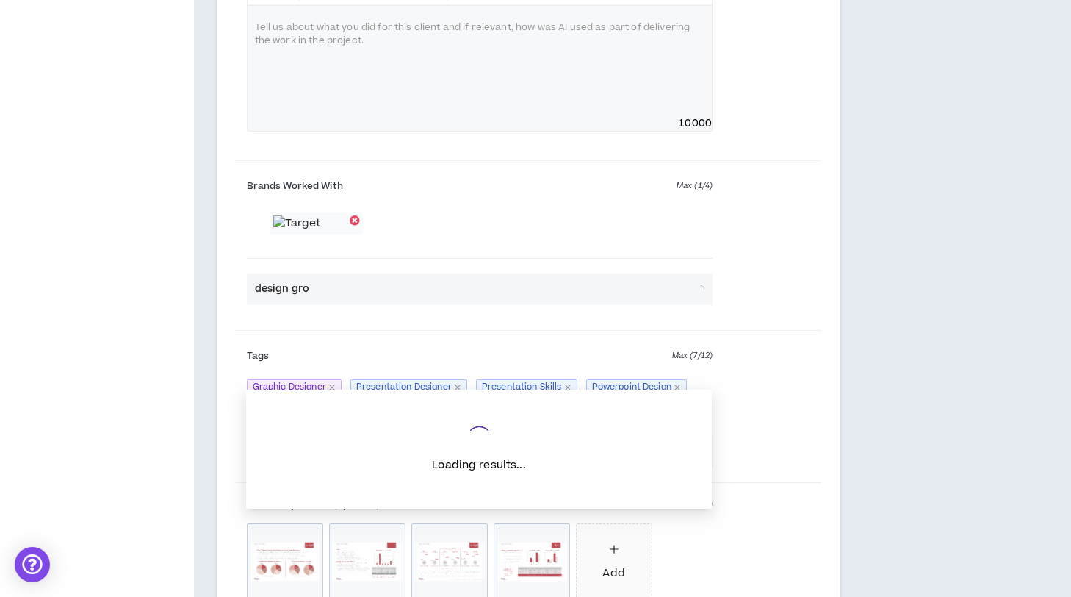
scroll to position [1441, 0]
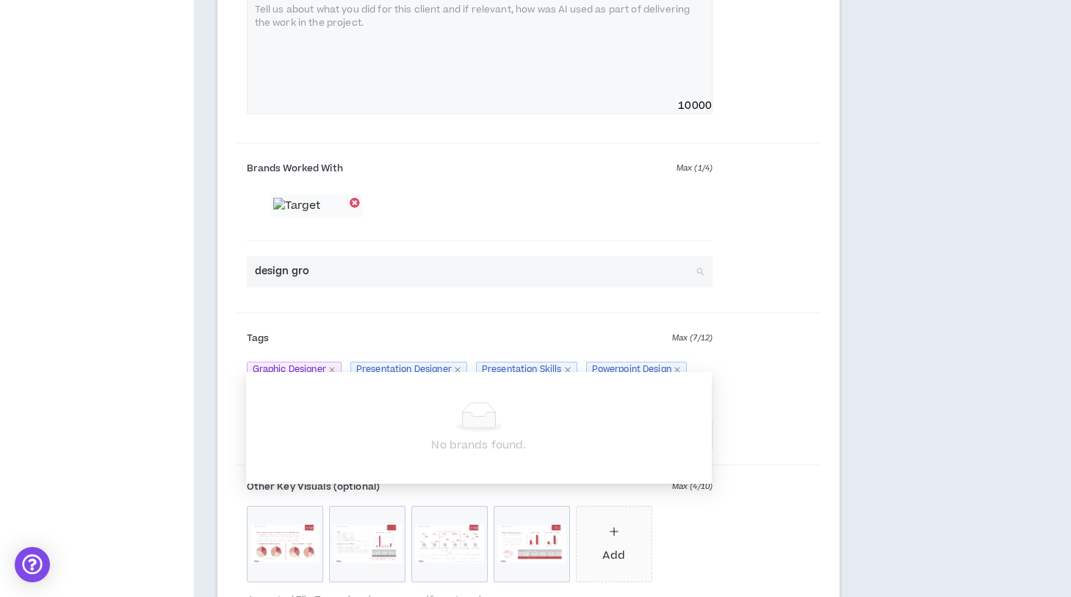
click at [367, 287] on input "design gro" at bounding box center [474, 272] width 439 height 32
type input "d"
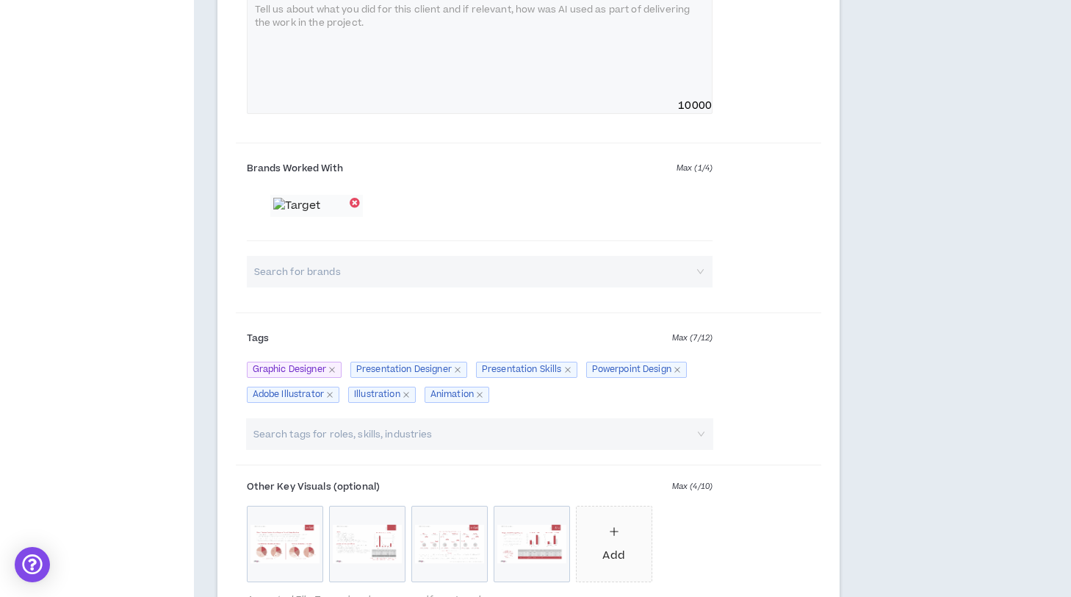
click at [503, 233] on div at bounding box center [480, 224] width 466 height 58
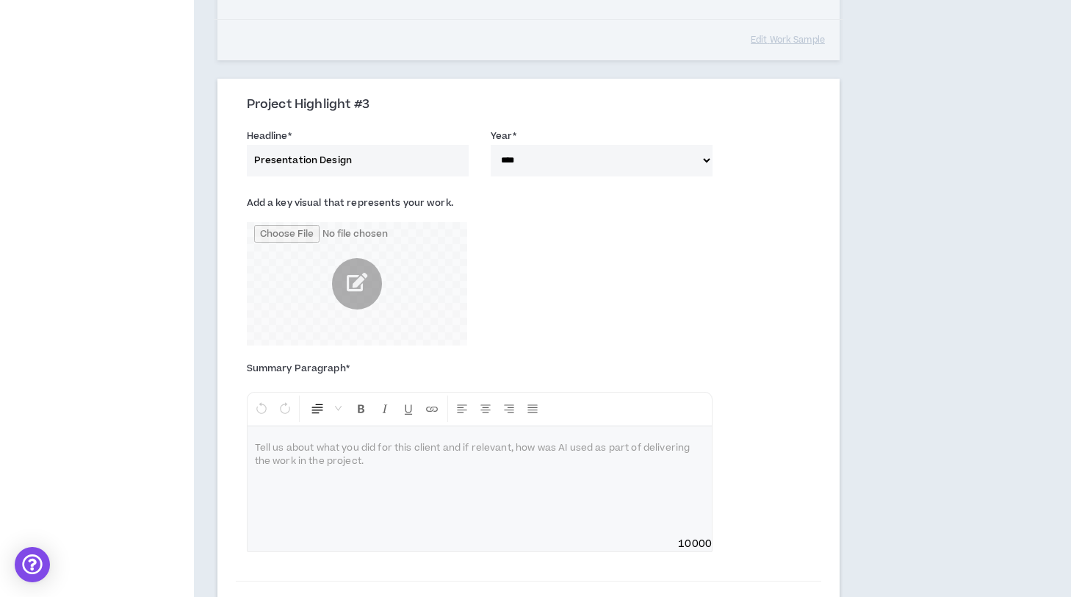
scroll to position [1009, 0]
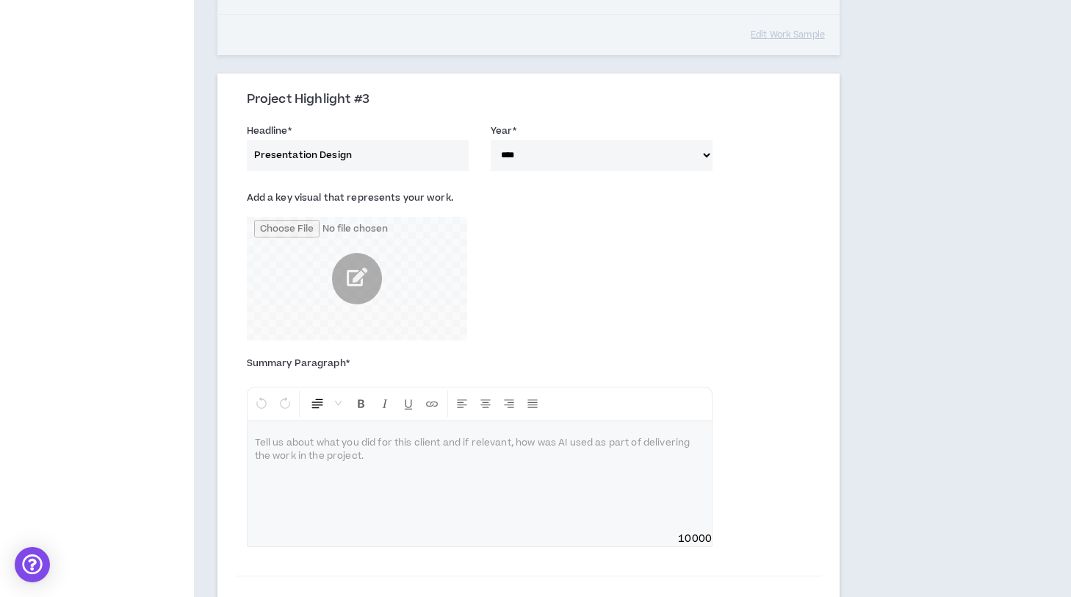
click at [408, 452] on div at bounding box center [480, 476] width 464 height 110
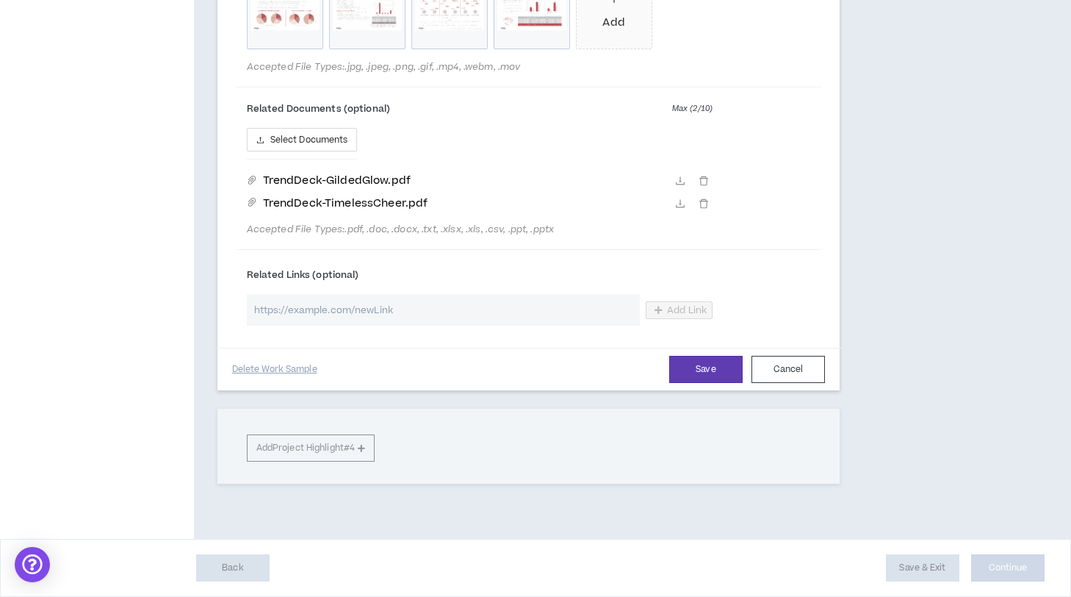
scroll to position [1997, 0]
click at [699, 383] on button "Save" at bounding box center [705, 369] width 73 height 27
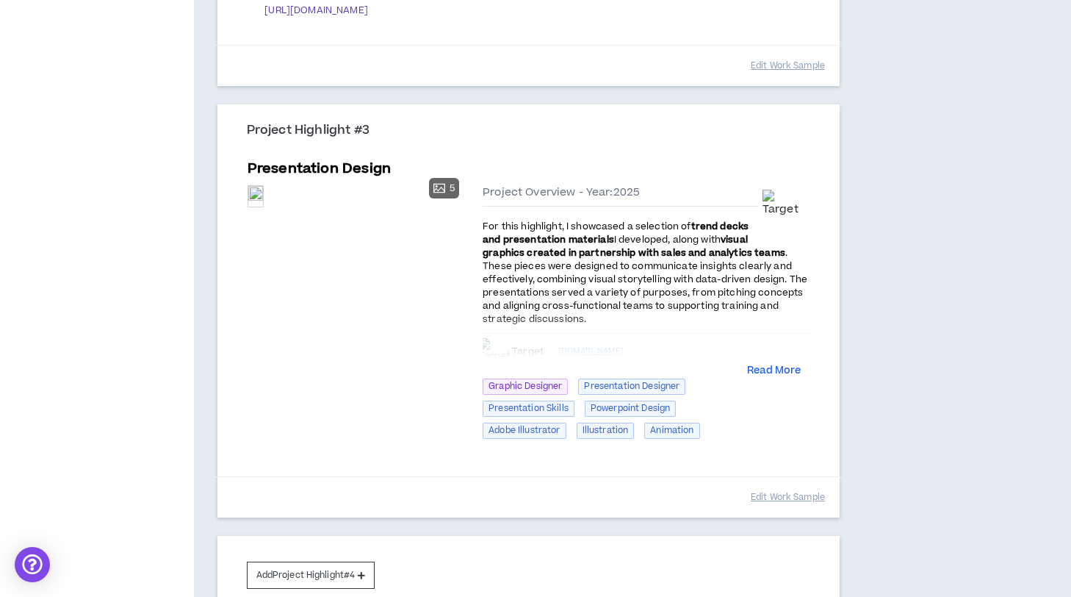
scroll to position [995, 0]
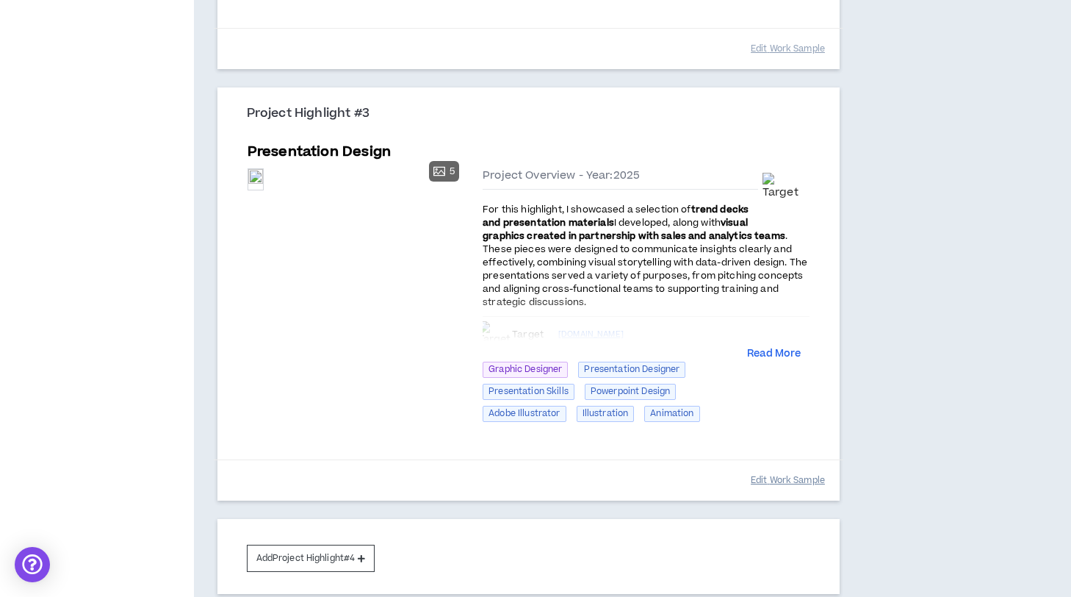
click at [779, 476] on button "Edit Work Sample" at bounding box center [788, 480] width 74 height 26
select select "****"
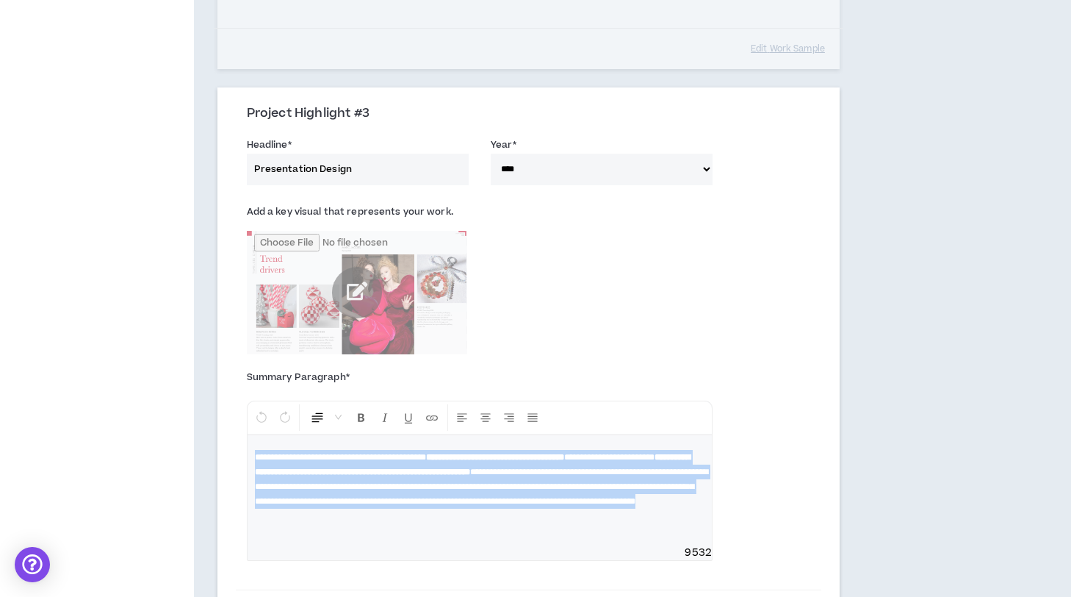
drag, startPoint x: 462, startPoint y: 535, endPoint x: 182, endPoint y: 375, distance: 322.5
click at [182, 375] on div "Your profile is approved Preview Client View Edit Your Profile Background Basic…" at bounding box center [535, 294] width 1071 height 2446
click at [360, 419] on icon "Format Bold" at bounding box center [361, 417] width 13 height 13
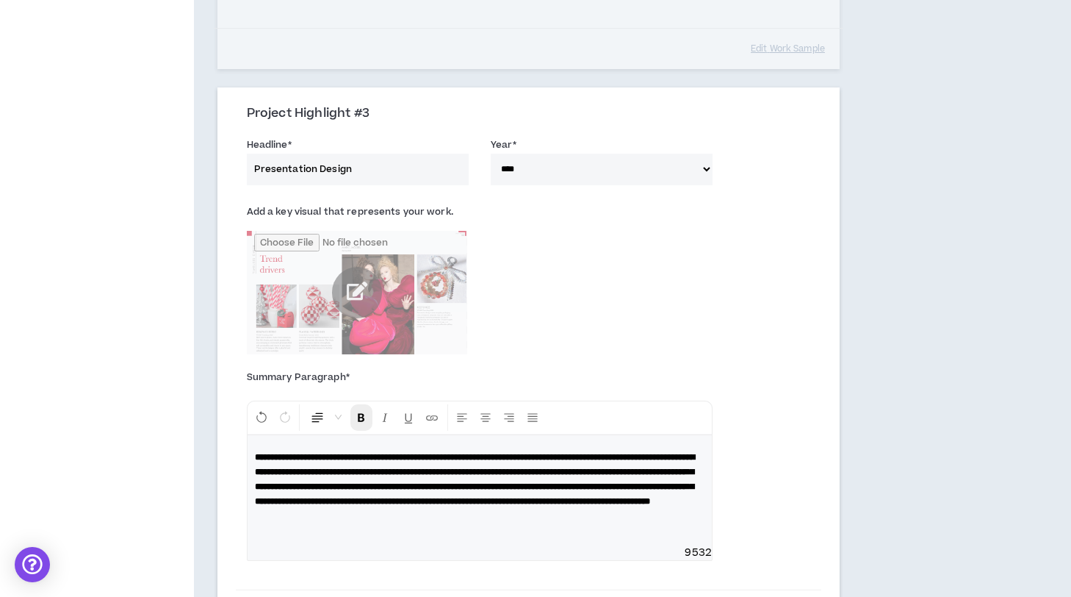
click at [360, 419] on icon "Format Bold" at bounding box center [361, 417] width 13 height 13
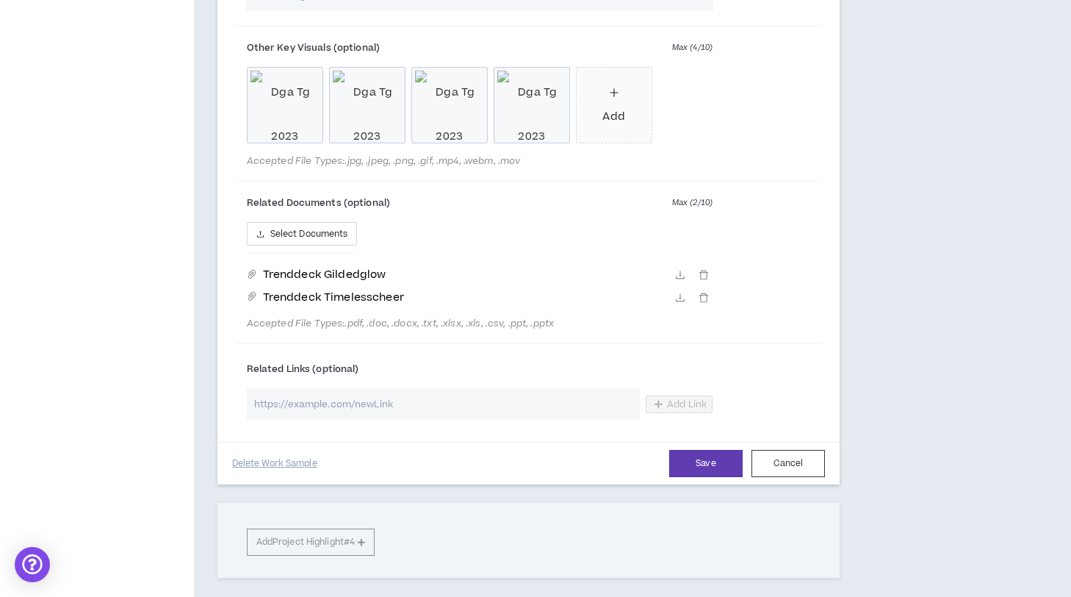
scroll to position [1892, 0]
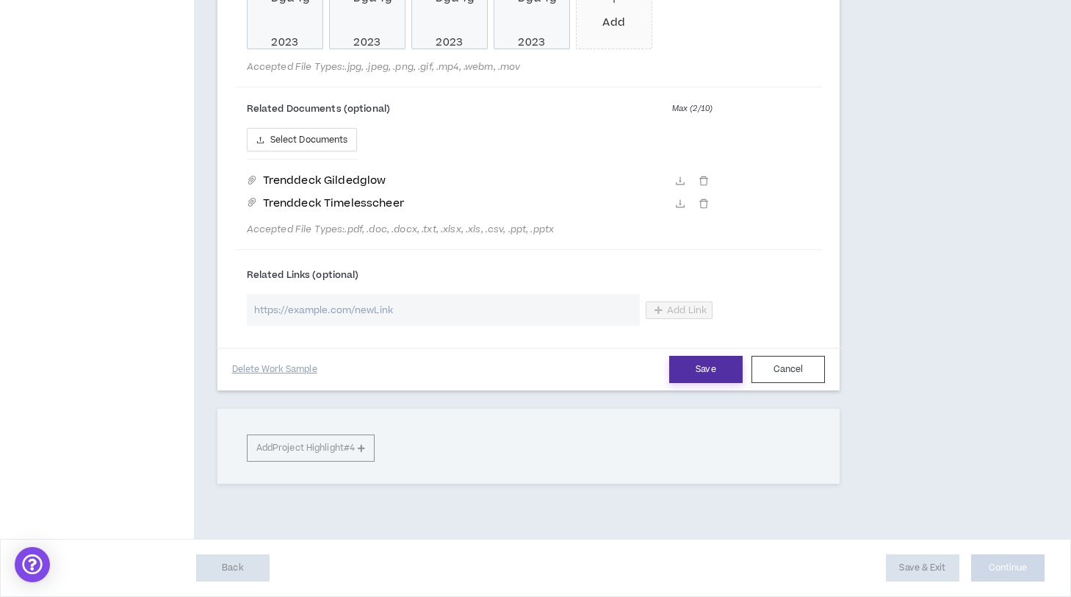
click at [688, 372] on button "Save" at bounding box center [705, 369] width 73 height 27
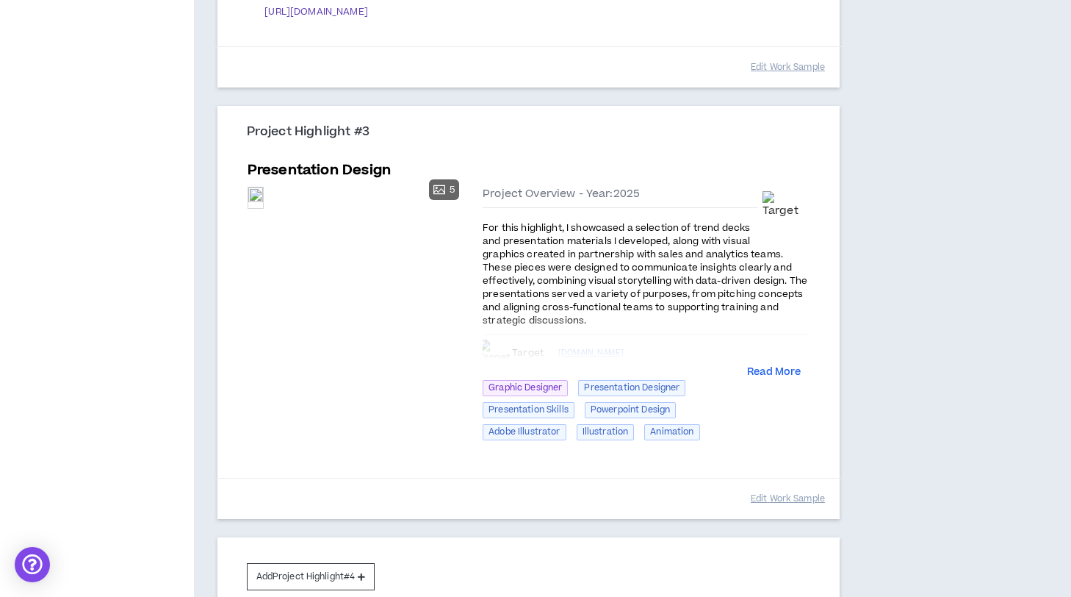
scroll to position [1016, 0]
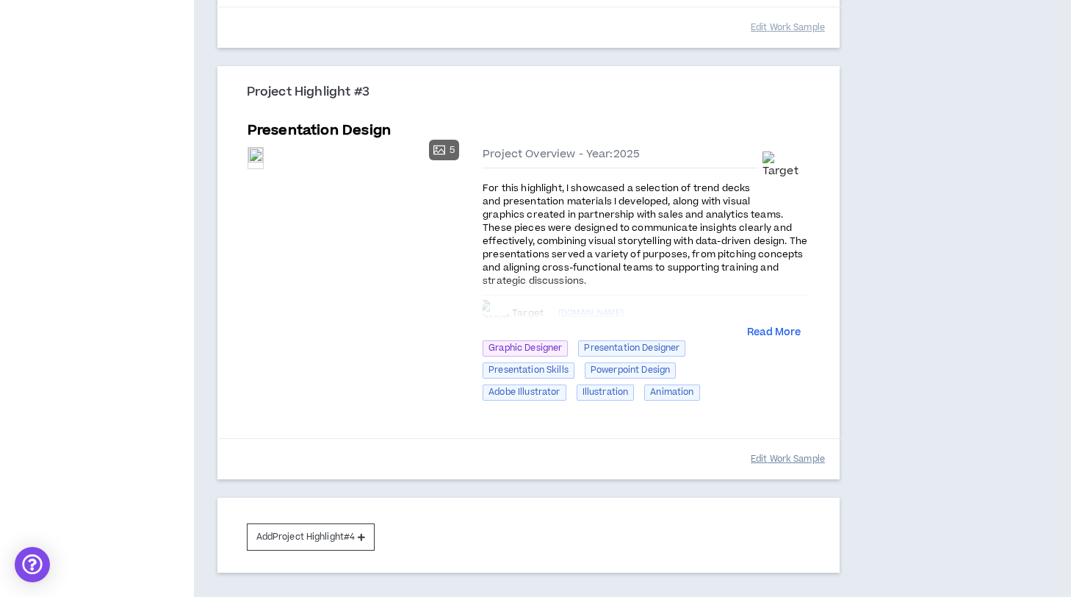
click at [794, 458] on button "Edit Work Sample" at bounding box center [788, 459] width 74 height 26
select select "****"
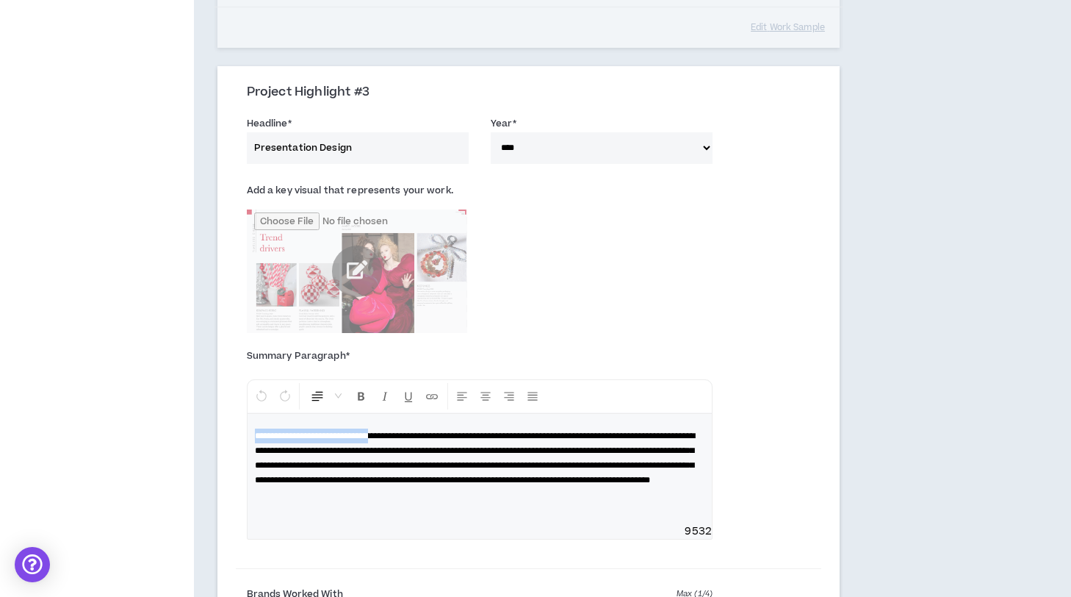
drag, startPoint x: 368, startPoint y: 436, endPoint x: 195, endPoint y: 427, distance: 173.6
click at [195, 428] on div "Project Highlights [DATE] At least 2 Project Highlights are required. Show clie…" at bounding box center [528, 273] width 669 height 2446
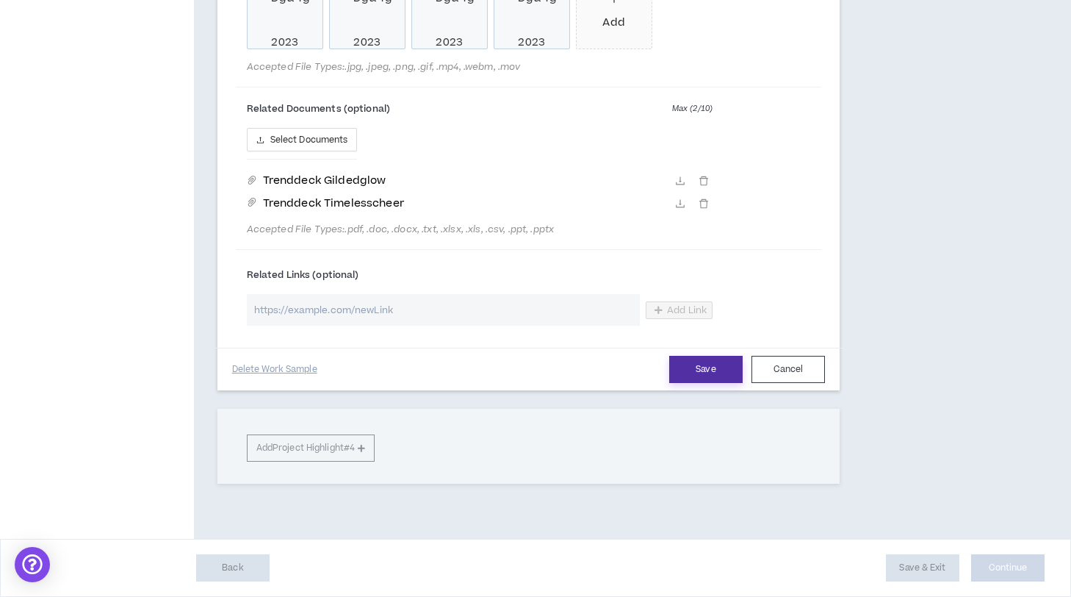
click at [713, 383] on button "Save" at bounding box center [705, 369] width 73 height 27
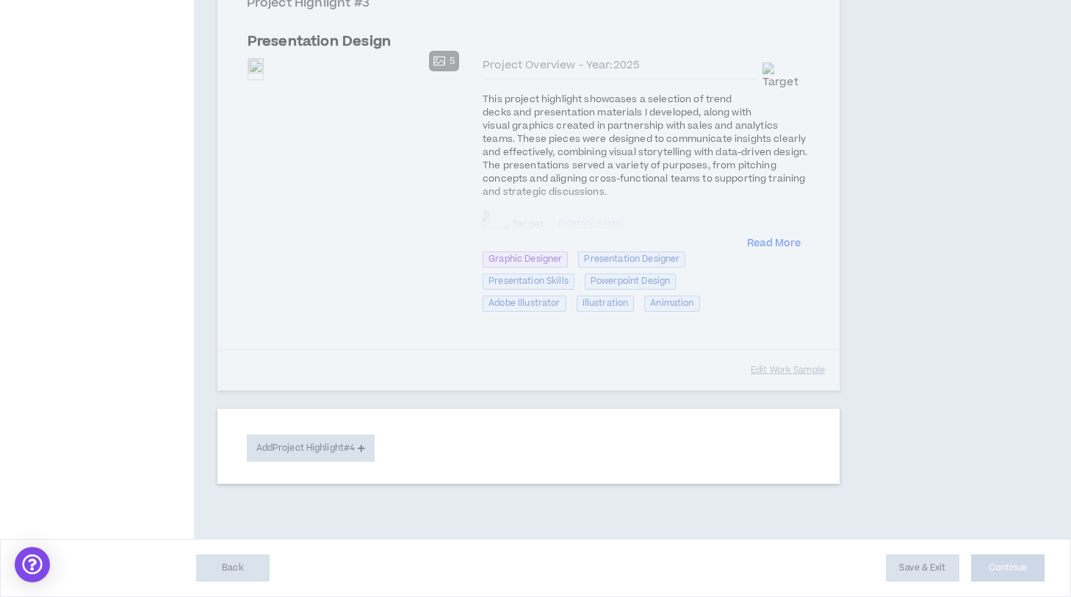
scroll to position [1105, 0]
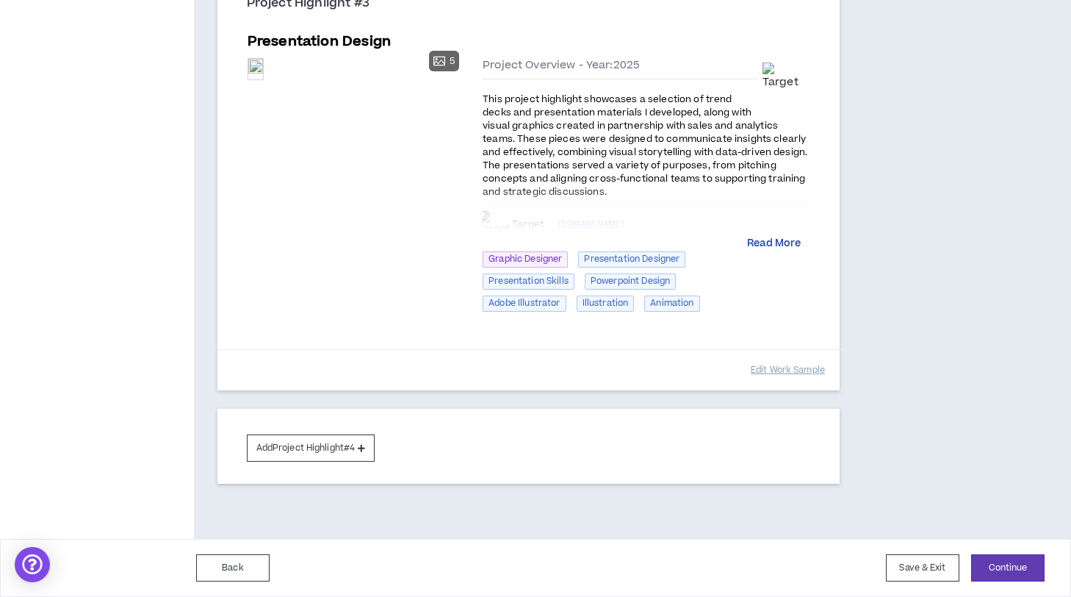
click at [781, 243] on button "Read More" at bounding box center [774, 244] width 54 height 15
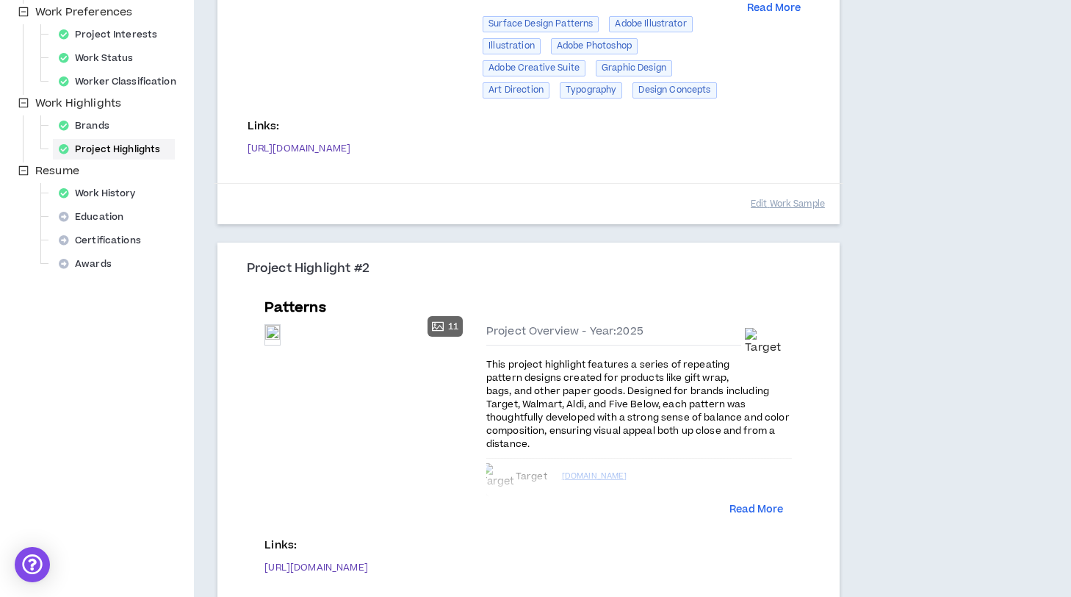
scroll to position [0, 0]
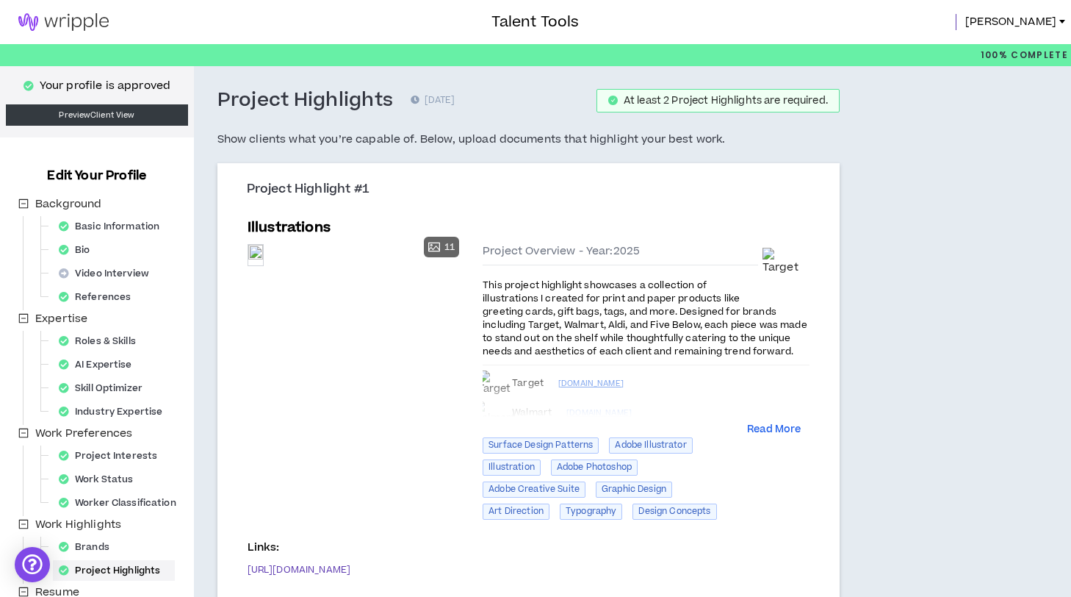
click at [82, 21] on img at bounding box center [63, 22] width 127 height 18
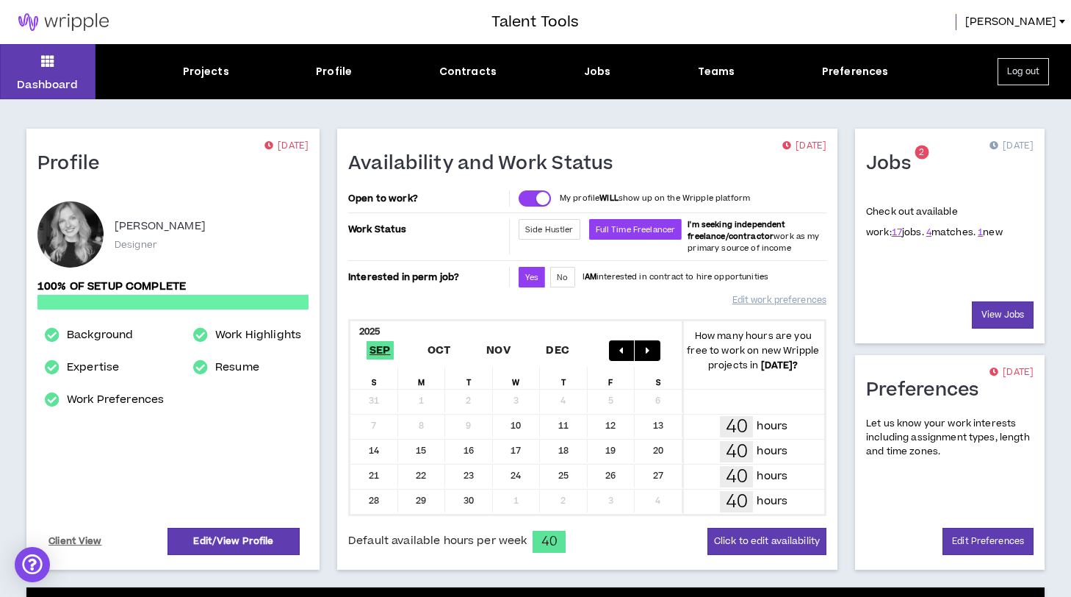
click at [926, 157] on sup "2" at bounding box center [922, 152] width 14 height 14
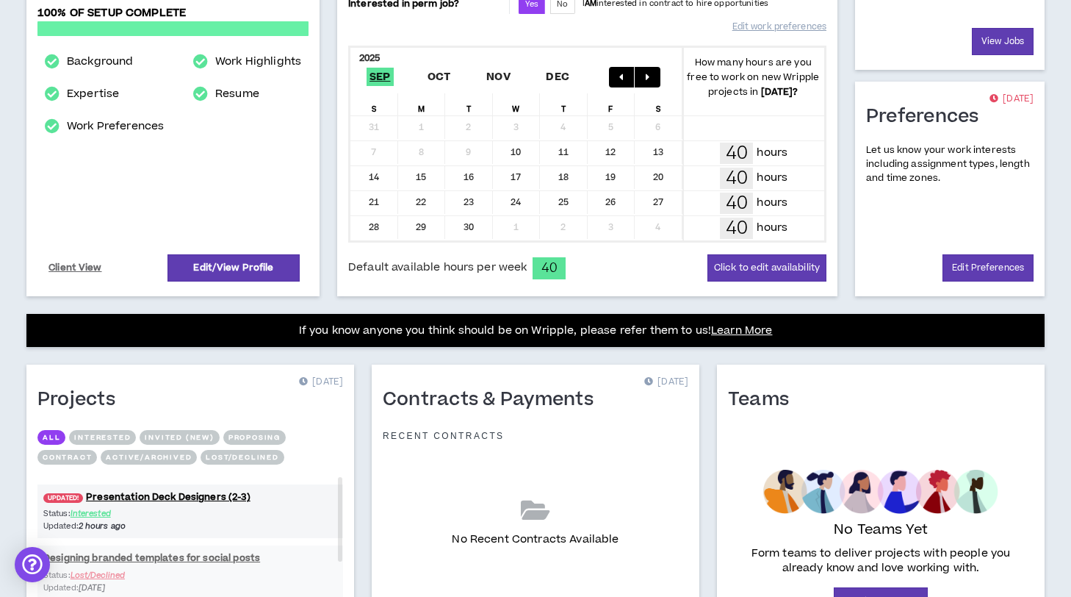
scroll to position [395, 0]
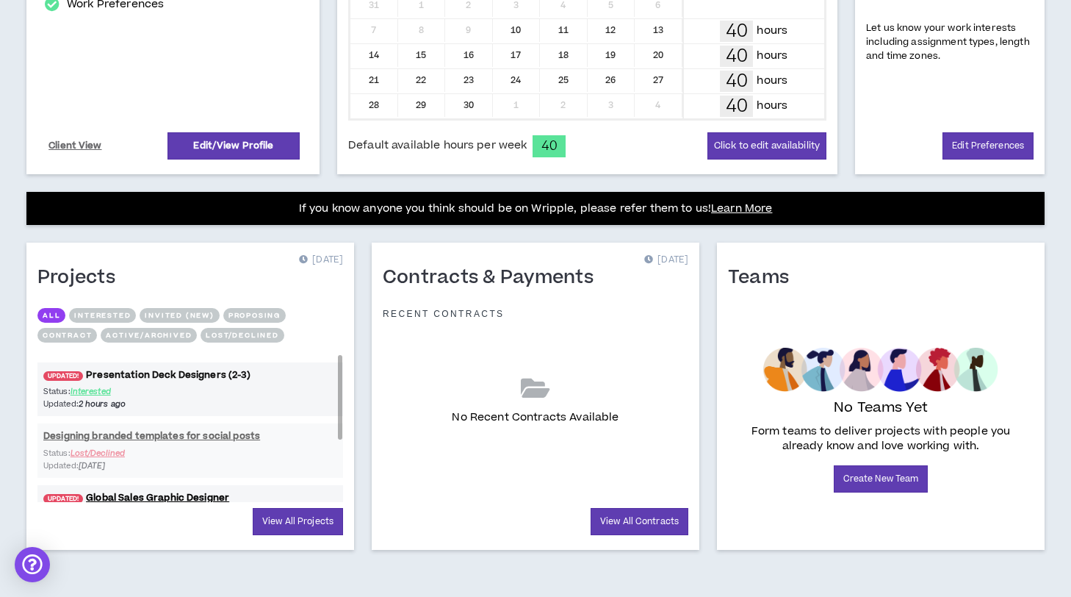
click at [211, 375] on link "UPDATED! Presentation Deck Designers (2-3)" at bounding box center [190, 375] width 306 height 14
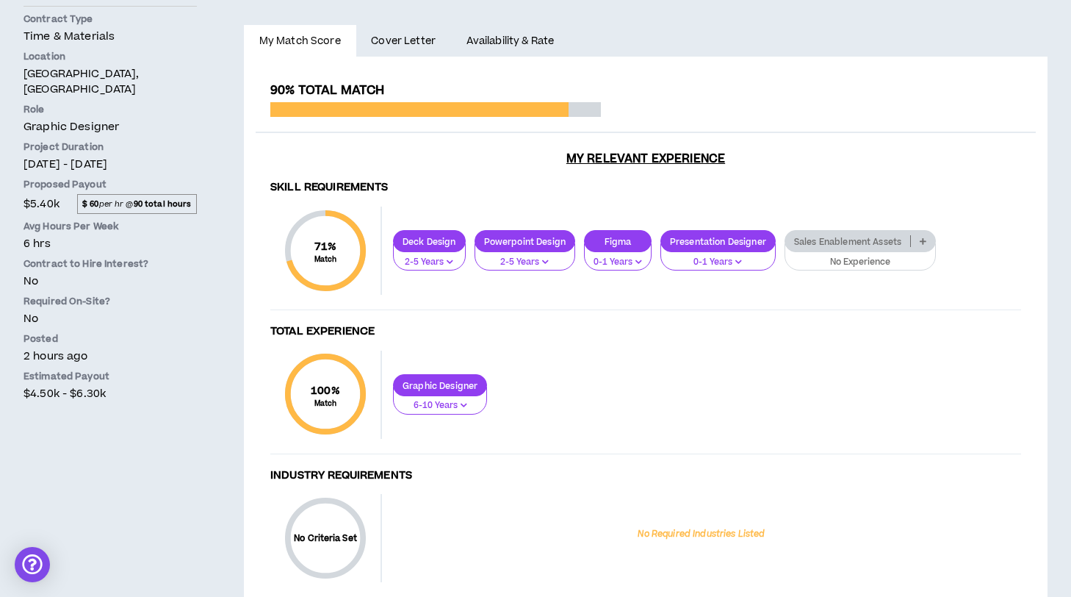
scroll to position [411, 0]
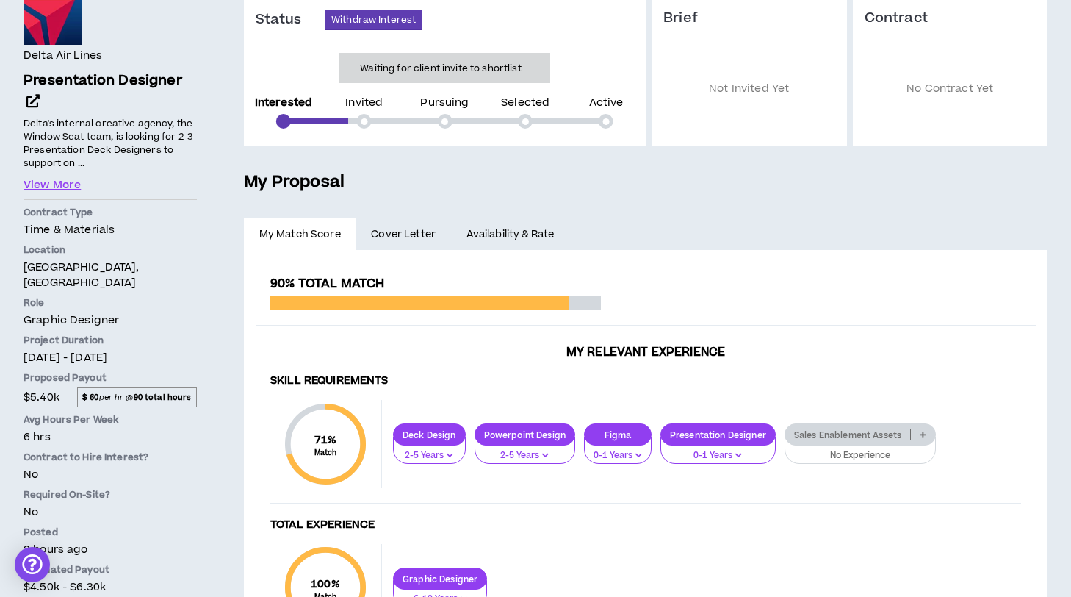
click at [389, 241] on span "Cover Letter" at bounding box center [403, 234] width 65 height 16
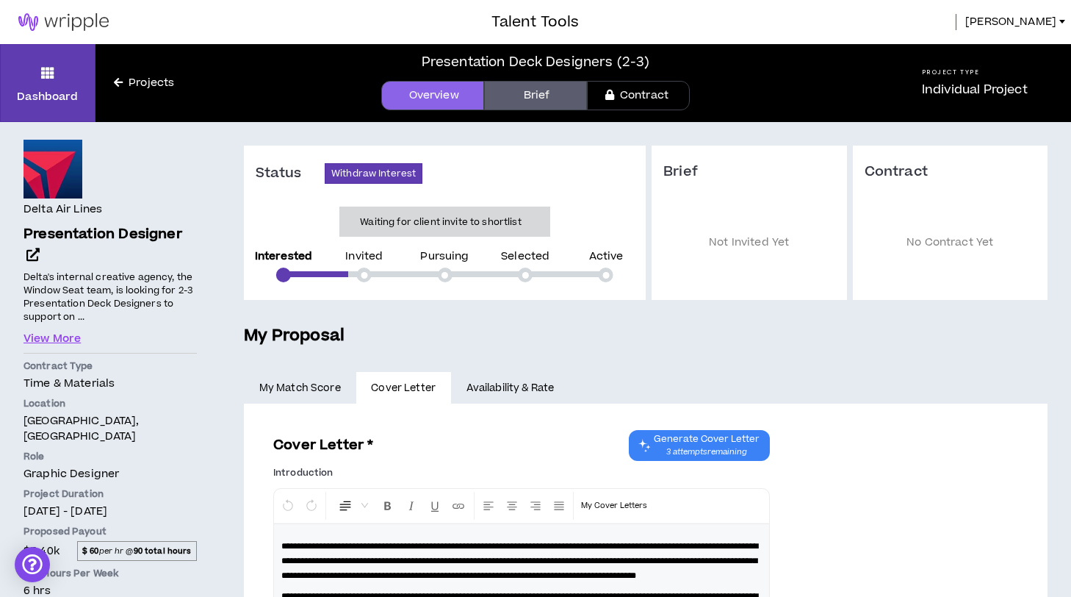
click at [506, 393] on link "Availability & Rate" at bounding box center [510, 388] width 118 height 32
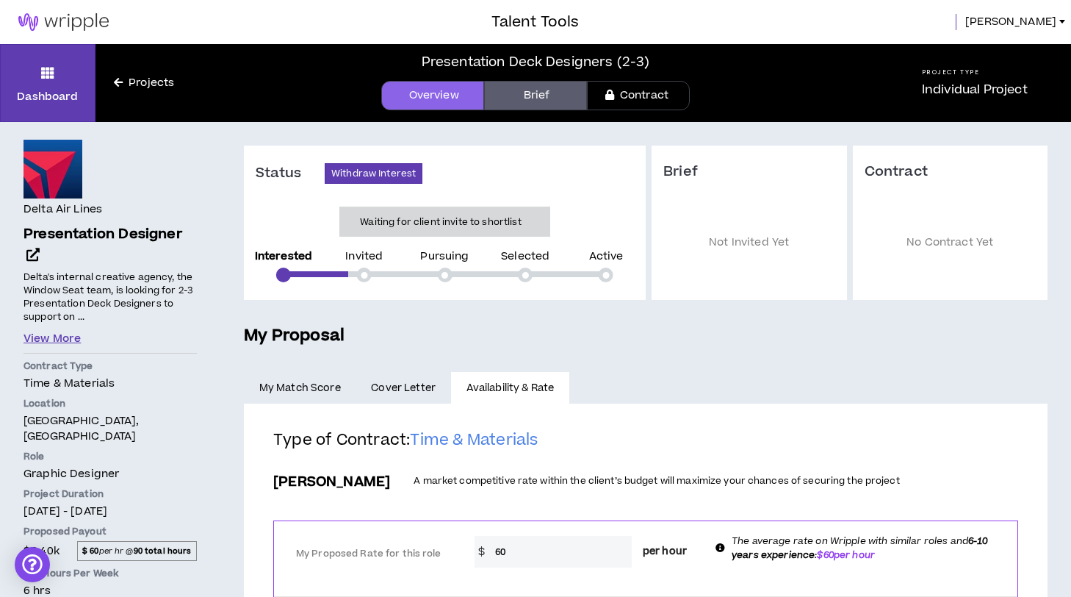
click at [71, 342] on button "View More" at bounding box center [52, 339] width 57 height 16
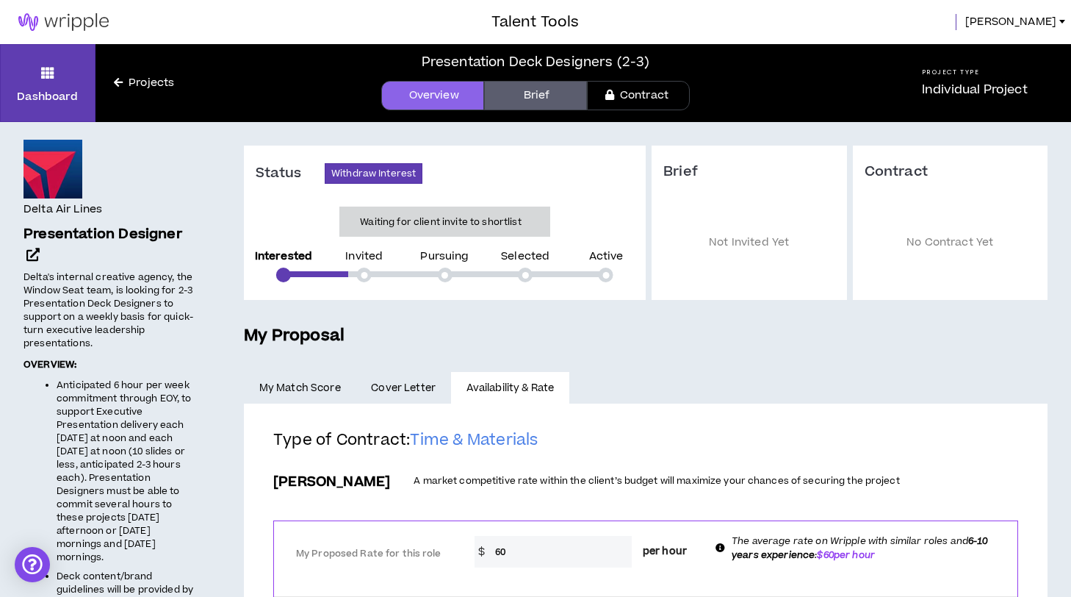
click at [540, 95] on link "Brief" at bounding box center [535, 95] width 103 height 29
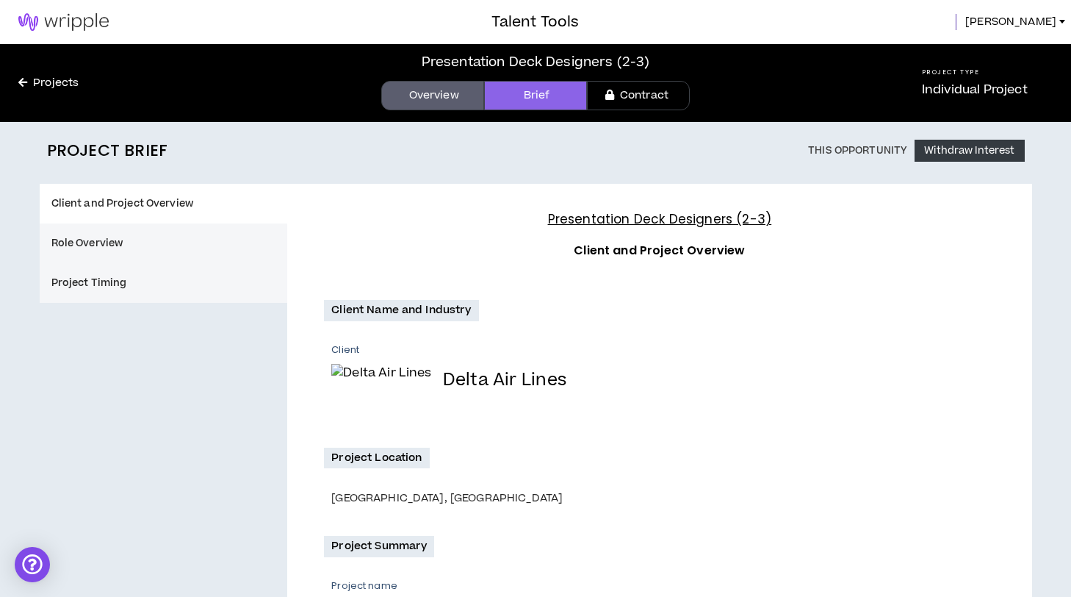
click at [433, 110] on div "Presentation Deck Designers (2-3) Overview Brief Contract" at bounding box center [534, 83] width 685 height 78
click at [435, 103] on link "Overview" at bounding box center [432, 95] width 103 height 29
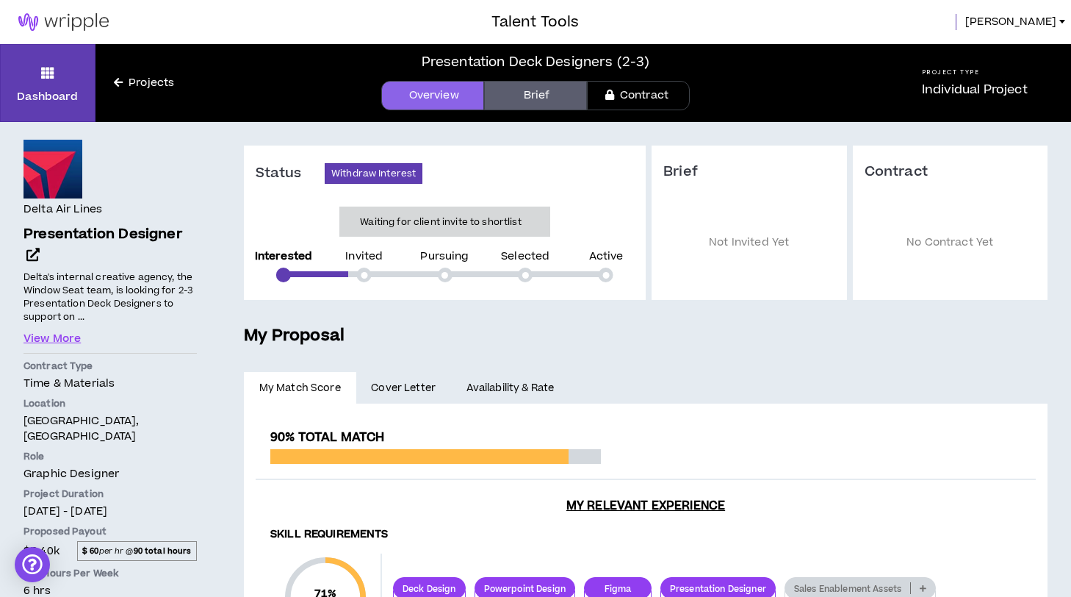
click at [145, 81] on link "Projects" at bounding box center [144, 83] width 97 height 16
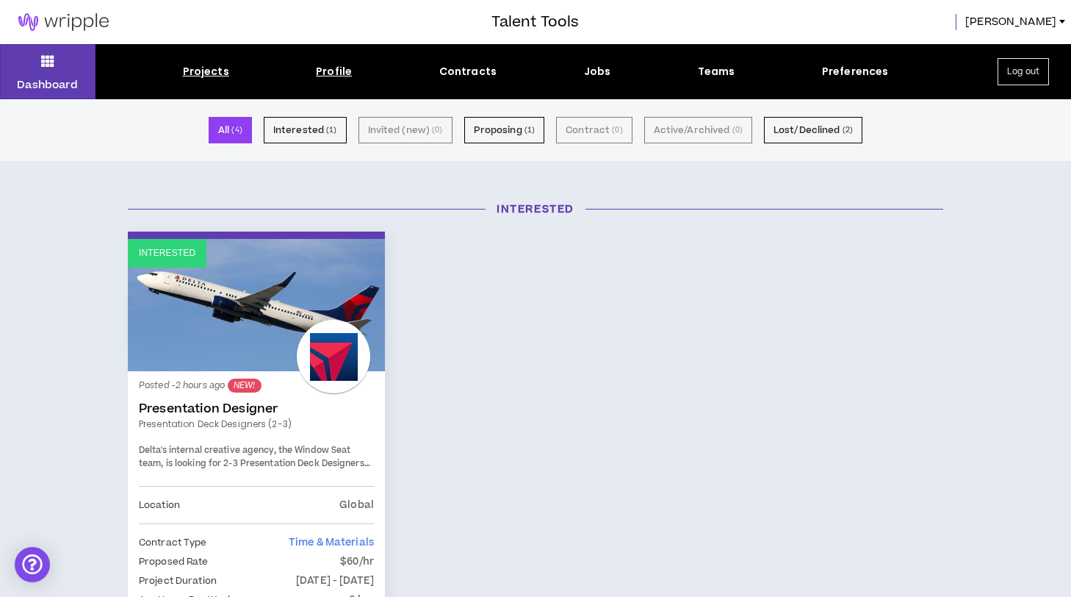
click at [345, 73] on div "Profile" at bounding box center [334, 71] width 36 height 15
select select "*"
select select "US"
select select "*******"
select select "*"
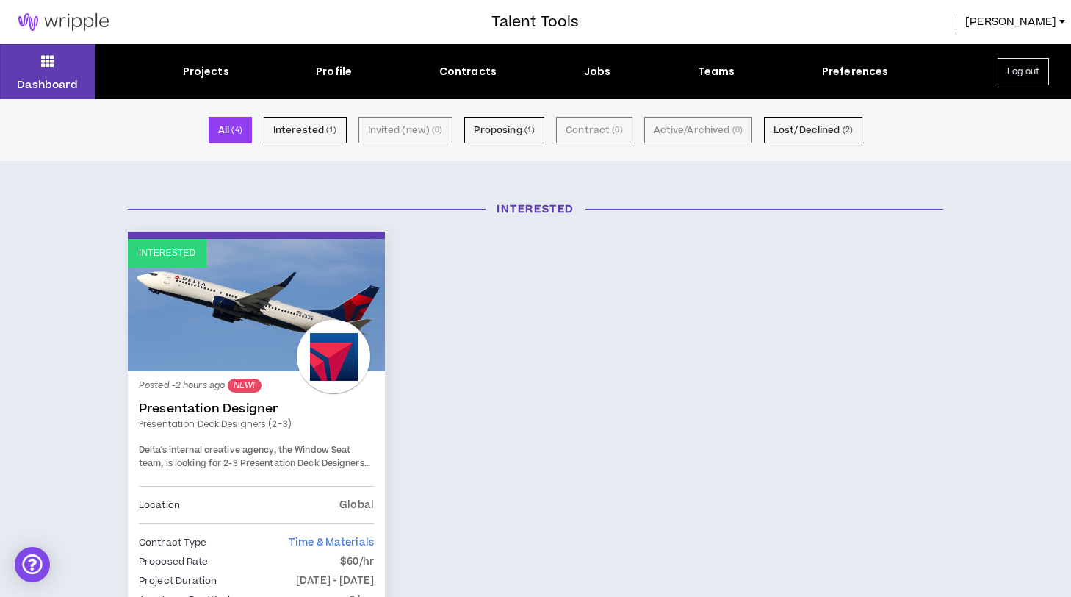
select select "**********"
select select "*****"
select select "**********"
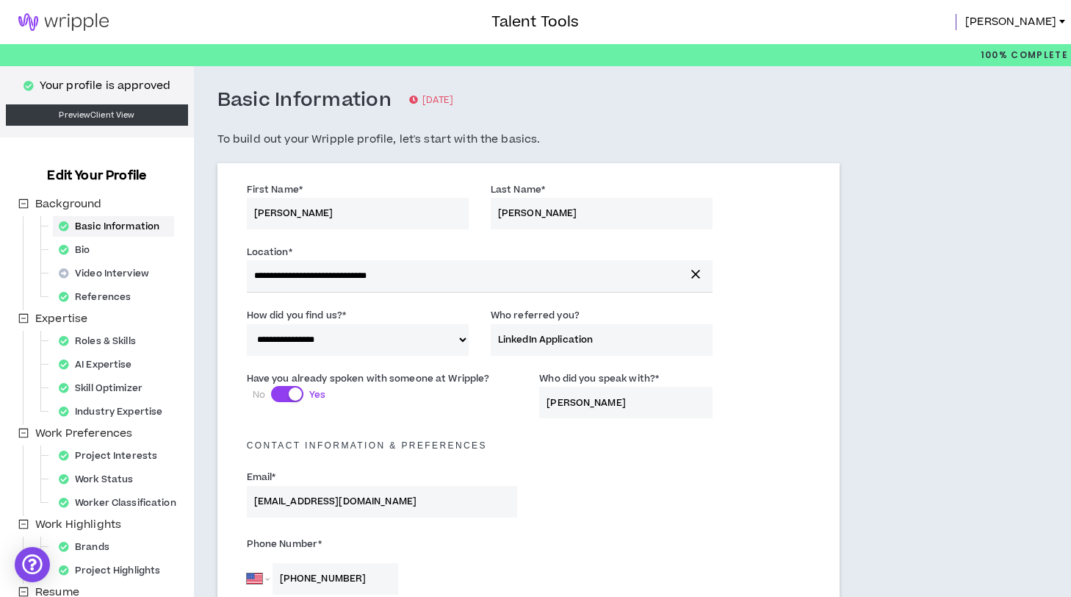
click at [93, 18] on img at bounding box center [63, 22] width 127 height 18
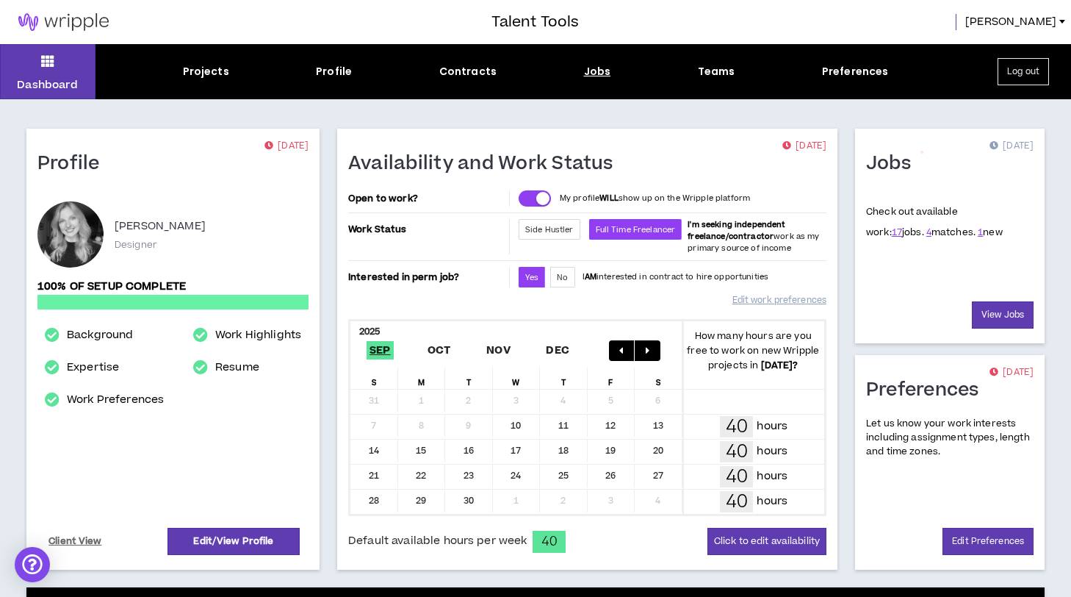
click at [594, 71] on div "Jobs" at bounding box center [597, 71] width 27 height 15
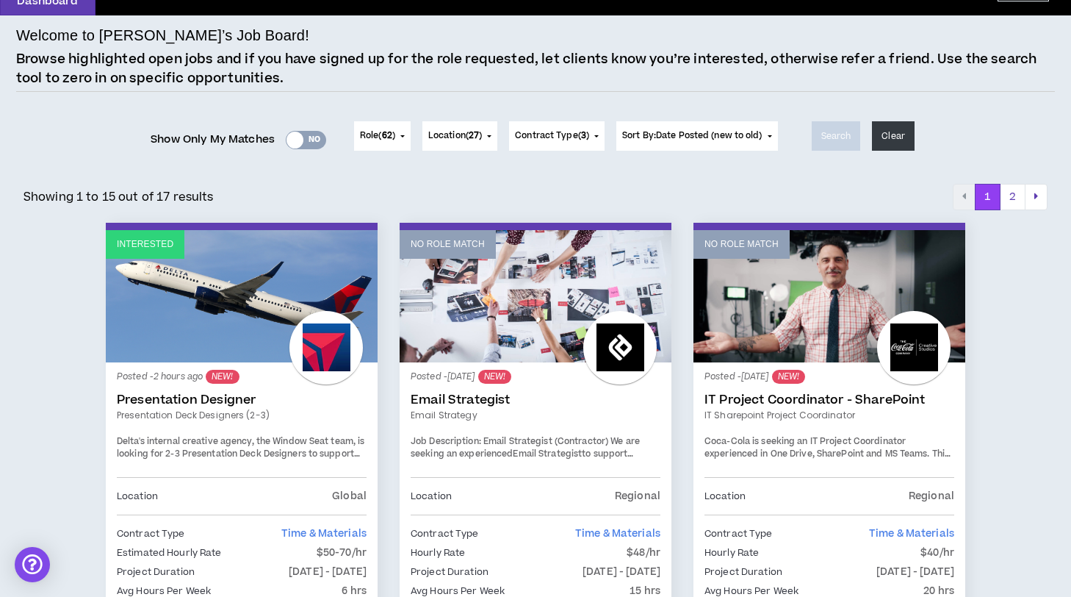
click at [260, 413] on link "Presentation Deck Designers (2-3)" at bounding box center [242, 414] width 250 height 13
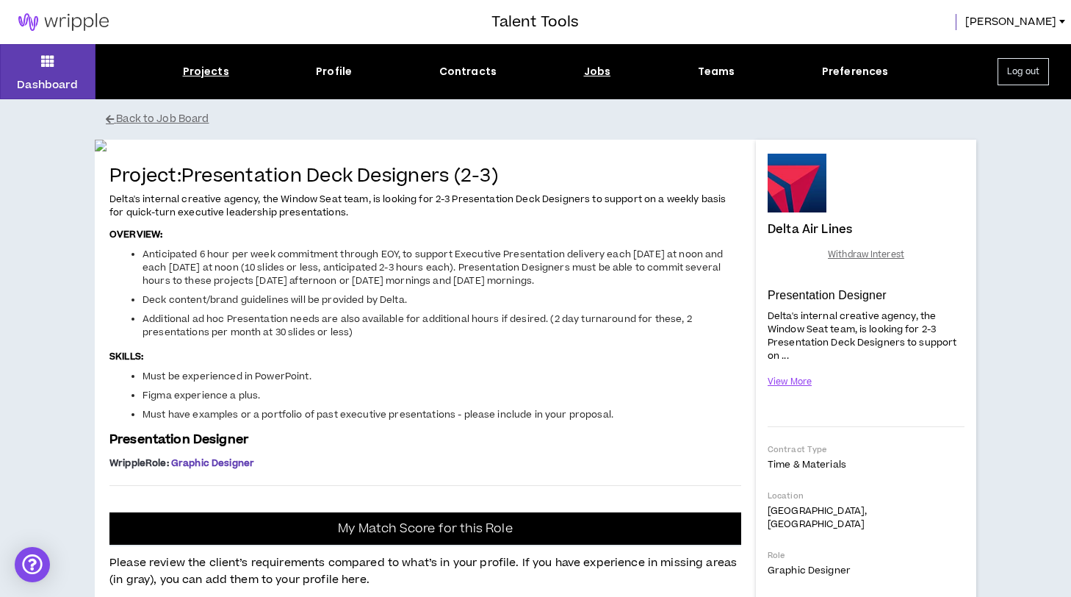
click at [207, 76] on div "Projects" at bounding box center [206, 71] width 46 height 15
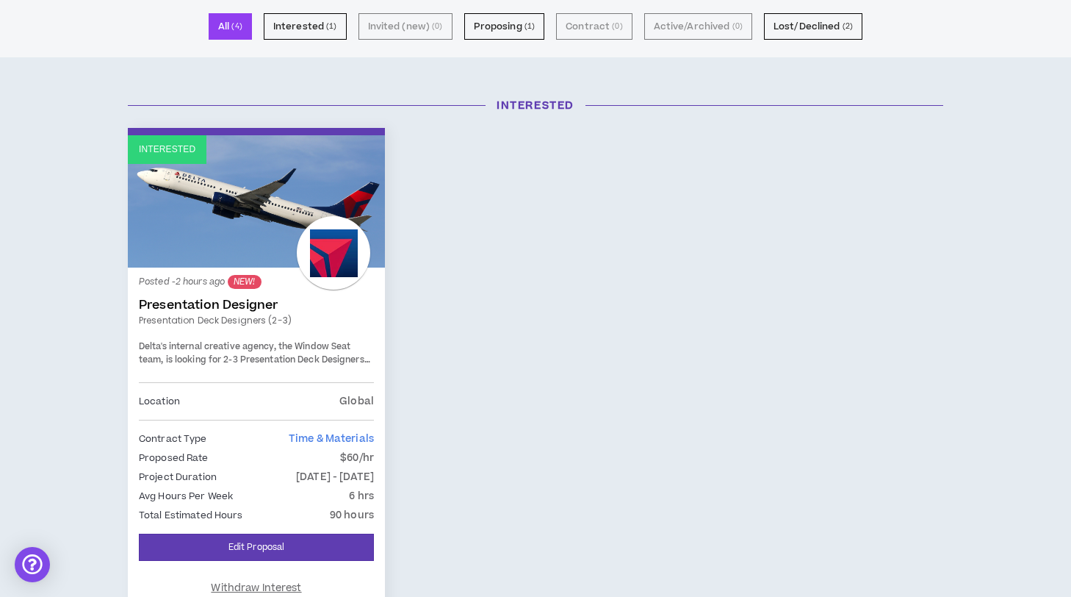
scroll to position [117, 0]
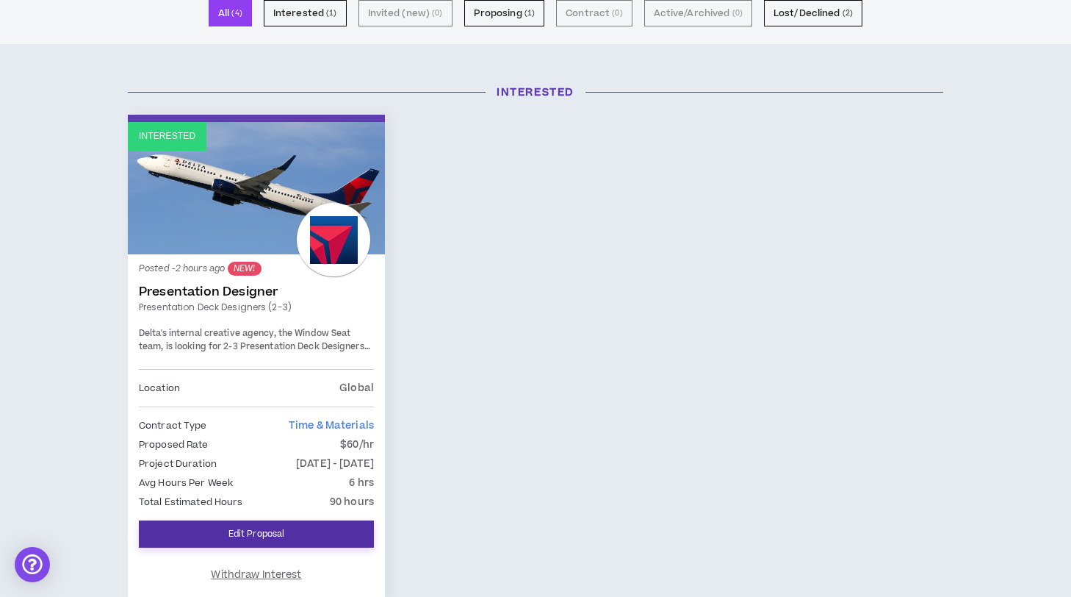
click at [260, 540] on link "Edit Proposal" at bounding box center [256, 533] width 235 height 27
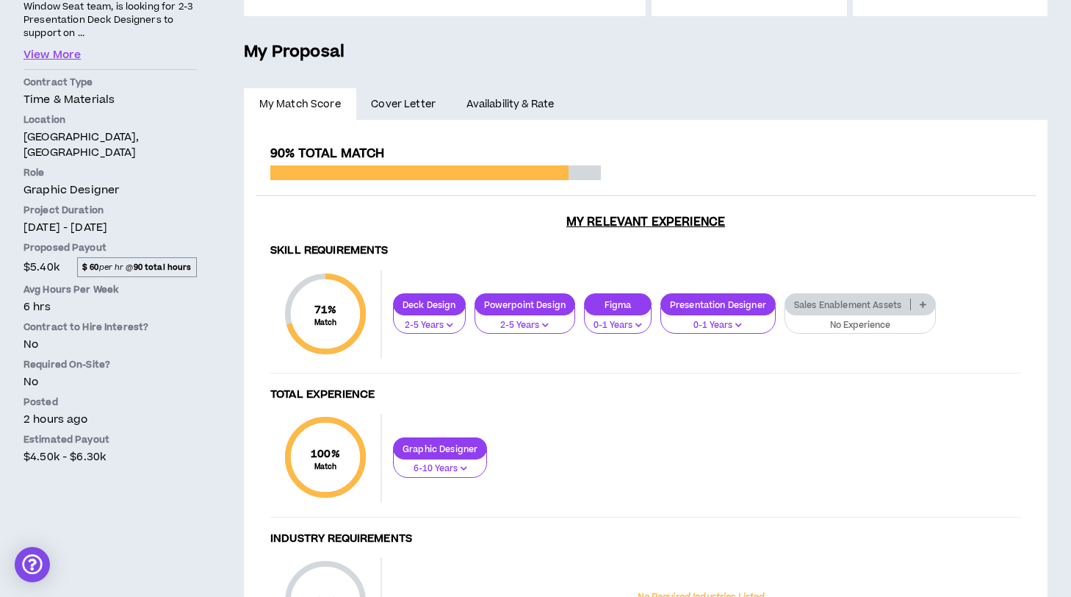
click at [432, 98] on span "Cover Letter" at bounding box center [403, 104] width 65 height 16
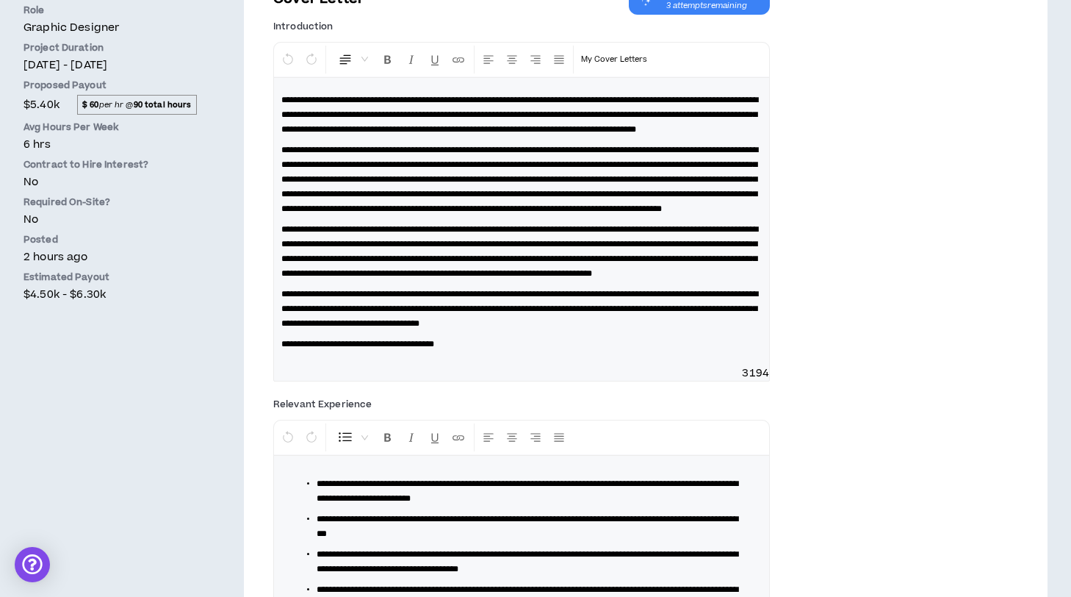
scroll to position [455, 0]
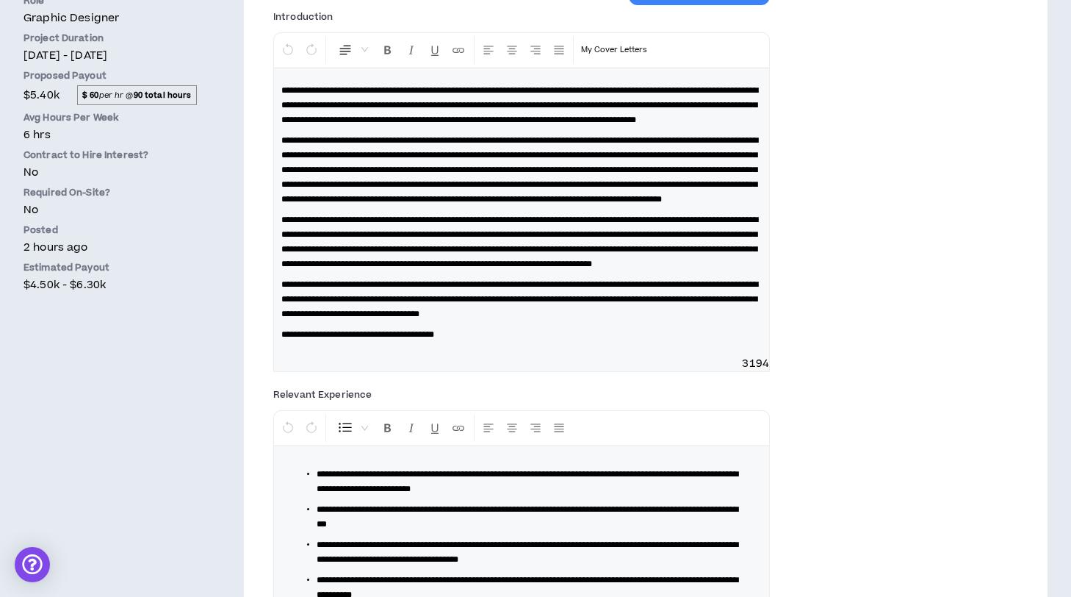
click at [746, 321] on p "**********" at bounding box center [521, 299] width 480 height 44
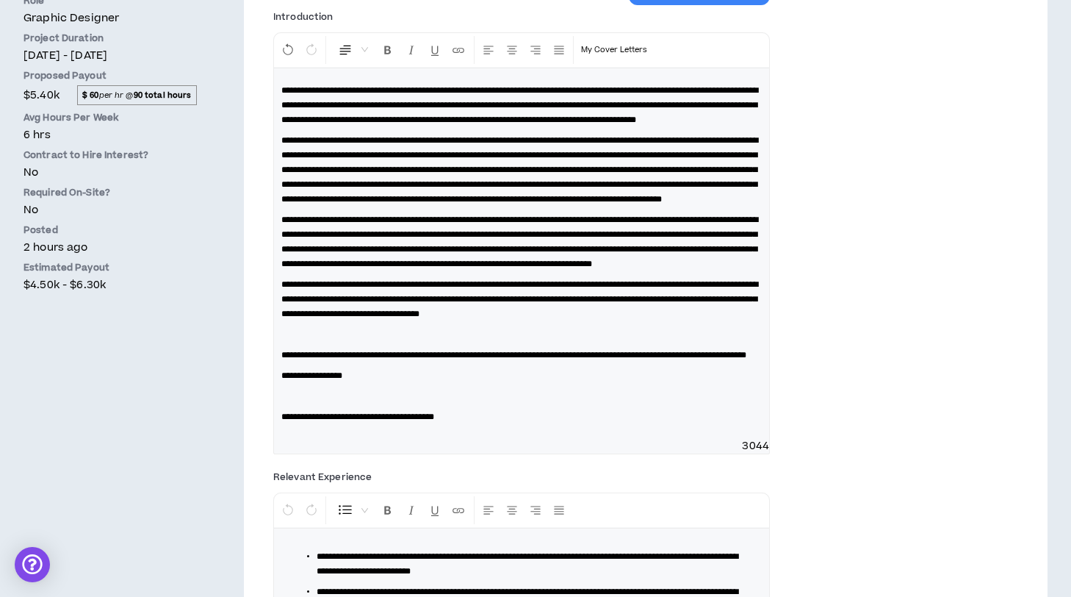
click at [281, 439] on div "**********" at bounding box center [521, 253] width 495 height 370
click at [382, 383] on p "**********" at bounding box center [521, 375] width 480 height 15
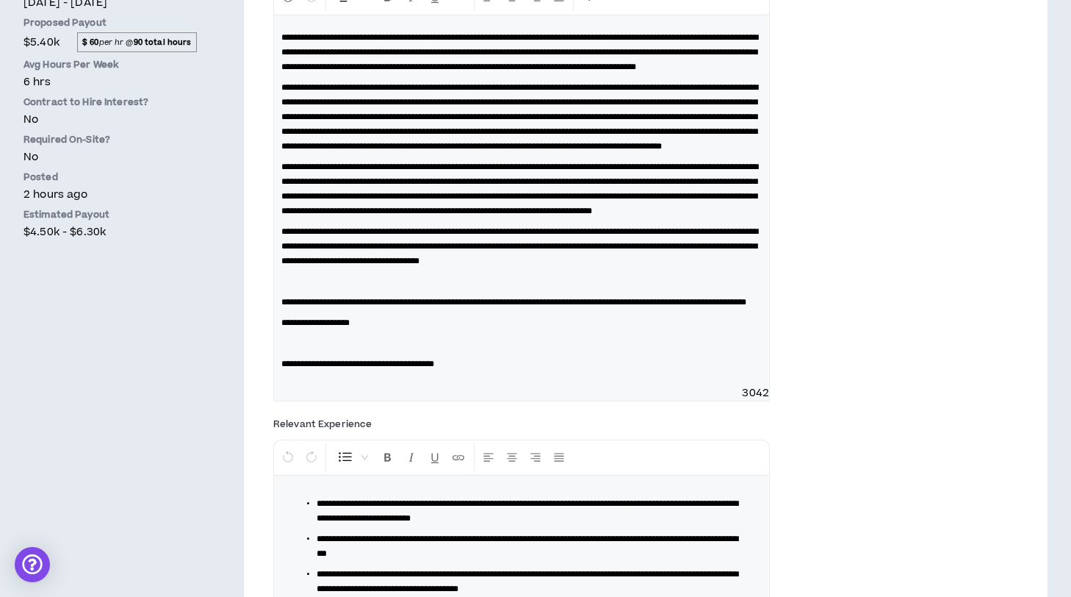
scroll to position [784, 0]
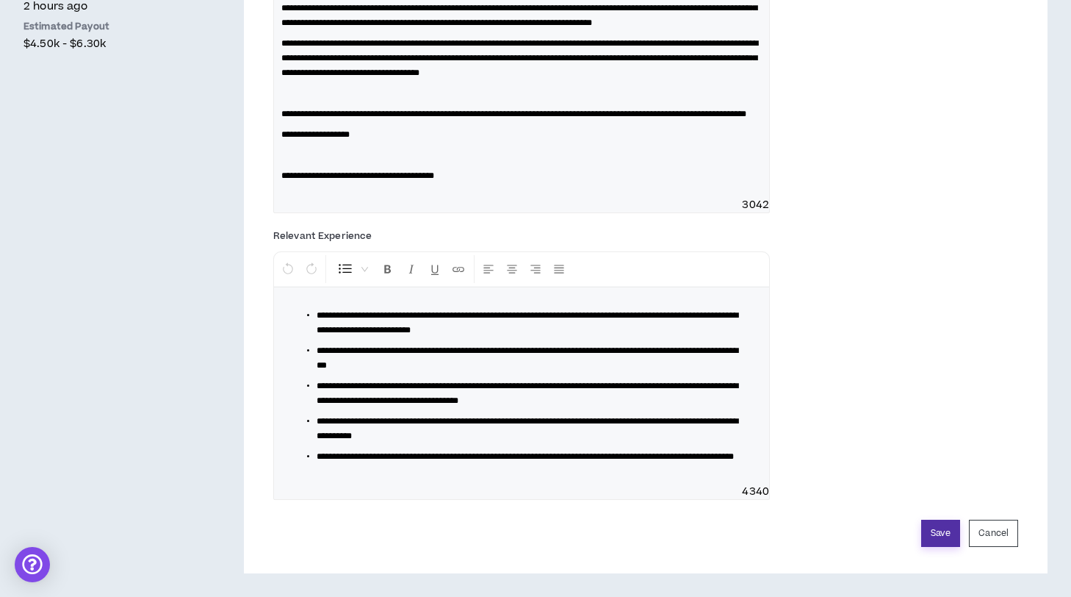
click at [954, 528] on button "Save" at bounding box center [940, 532] width 39 height 27
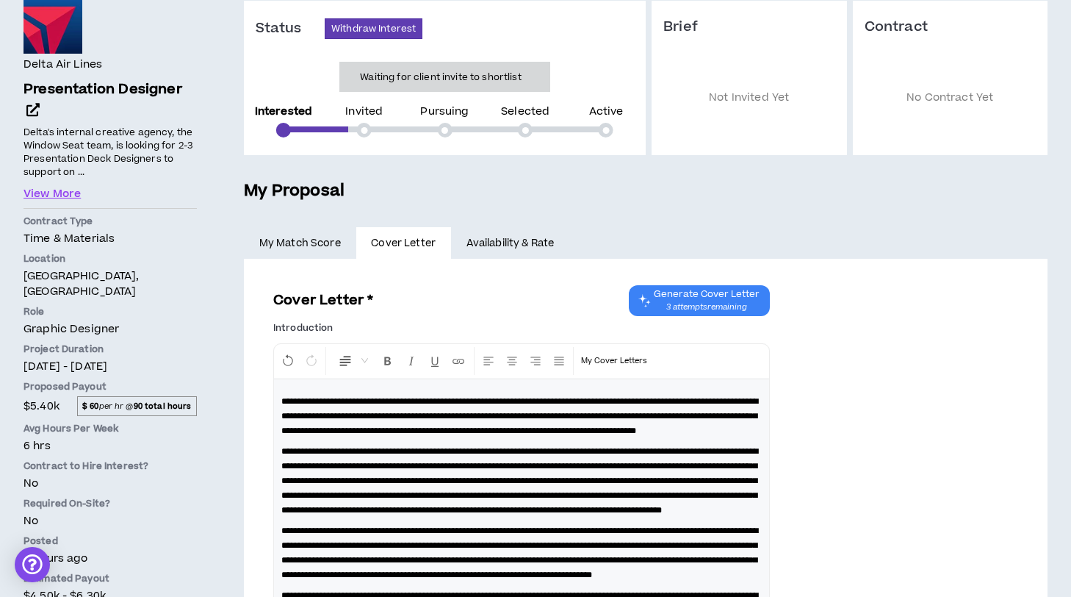
scroll to position [0, 0]
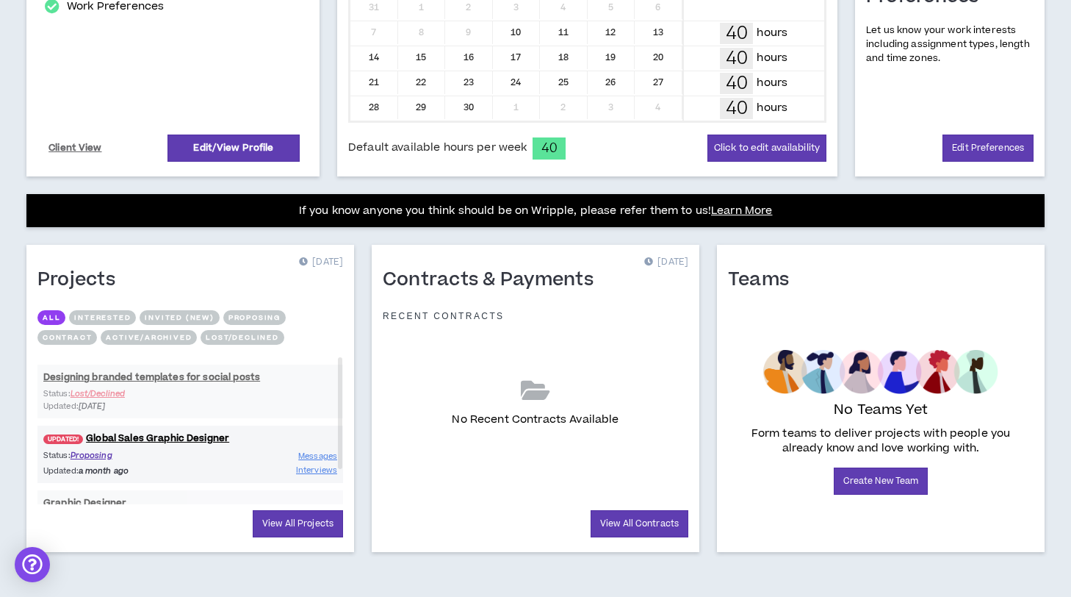
scroll to position [395, 0]
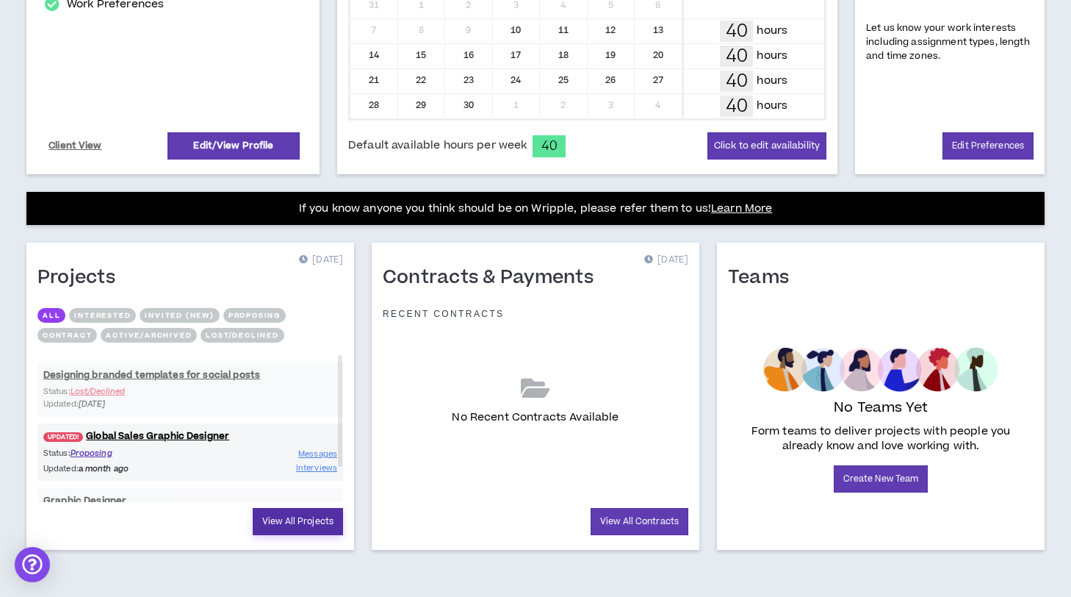
click at [298, 522] on link "View All Projects" at bounding box center [298, 521] width 90 height 27
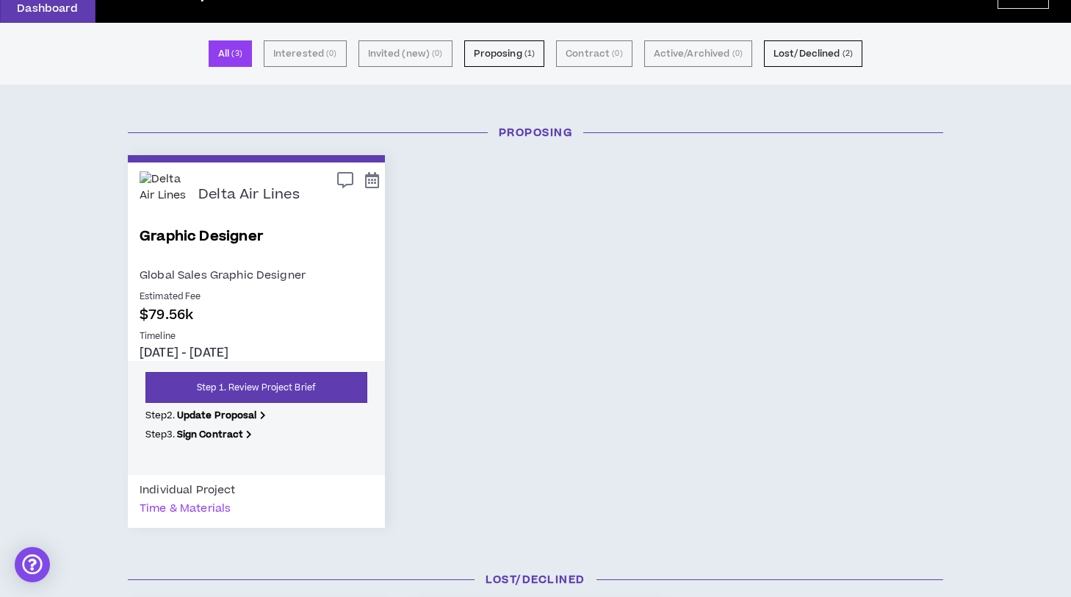
scroll to position [78, 0]
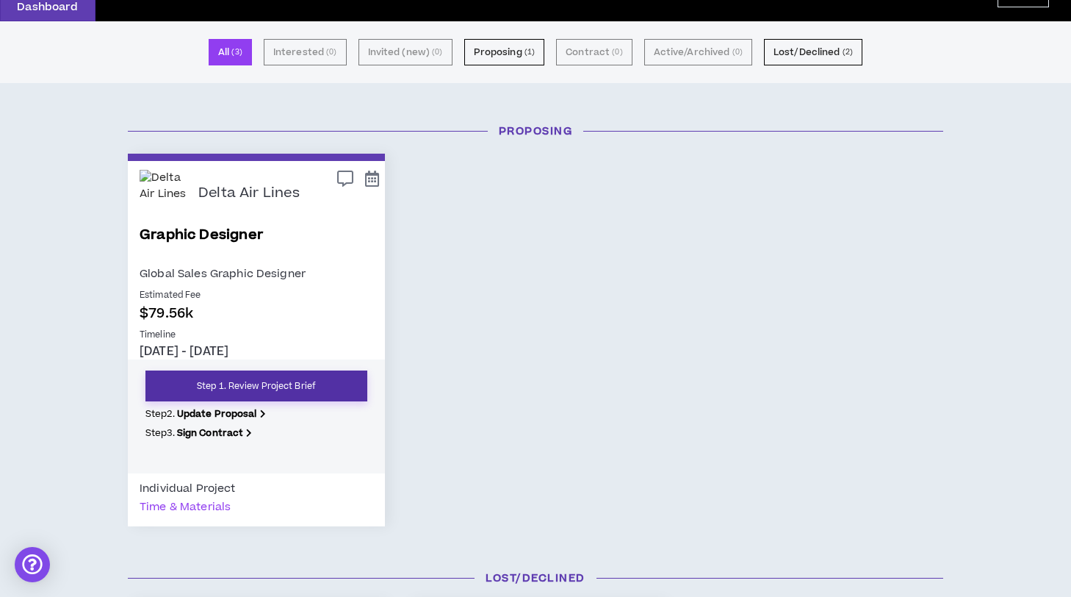
click at [292, 393] on link "Step 1. Review Project Brief" at bounding box center [256, 385] width 222 height 31
